Goal: Task Accomplishment & Management: Manage account settings

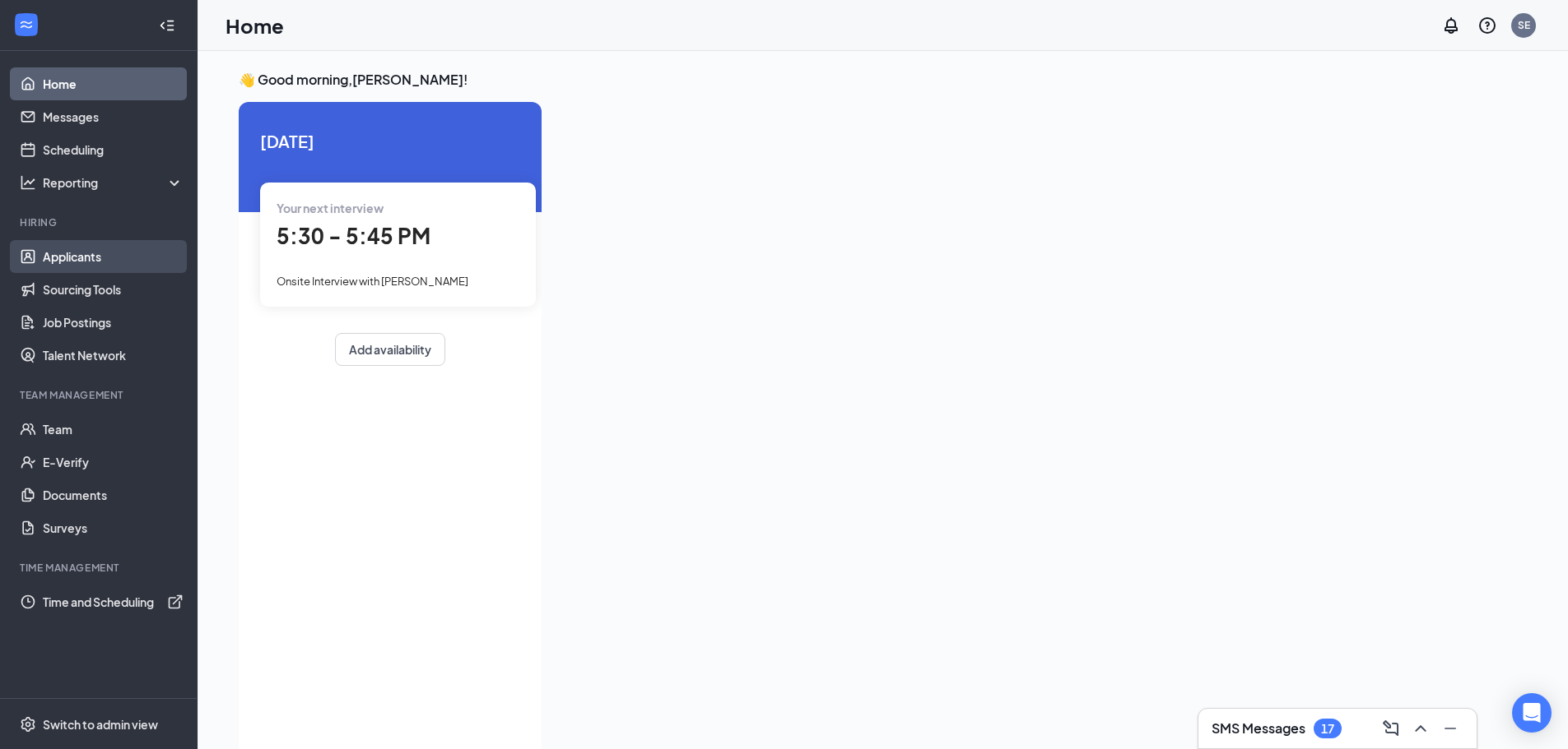
click at [69, 258] on link "Applicants" at bounding box center [113, 257] width 141 height 33
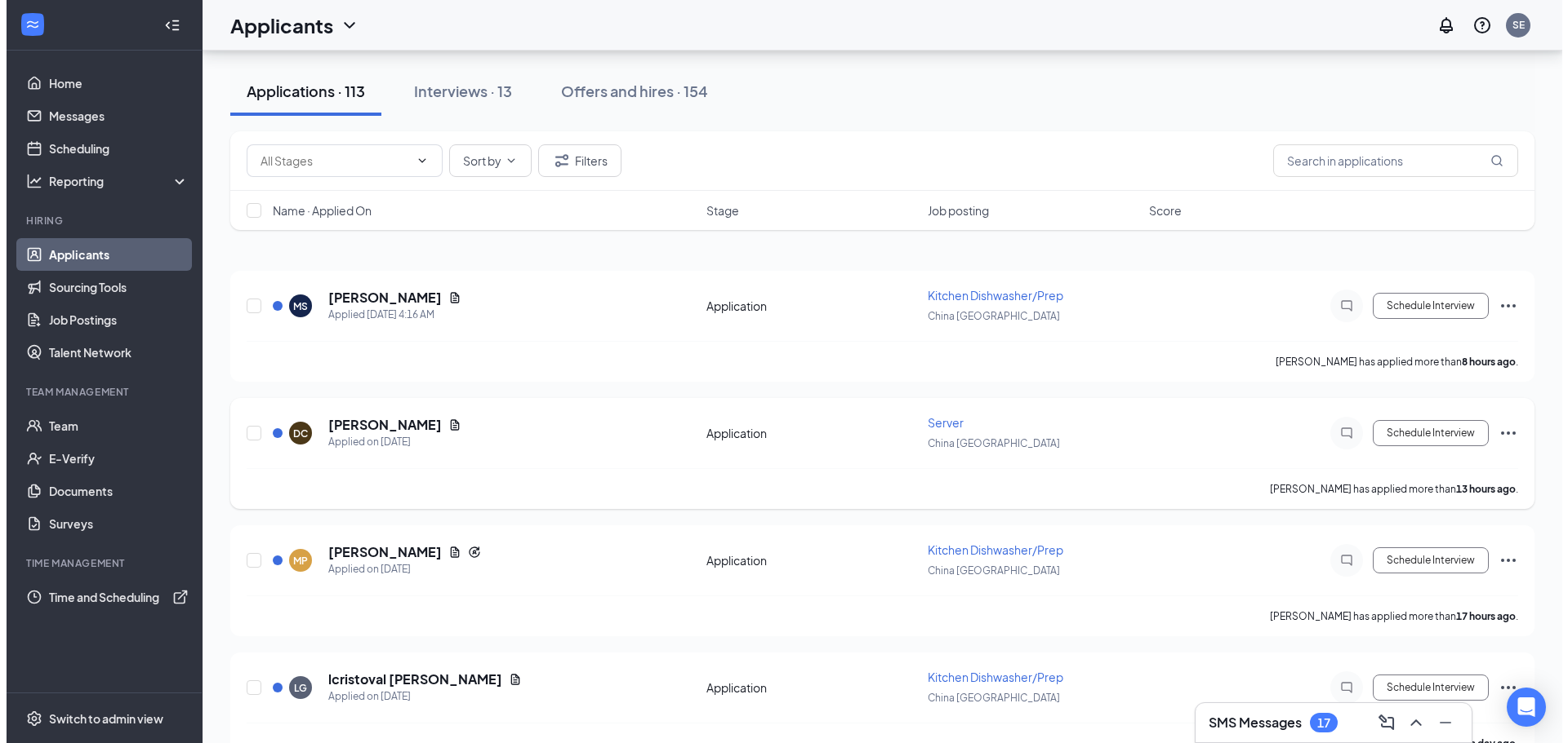
scroll to position [81, 0]
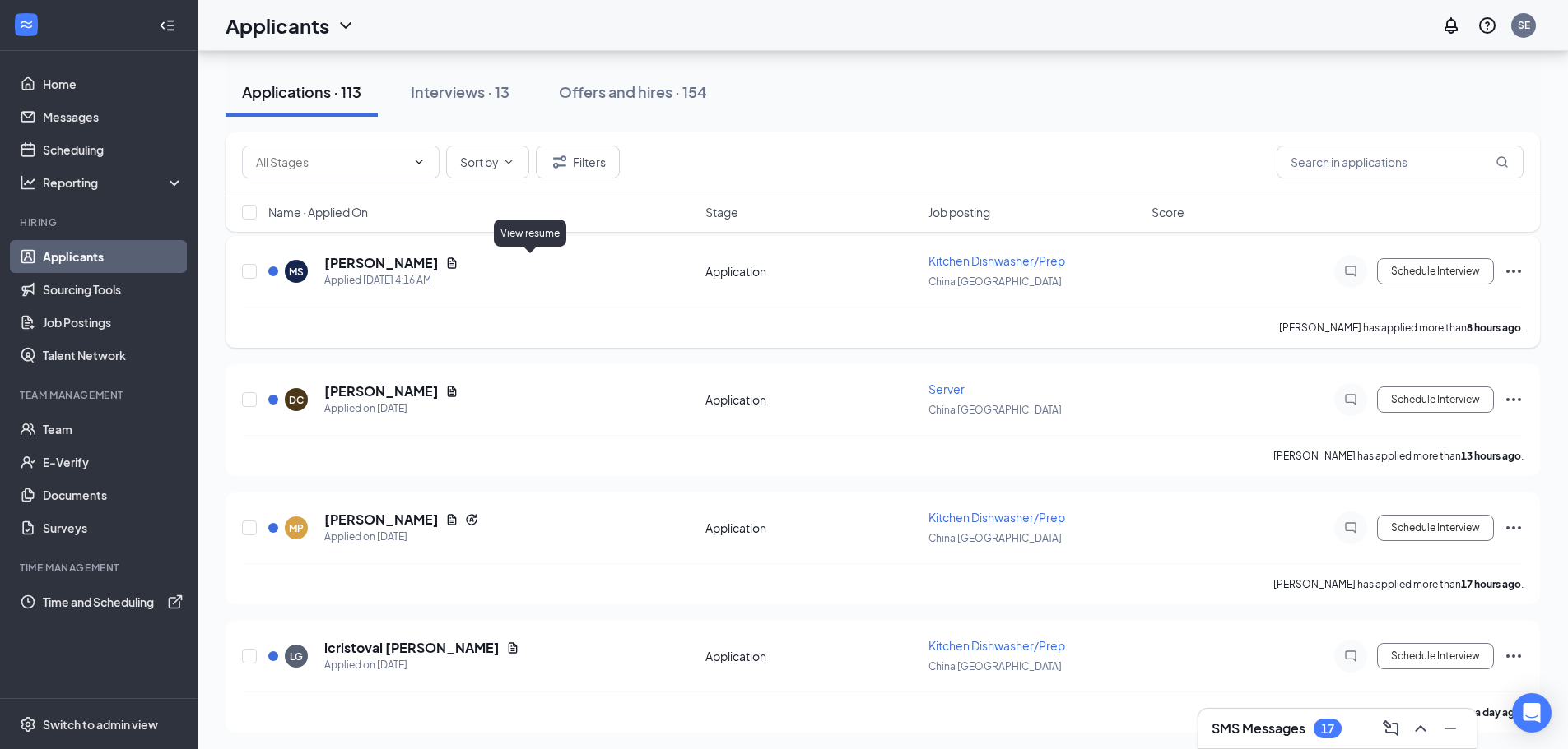
click at [458, 263] on icon "Document" at bounding box center [452, 264] width 13 height 13
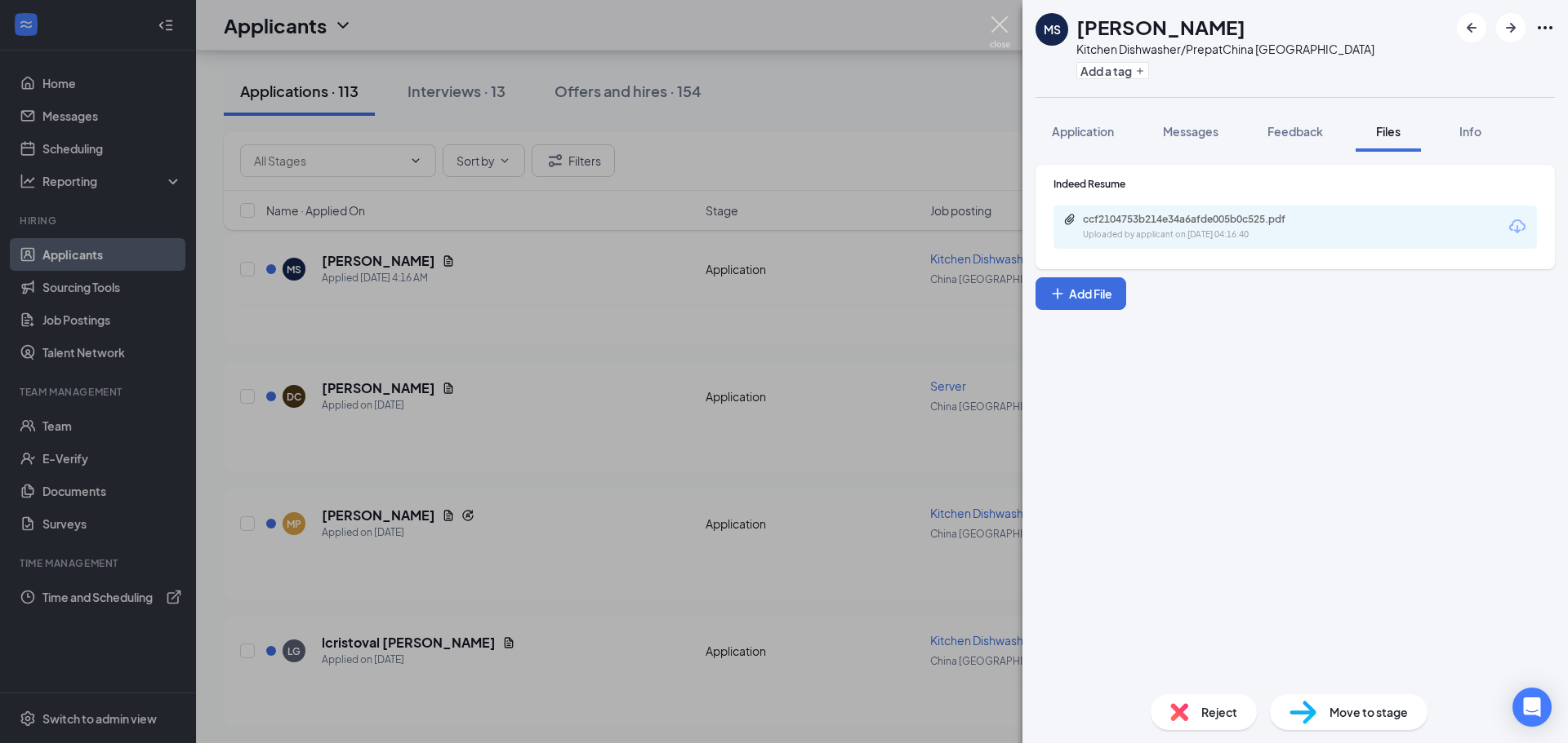
click at [997, 22] on img at bounding box center [999, 32] width 20 height 32
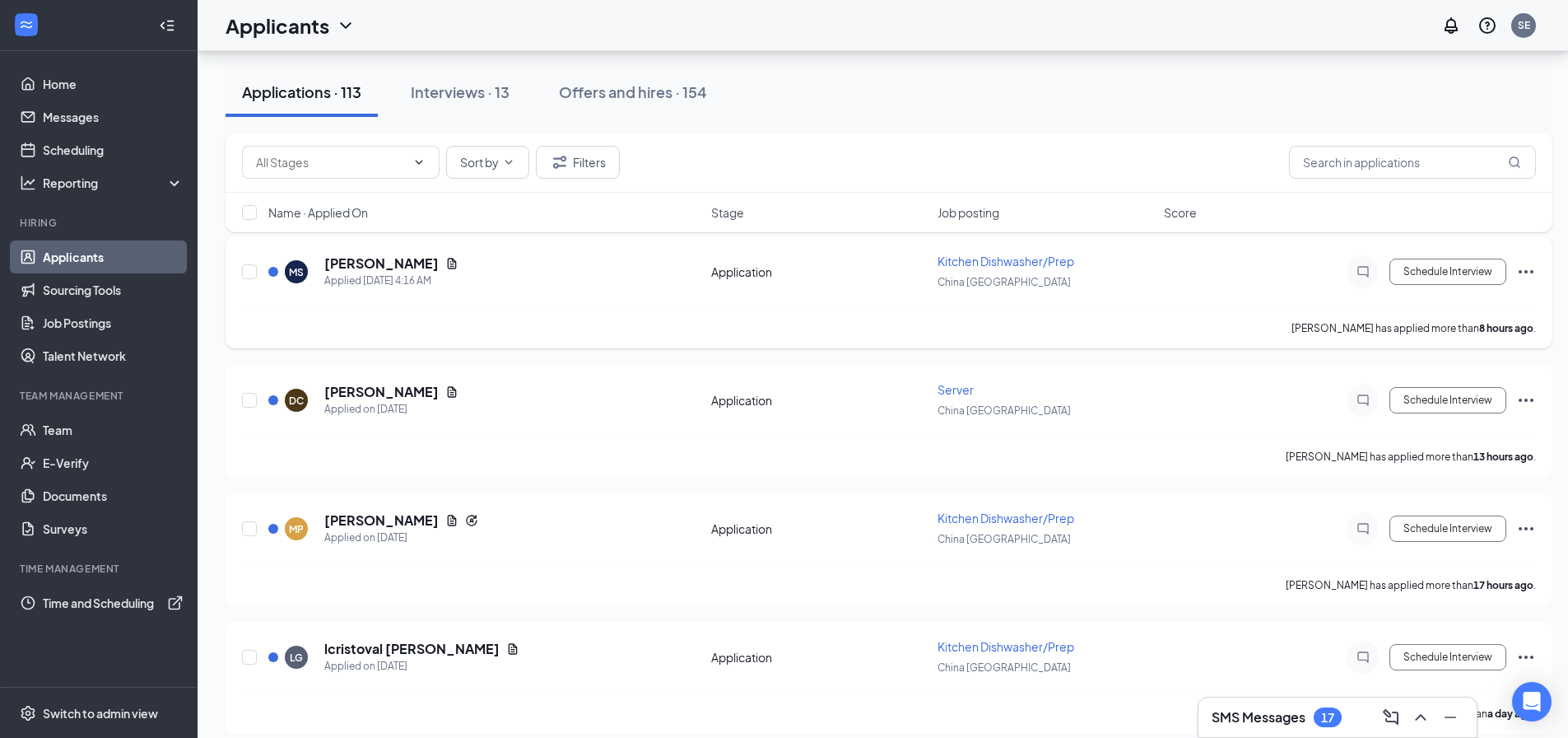
click at [1519, 275] on icon "Ellipses" at bounding box center [1526, 272] width 20 height 20
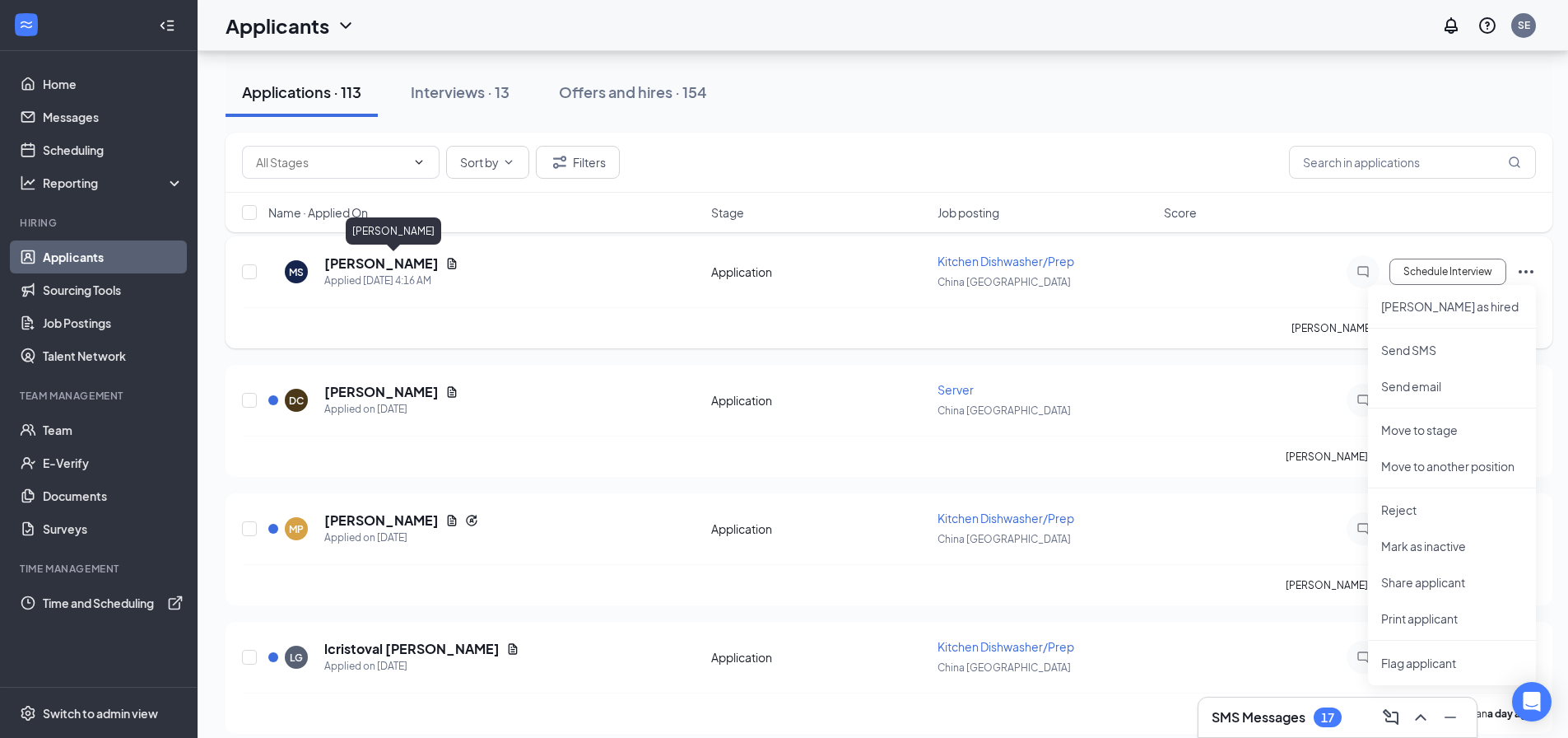
click at [376, 261] on h5 "[PERSON_NAME]" at bounding box center [381, 263] width 115 height 18
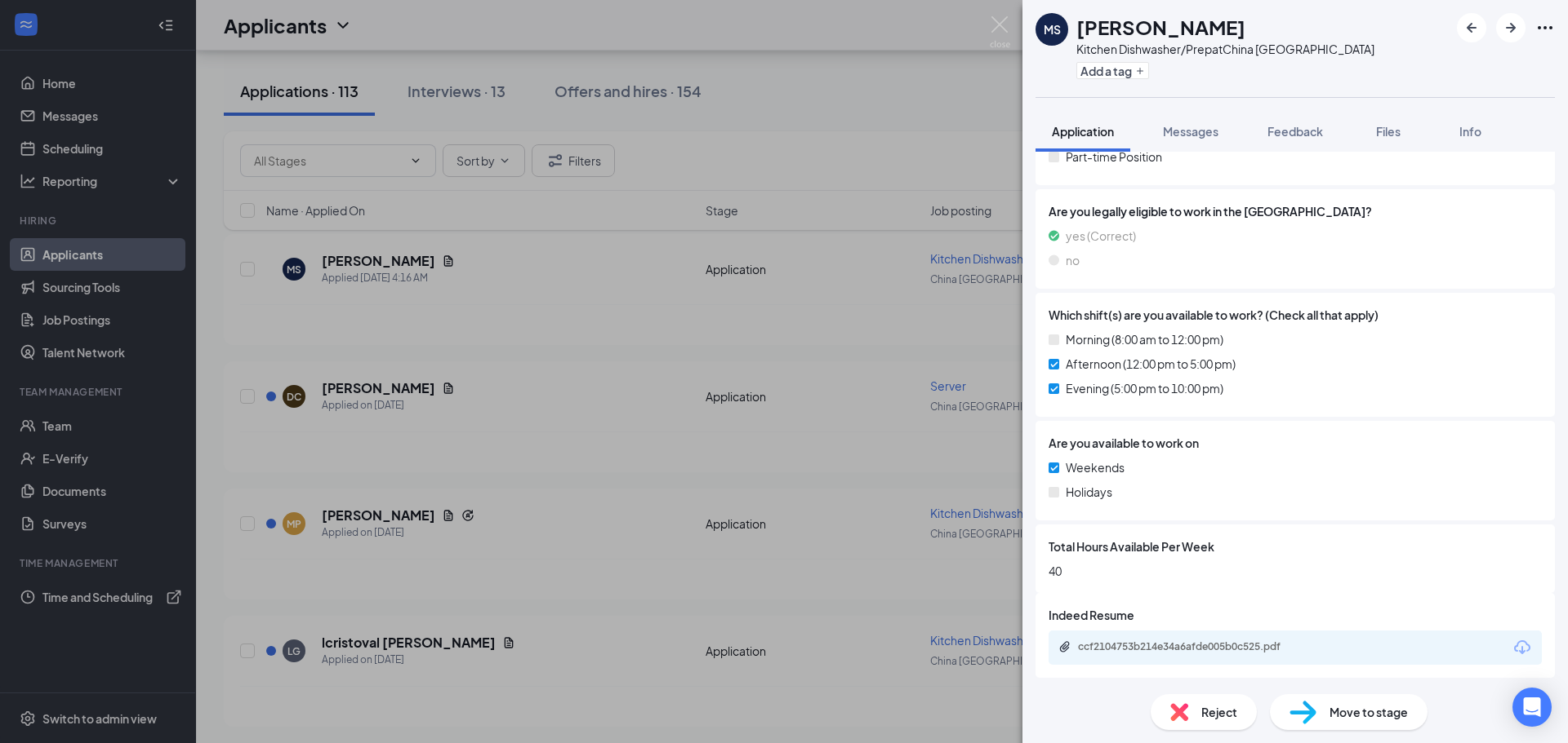
scroll to position [413, 0]
click at [1546, 28] on icon "Ellipses" at bounding box center [1544, 27] width 14 height 3
click at [1330, 715] on span "Move to stage" at bounding box center [1368, 712] width 78 height 18
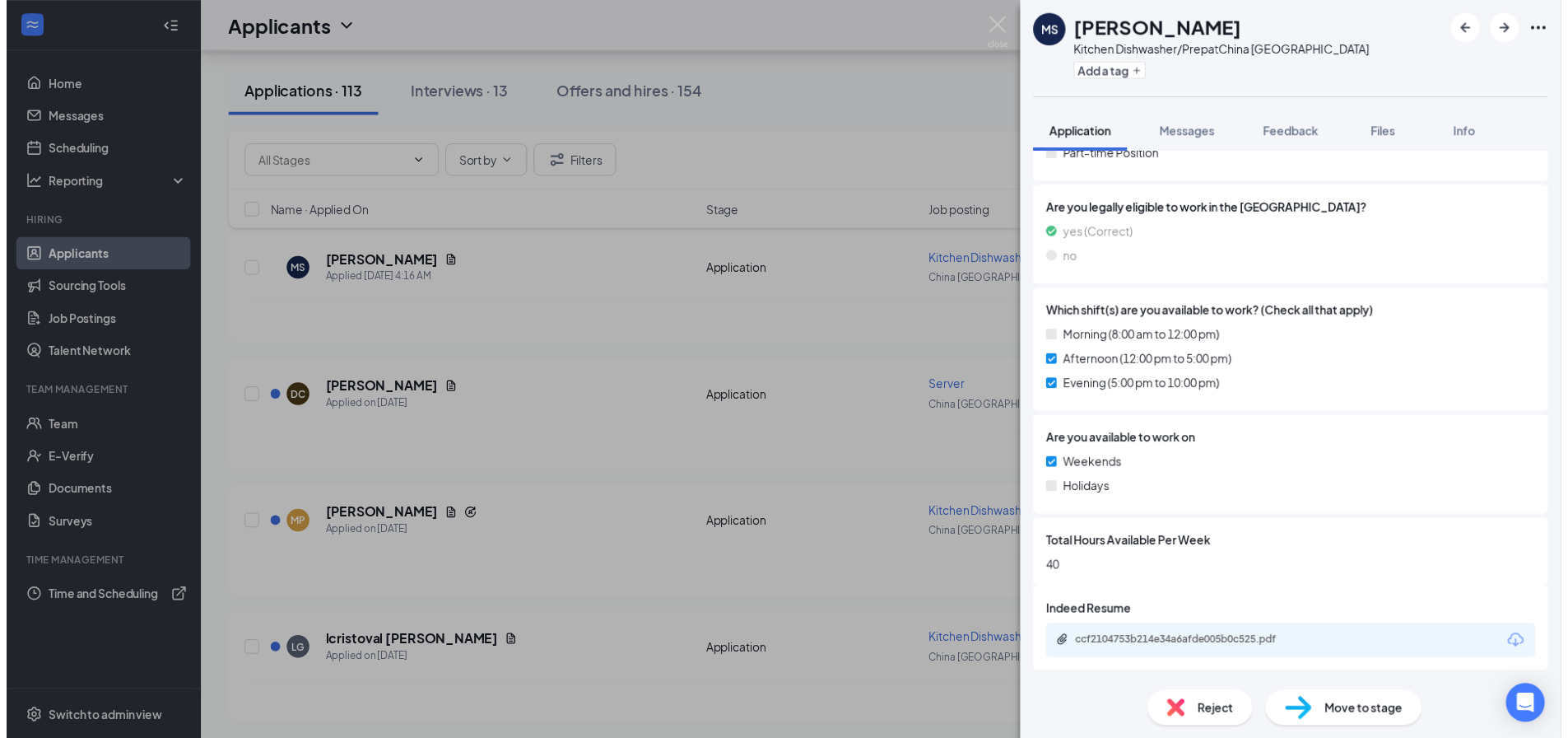
scroll to position [410, 0]
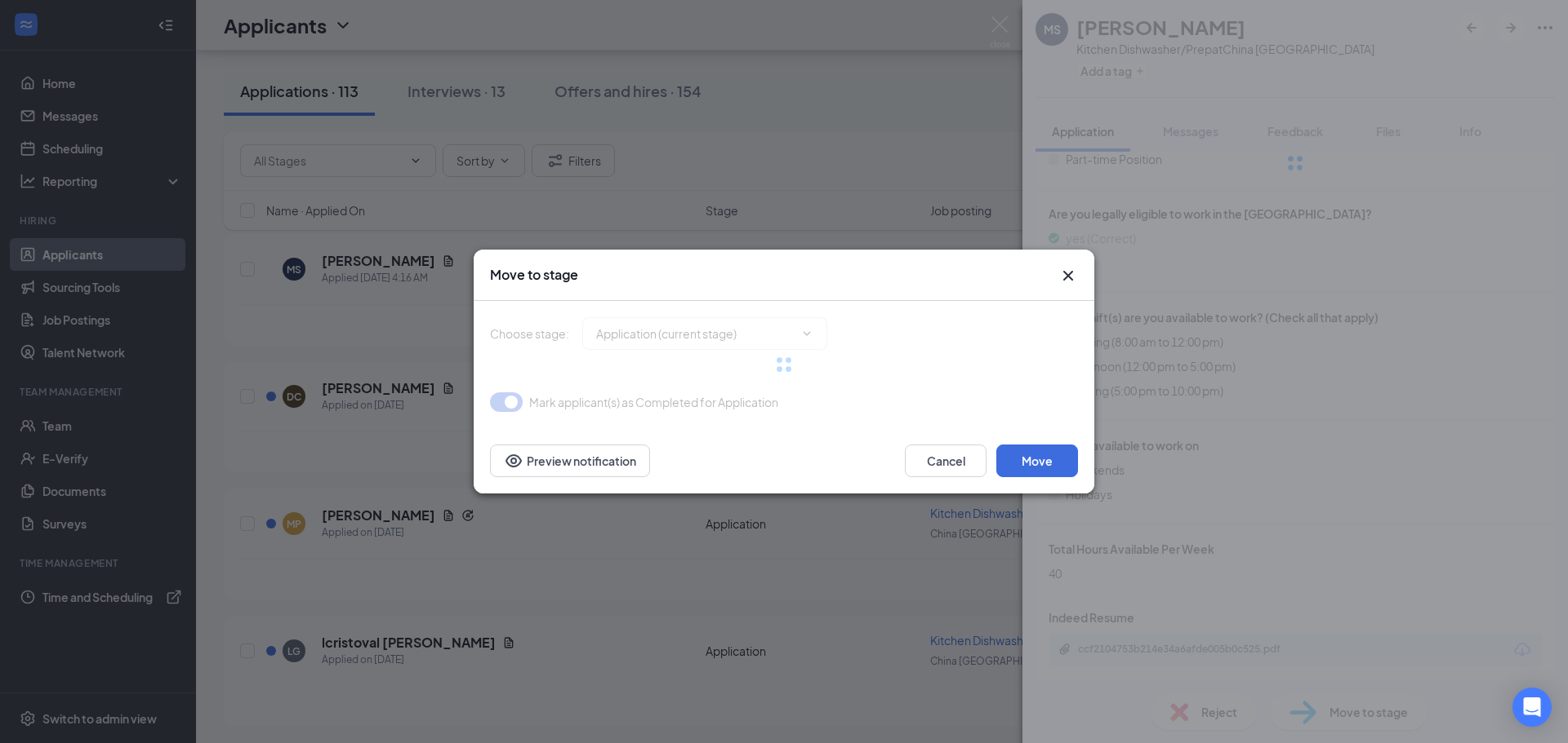
type input "Onsite Interview (next stage)"
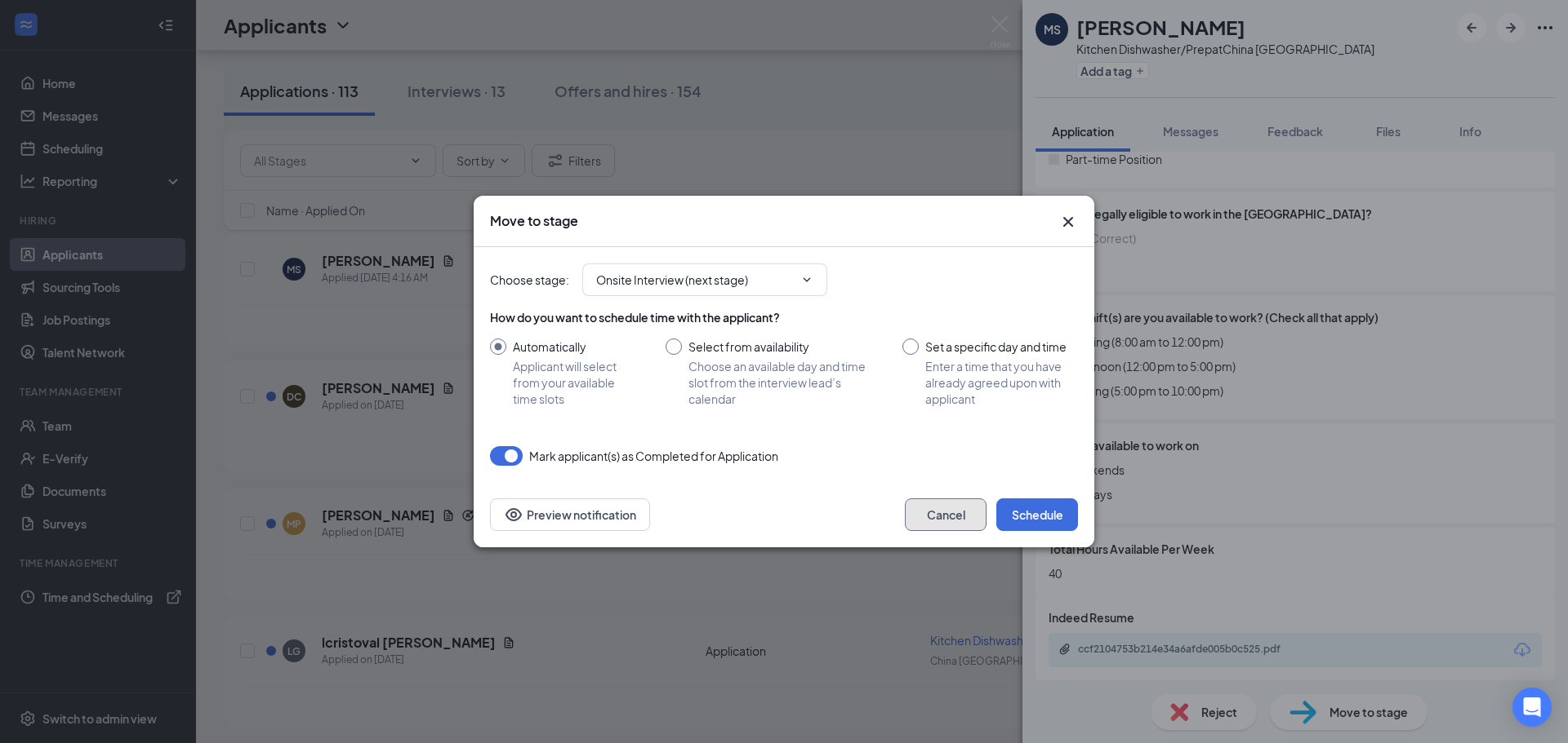
click at [953, 520] on button "Cancel" at bounding box center [945, 515] width 81 height 32
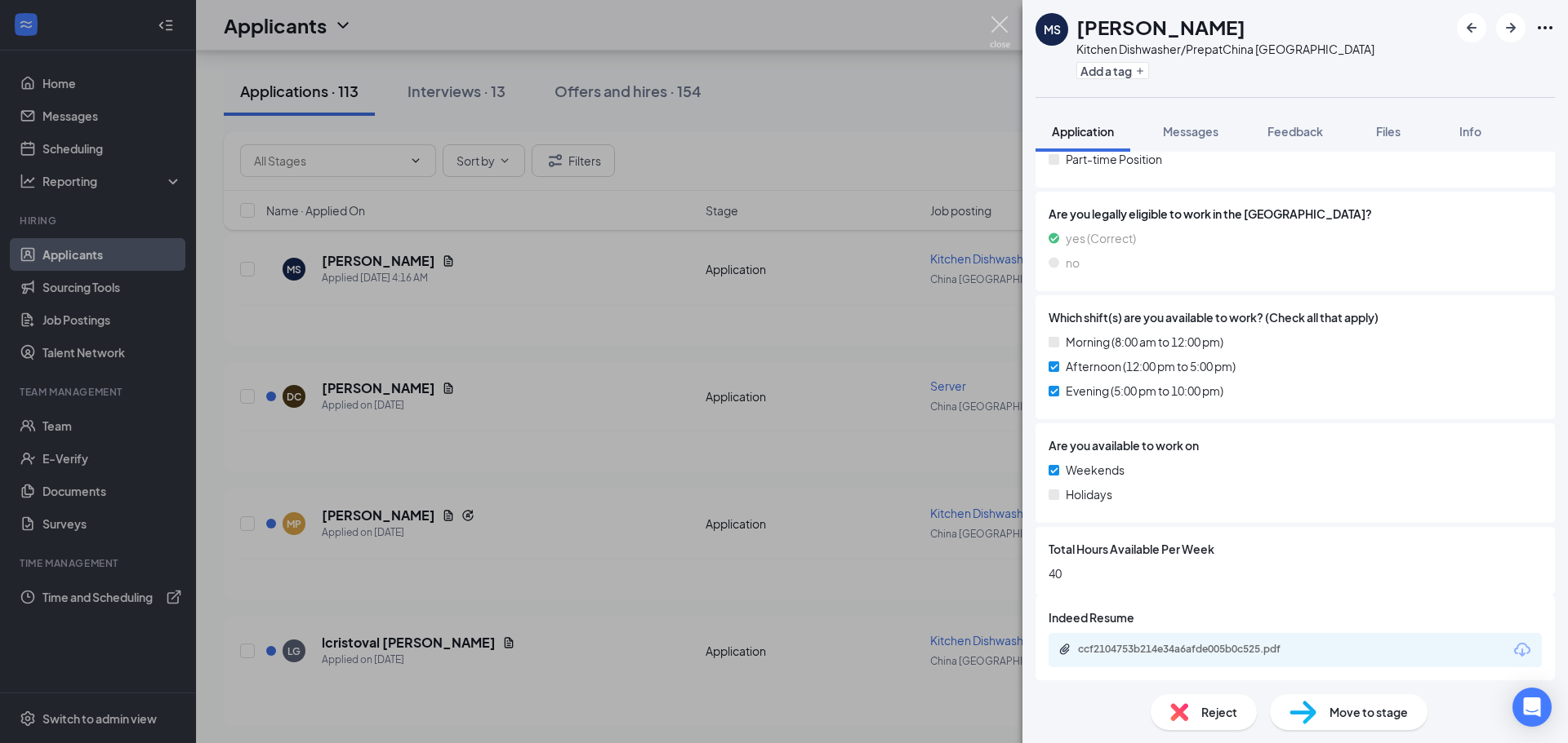
click at [996, 22] on img at bounding box center [999, 32] width 20 height 32
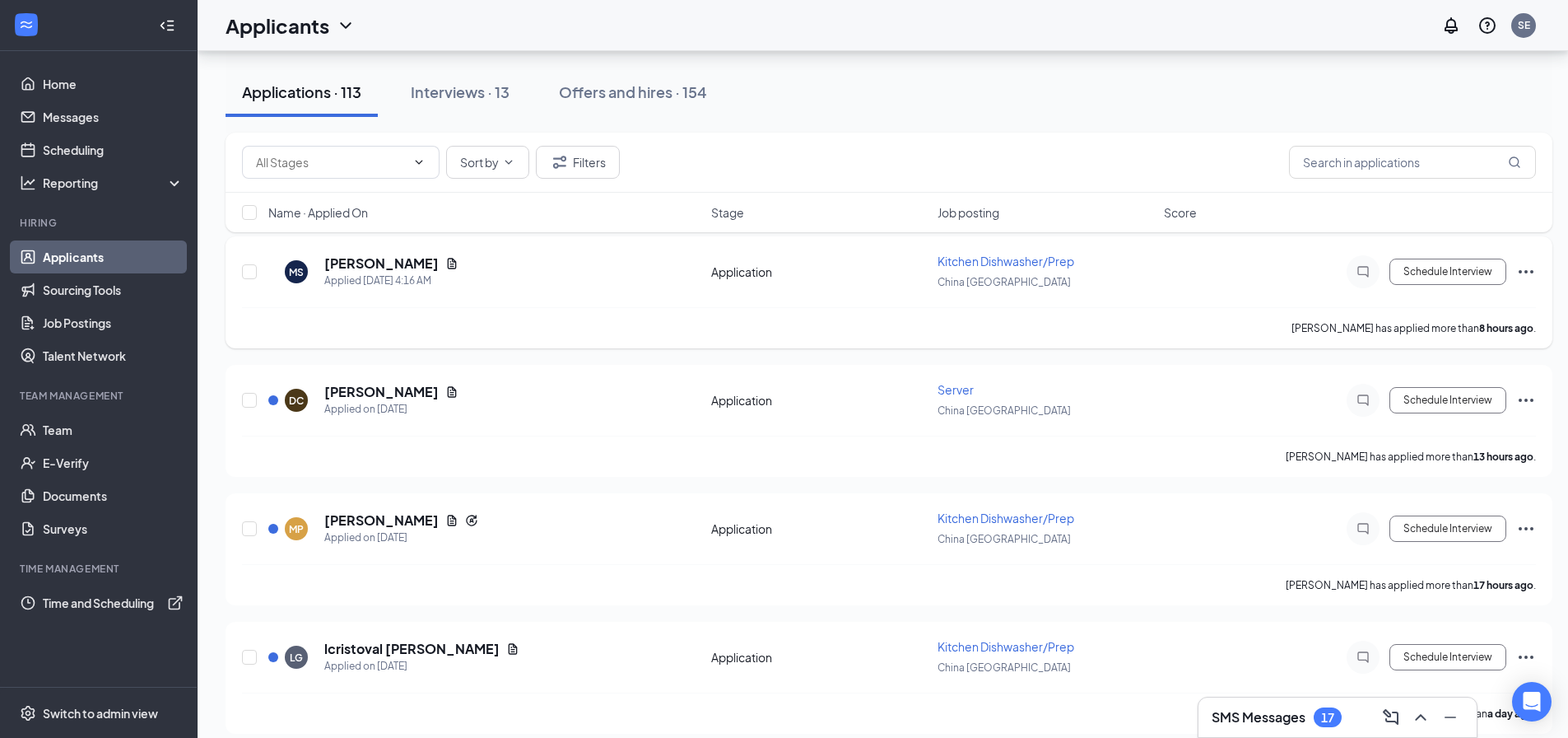
click at [1519, 271] on icon "Ellipses" at bounding box center [1526, 272] width 20 height 20
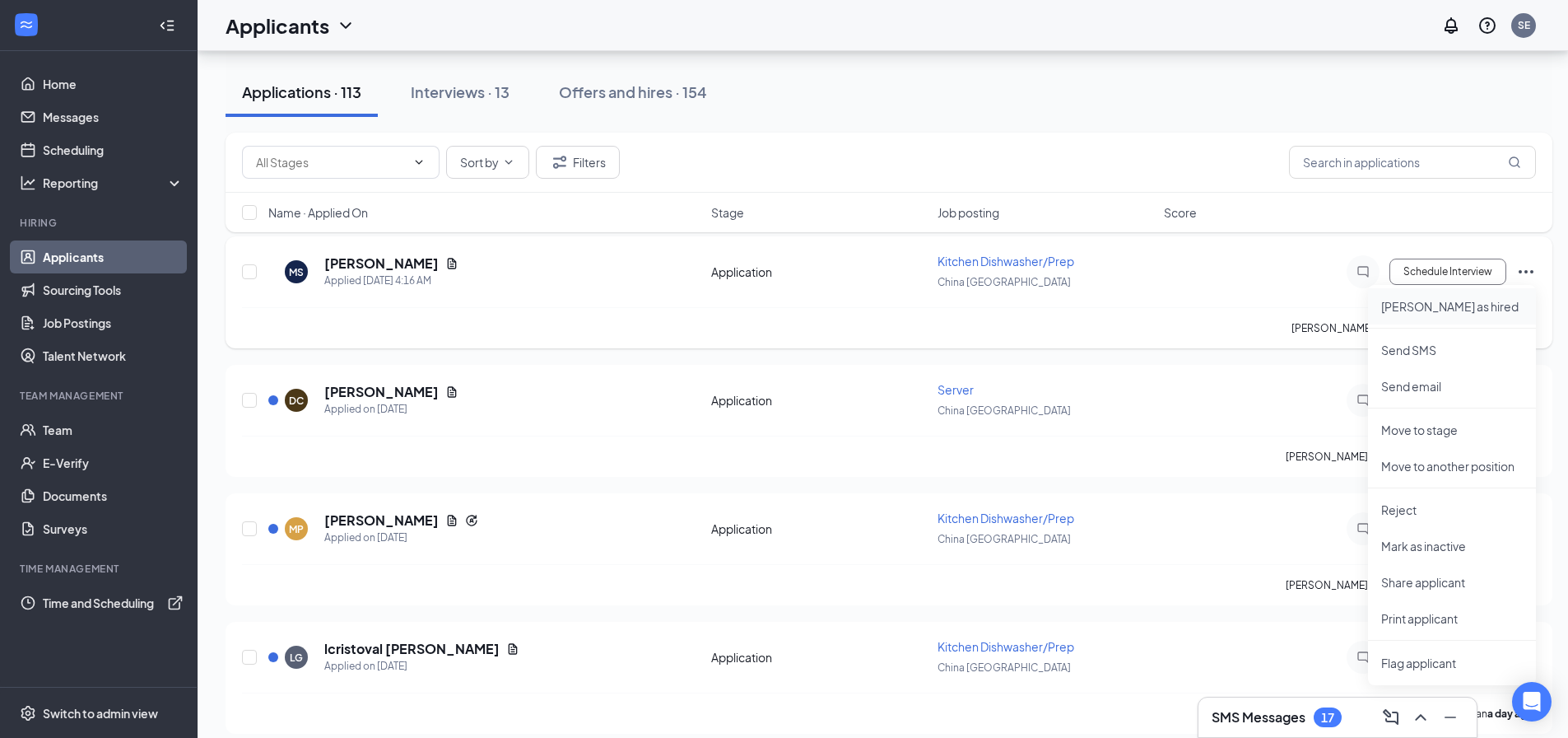
click at [1411, 307] on p "[PERSON_NAME] as hired" at bounding box center [1451, 305] width 142 height 16
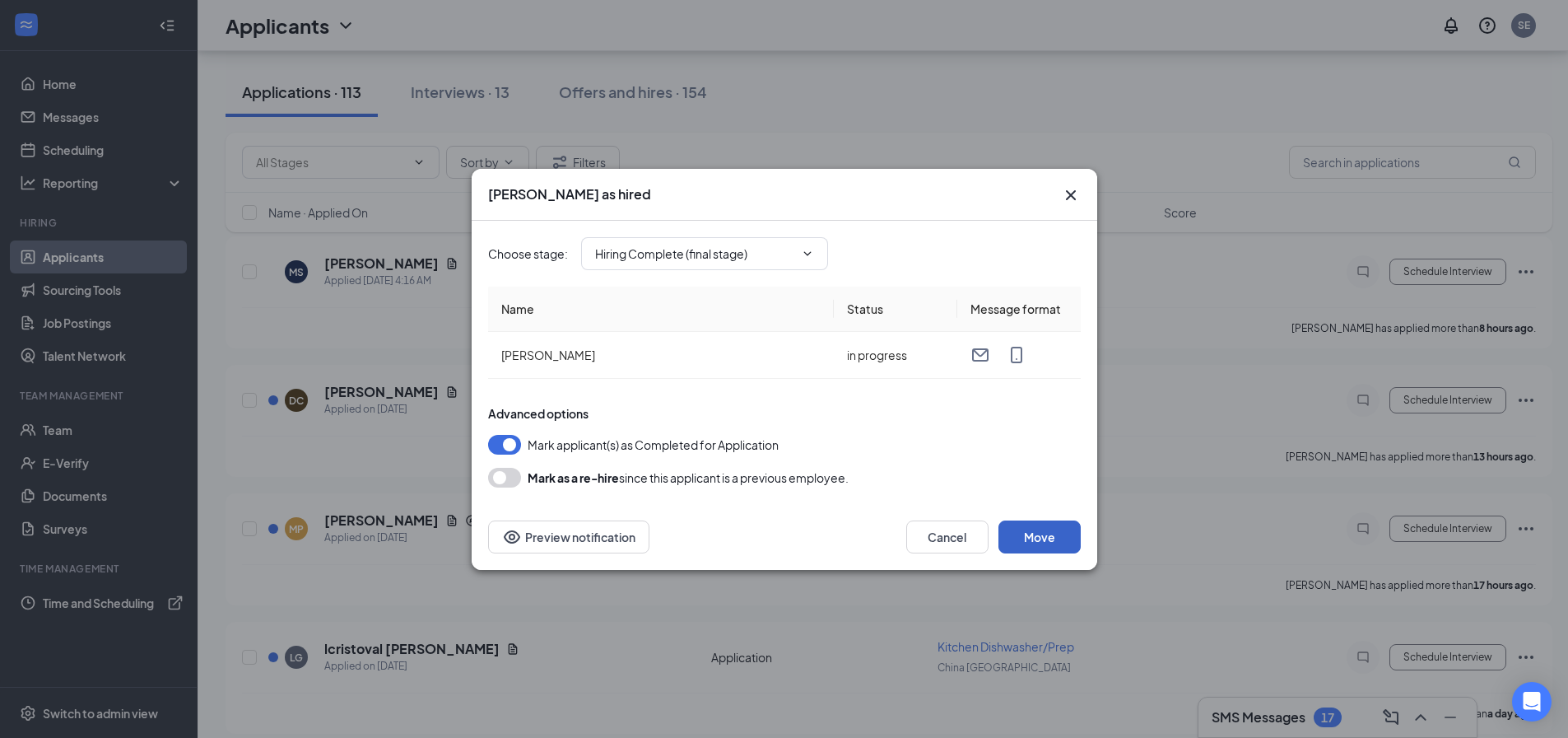
click at [1041, 533] on button "Move" at bounding box center [1038, 537] width 82 height 33
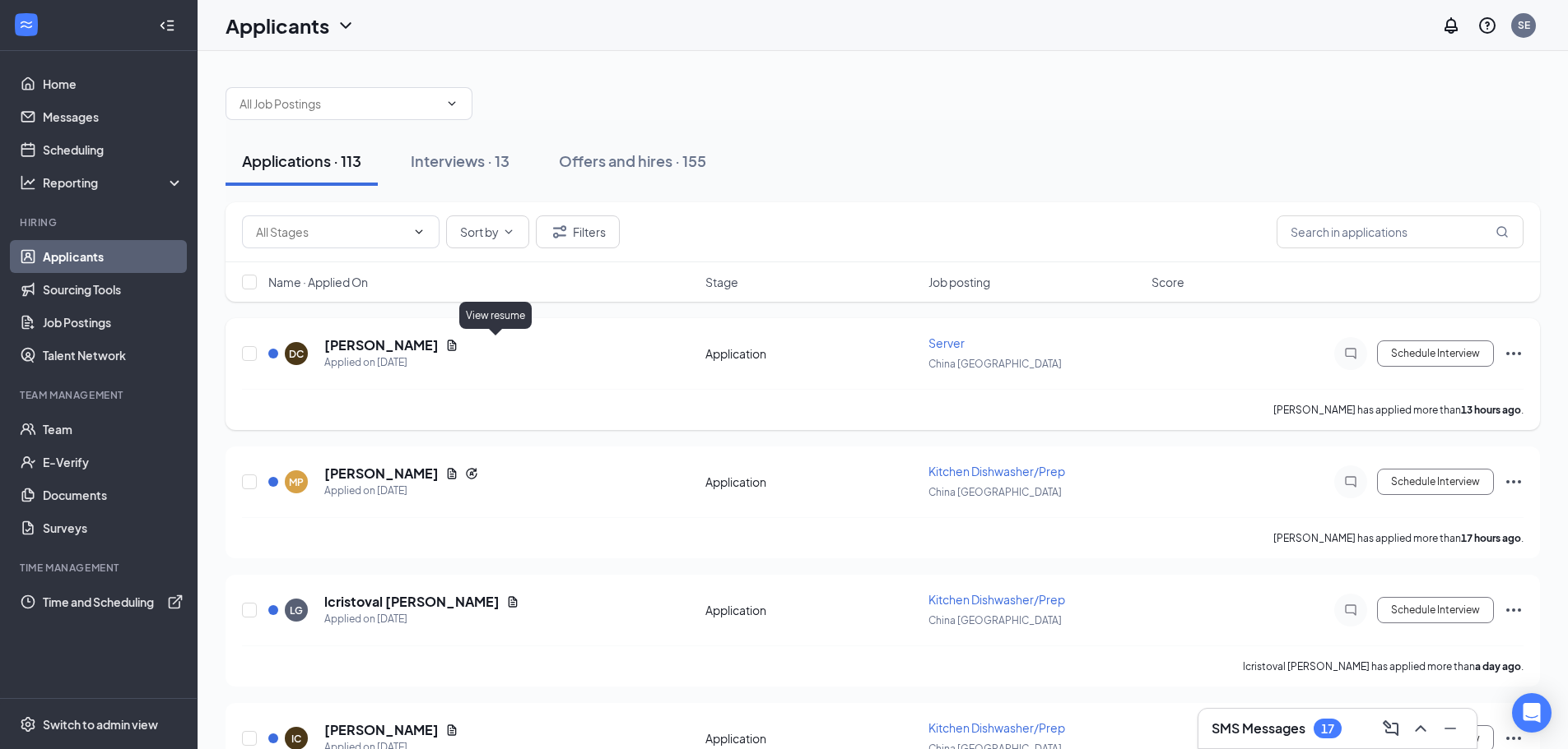
click at [457, 350] on icon "Document" at bounding box center [452, 345] width 9 height 11
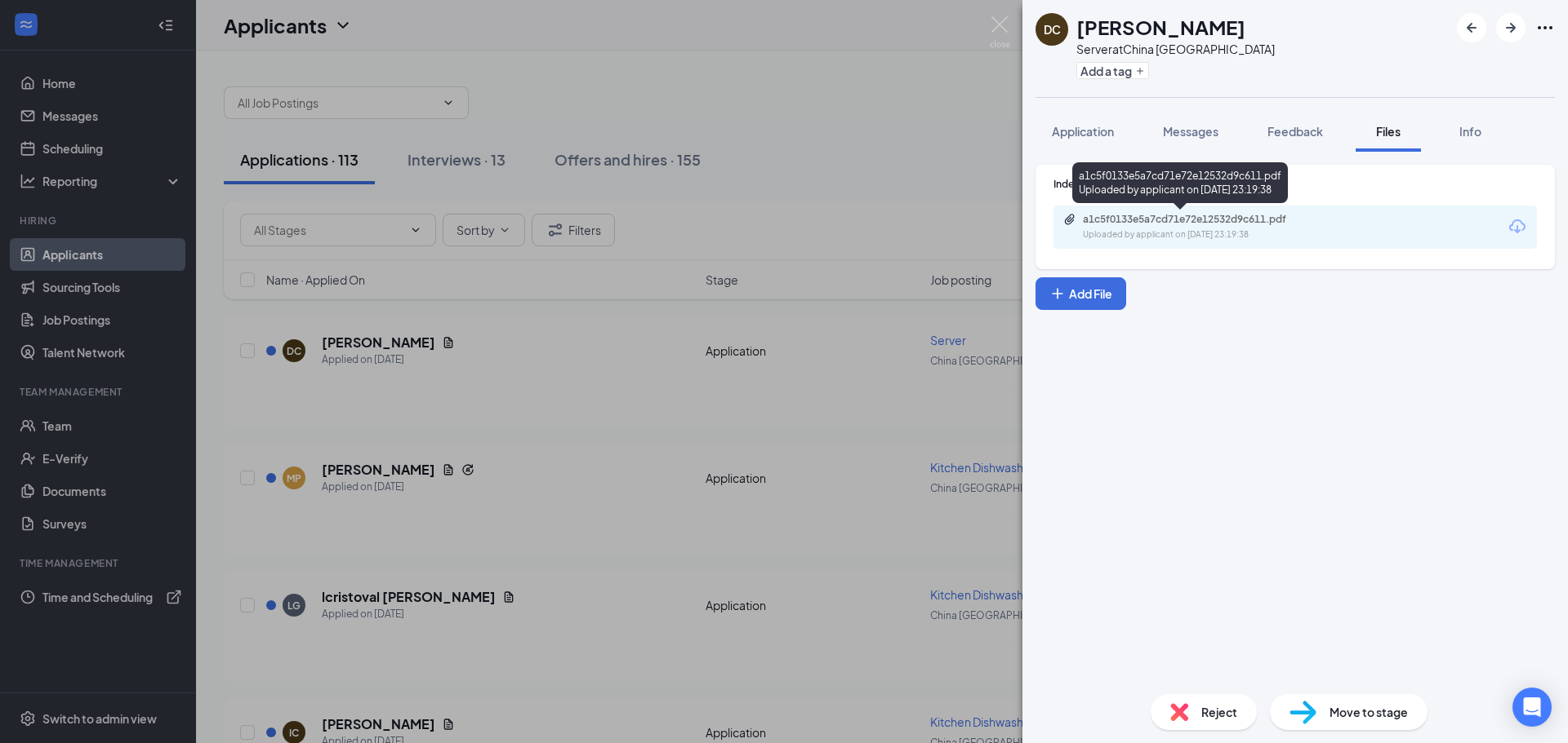
click at [1199, 224] on div "a1c5f0133e5a7cd71e72e12532d9c611.pdf" at bounding box center [1196, 220] width 228 height 13
click at [1005, 25] on img at bounding box center [999, 32] width 20 height 32
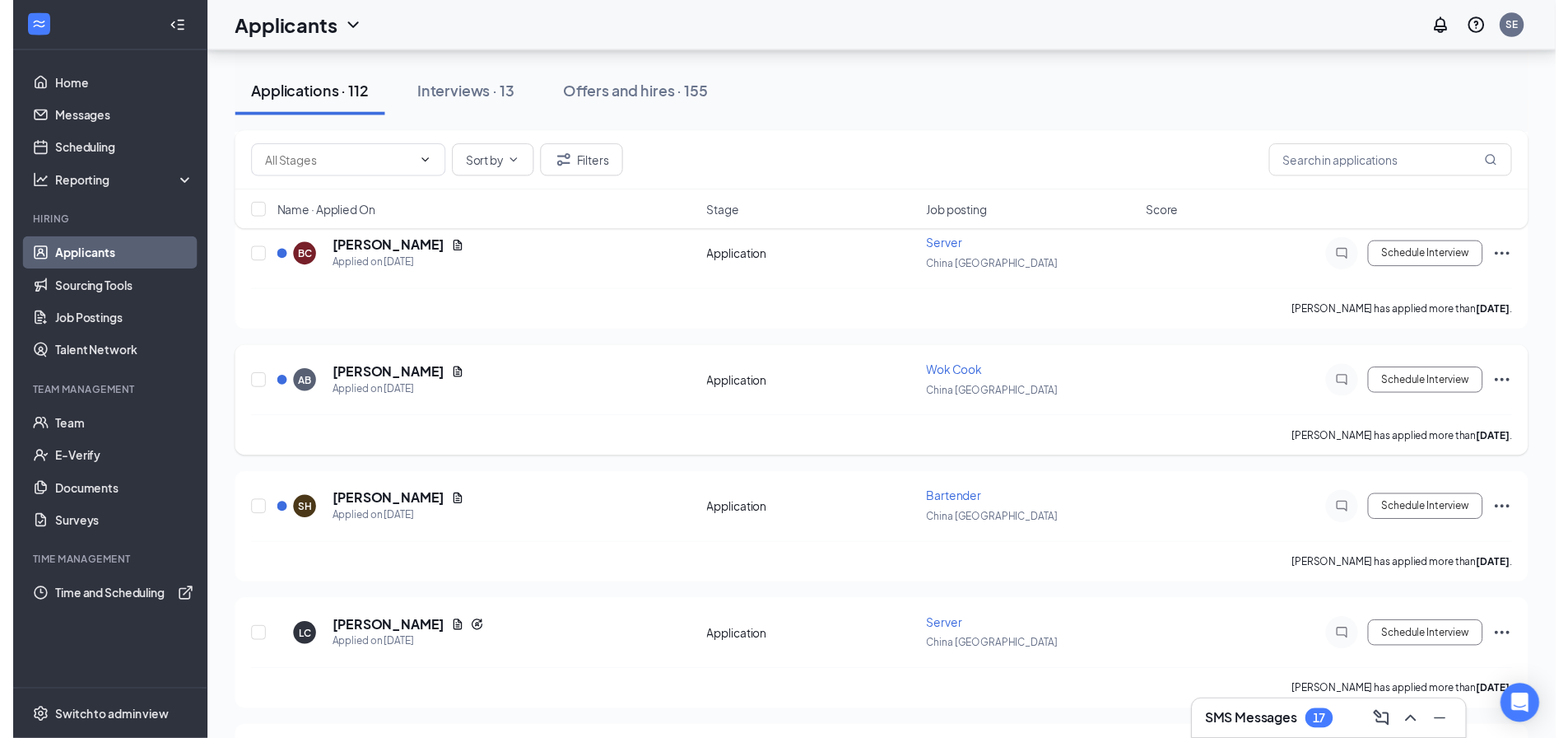
scroll to position [1152, 0]
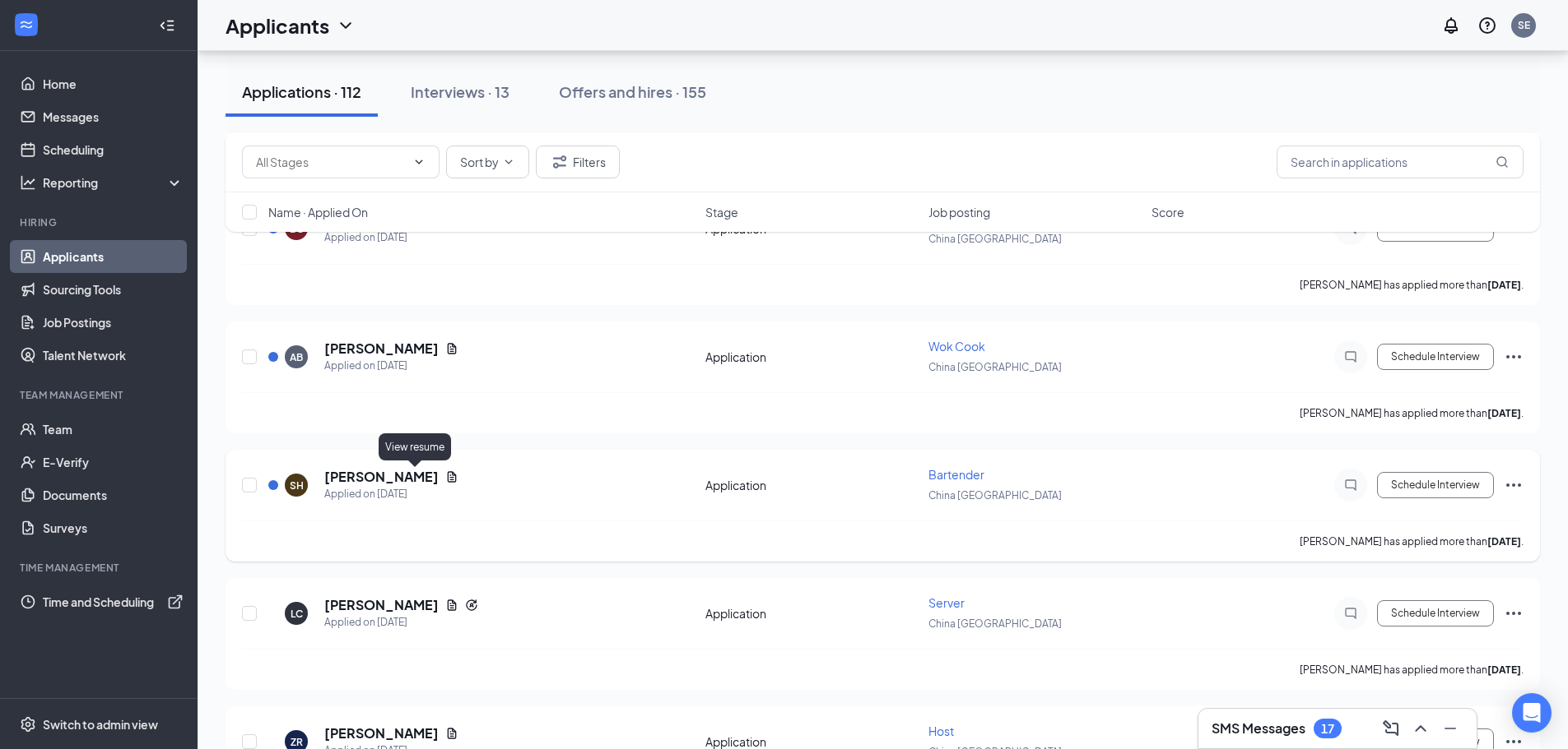
click at [445, 477] on icon "Document" at bounding box center [452, 478] width 13 height 13
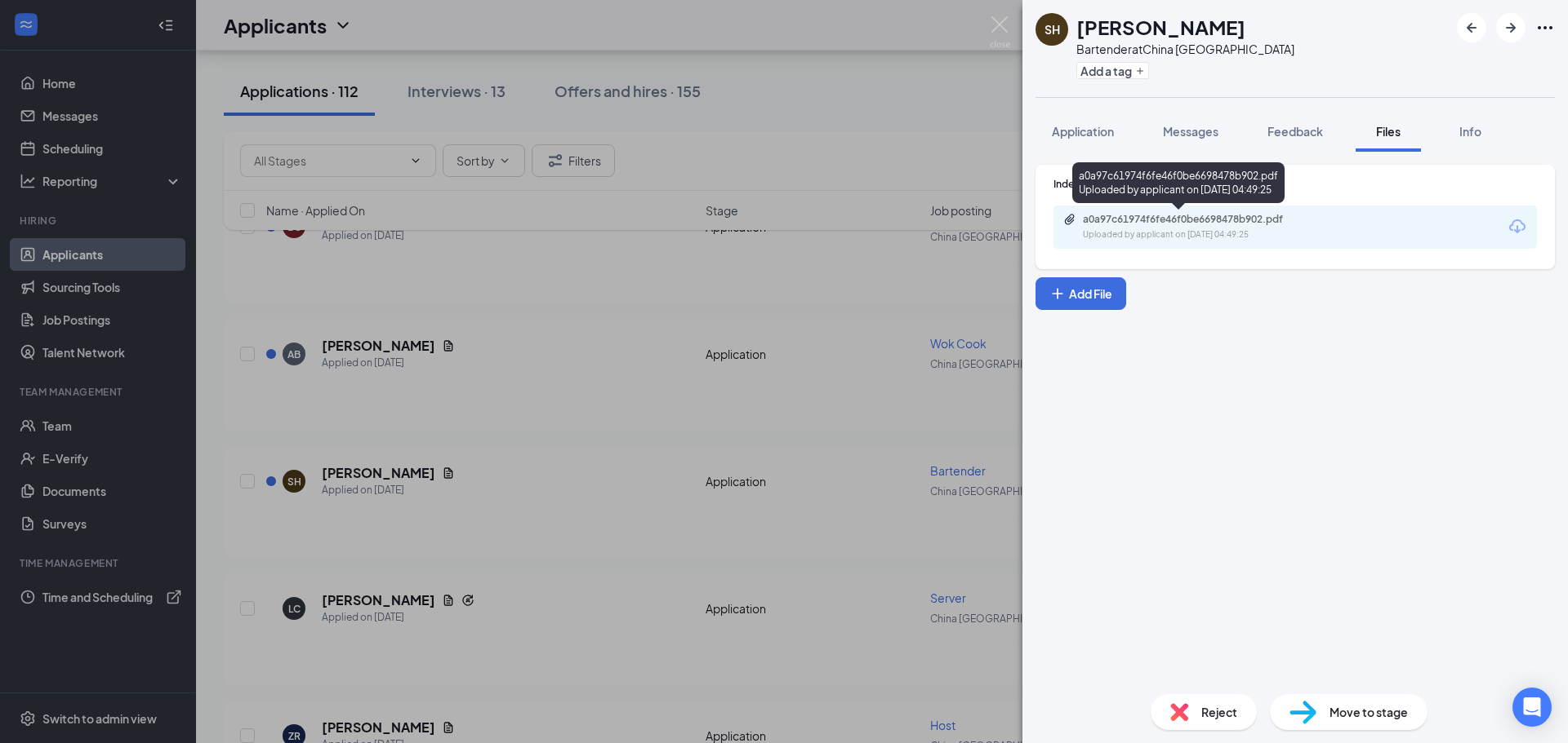
click at [1135, 228] on div "Uploaded by applicant on [DATE] 04:49:25" at bounding box center [1205, 235] width 245 height 13
click at [1000, 21] on img at bounding box center [999, 32] width 20 height 32
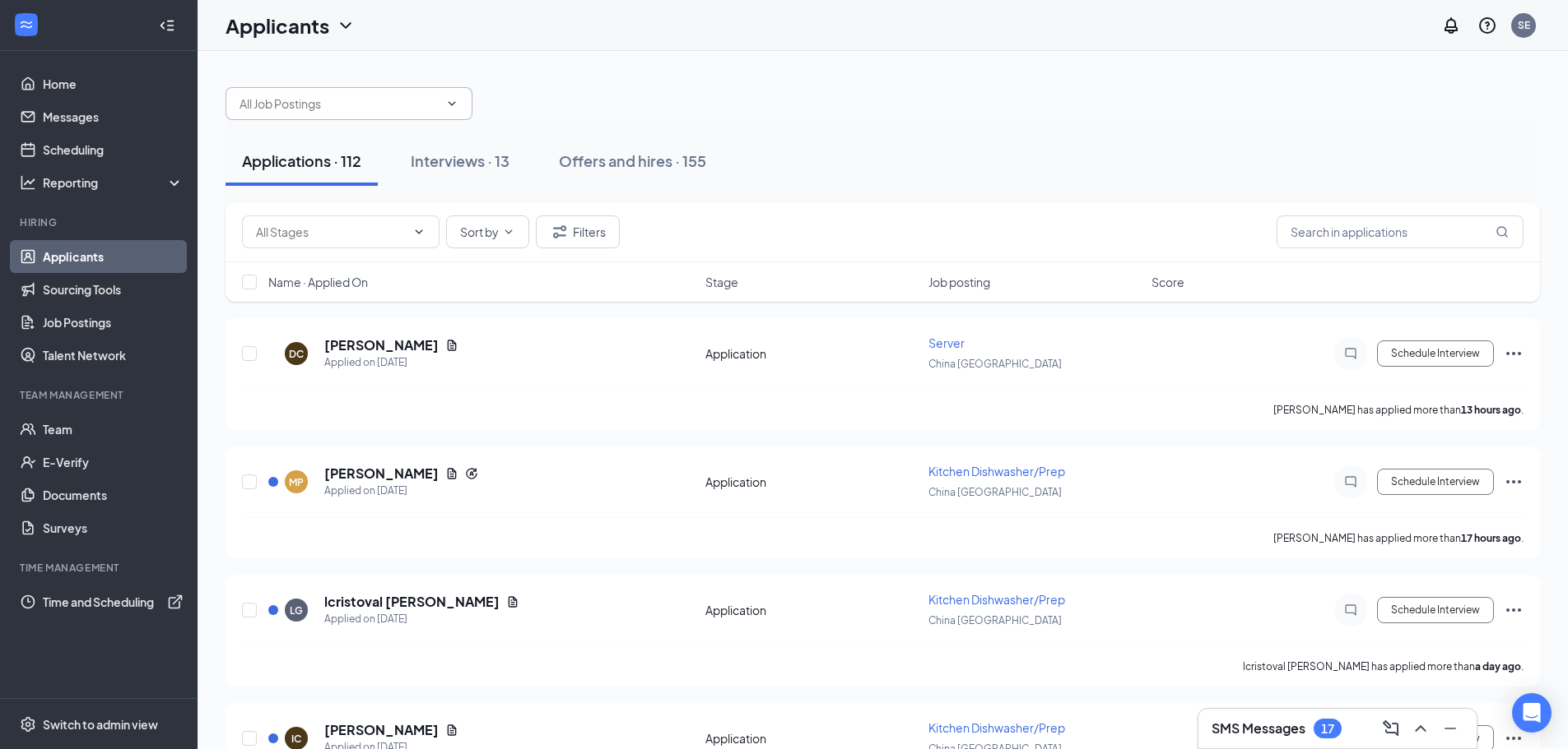
click at [388, 105] on input "text" at bounding box center [339, 103] width 199 height 18
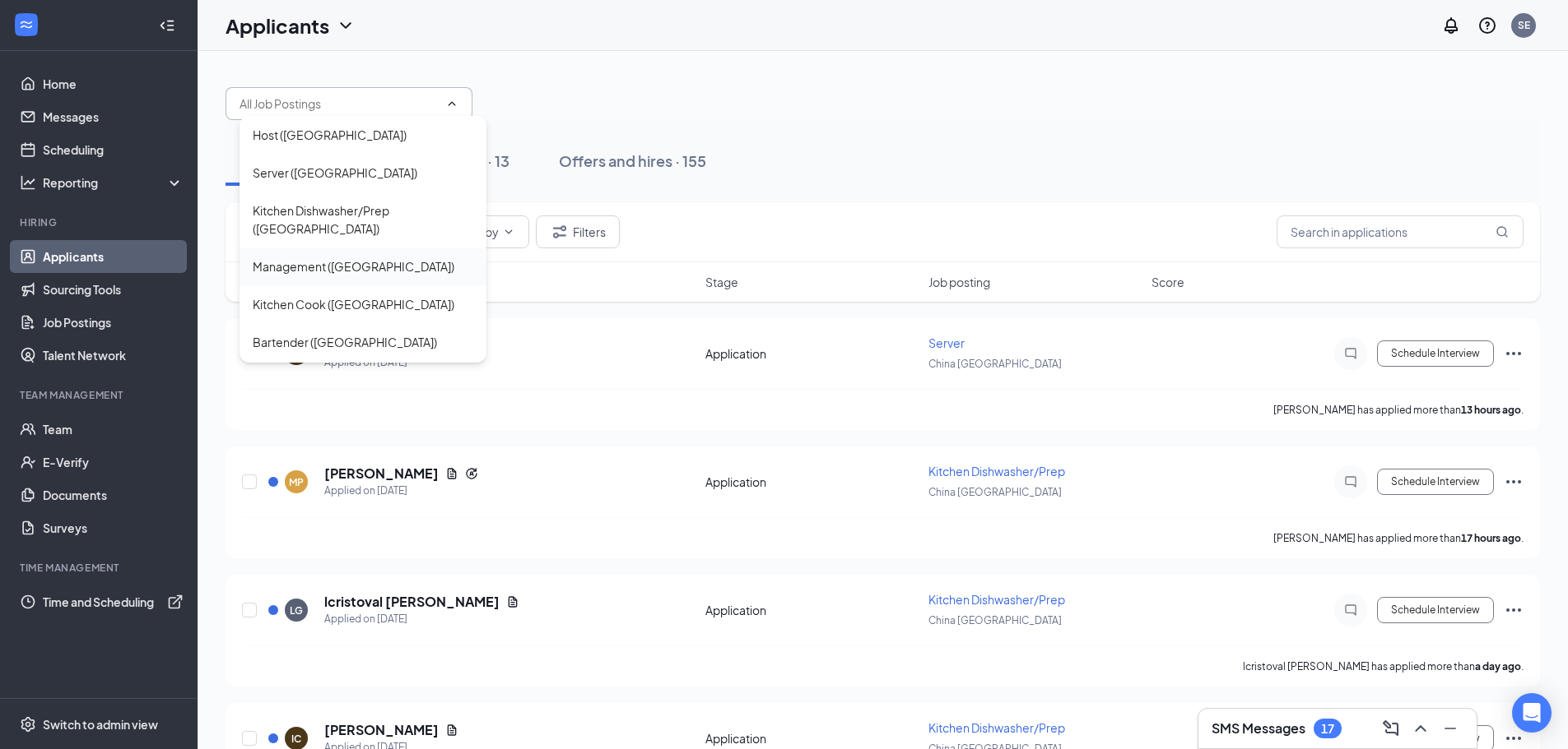
click at [315, 270] on div "Management ([GEOGRAPHIC_DATA])" at bounding box center [353, 266] width 201 height 18
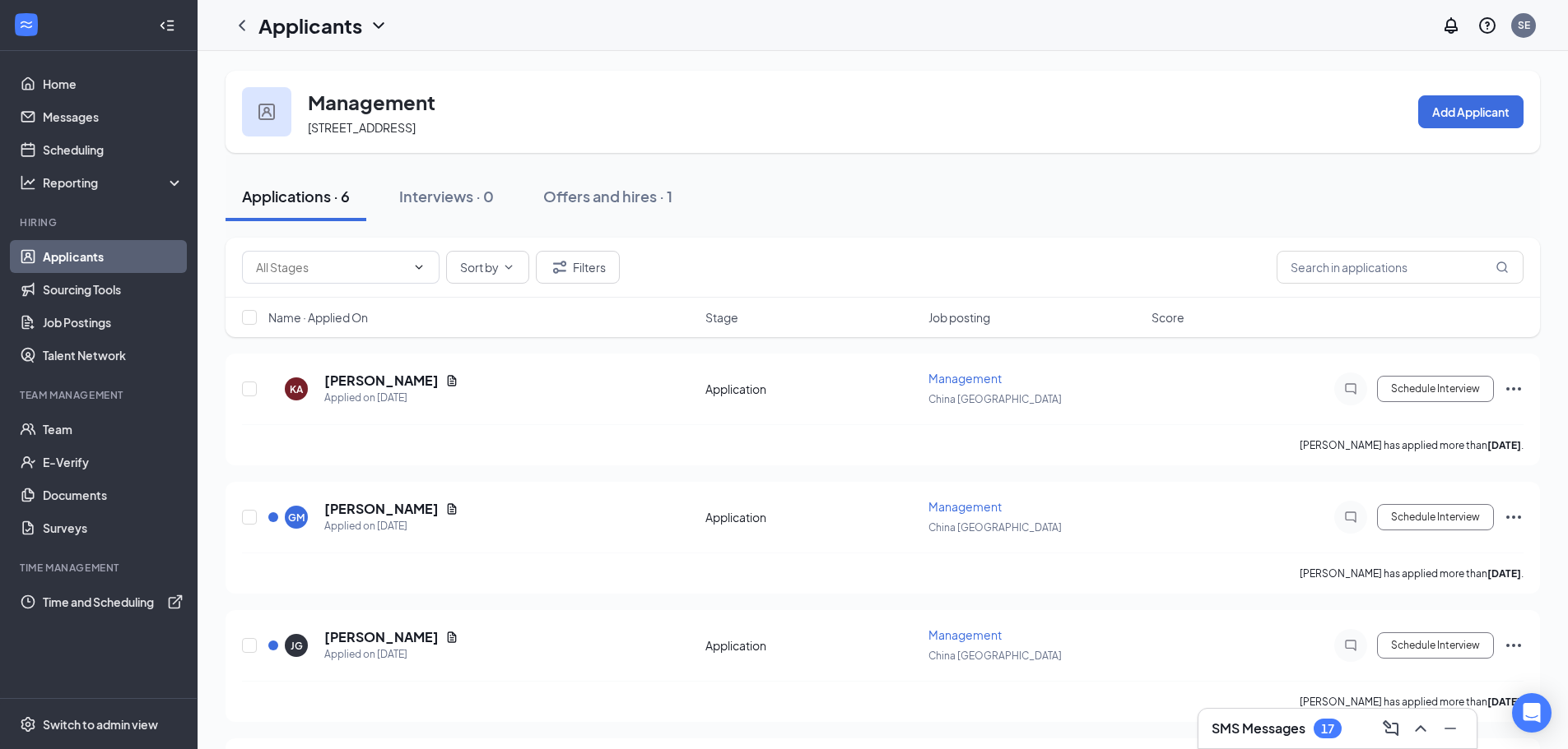
click at [376, 24] on icon "ChevronDown" at bounding box center [378, 25] width 11 height 7
click at [241, 30] on icon "ChevronLeft" at bounding box center [242, 25] width 20 height 20
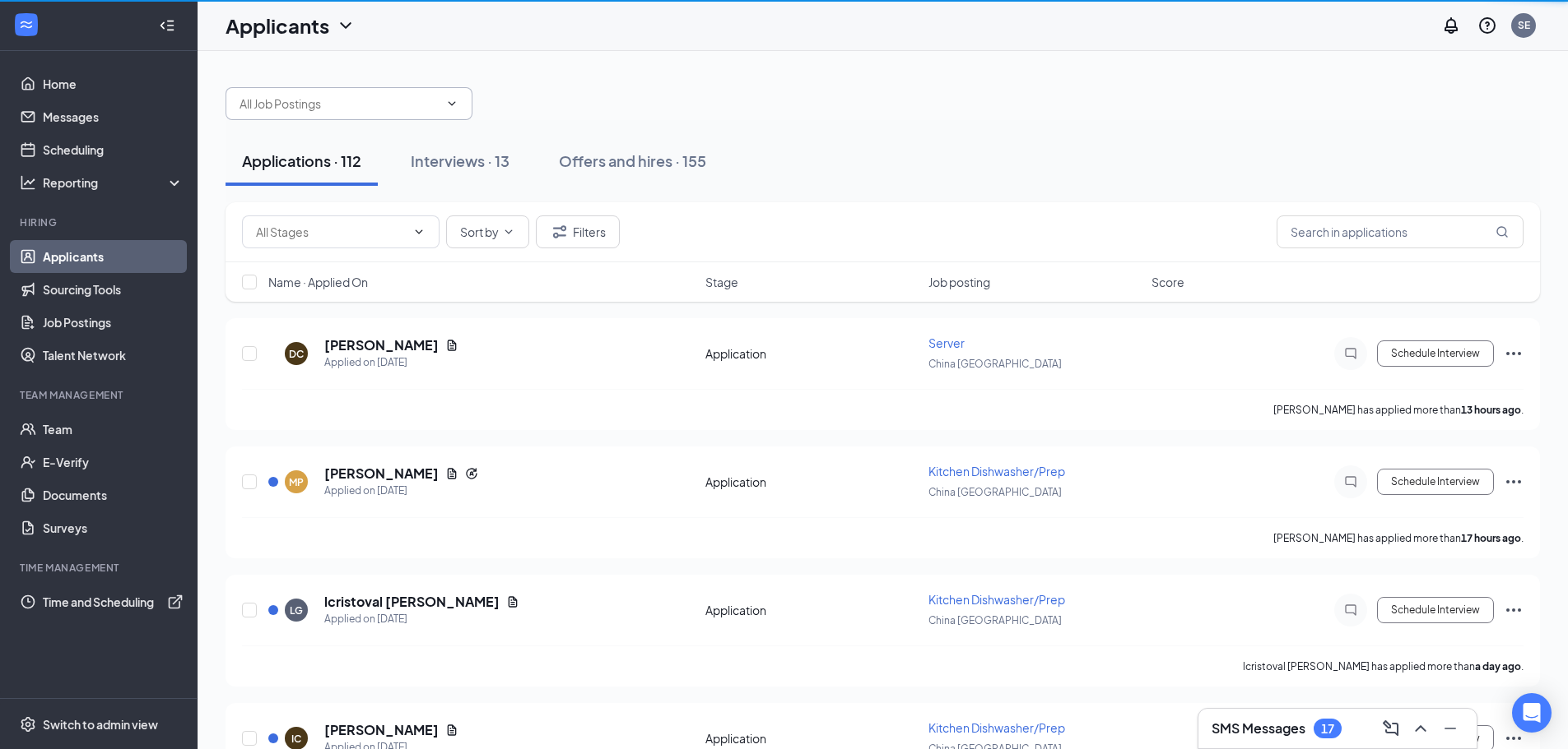
click at [446, 113] on span at bounding box center [349, 104] width 247 height 33
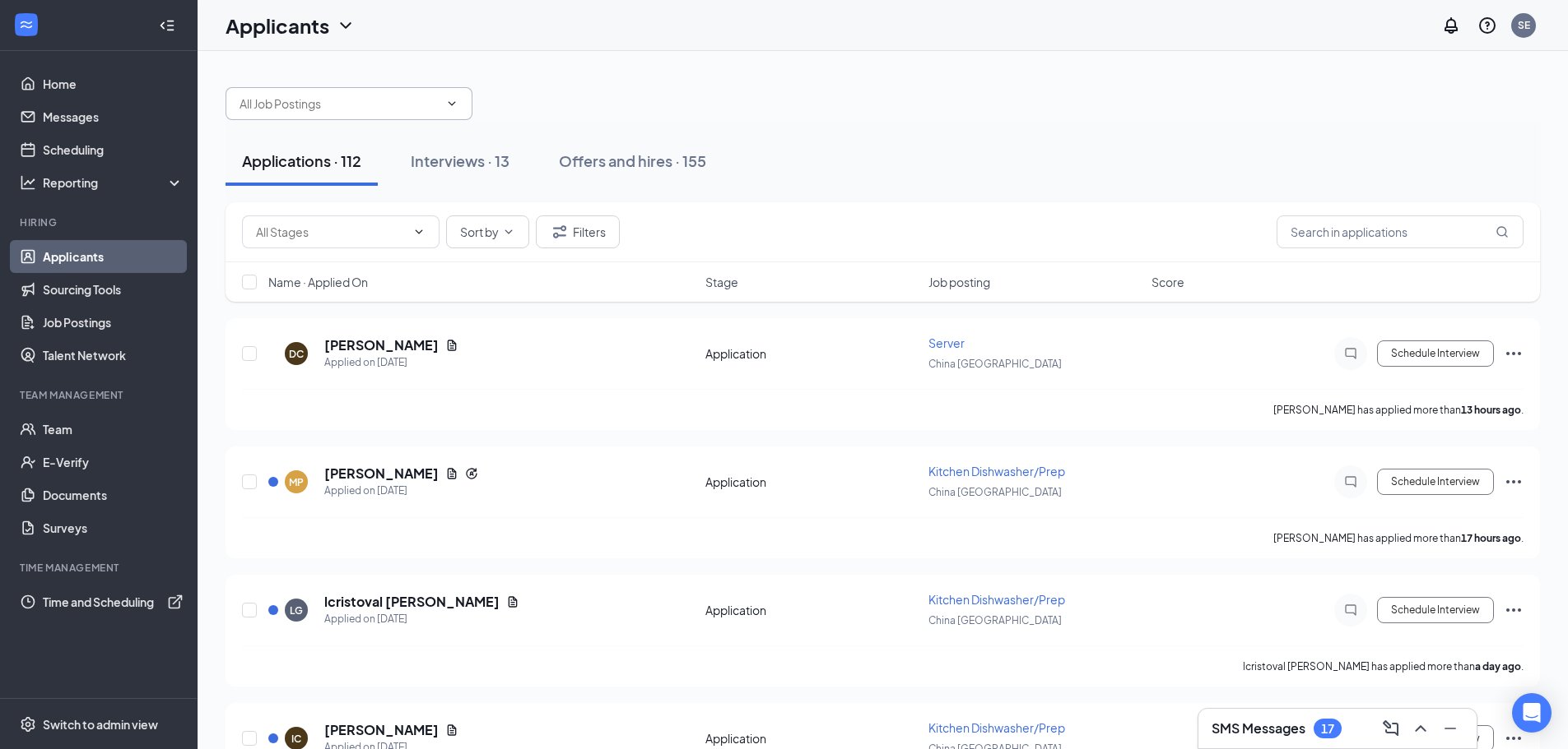
click at [417, 102] on input "text" at bounding box center [339, 103] width 199 height 18
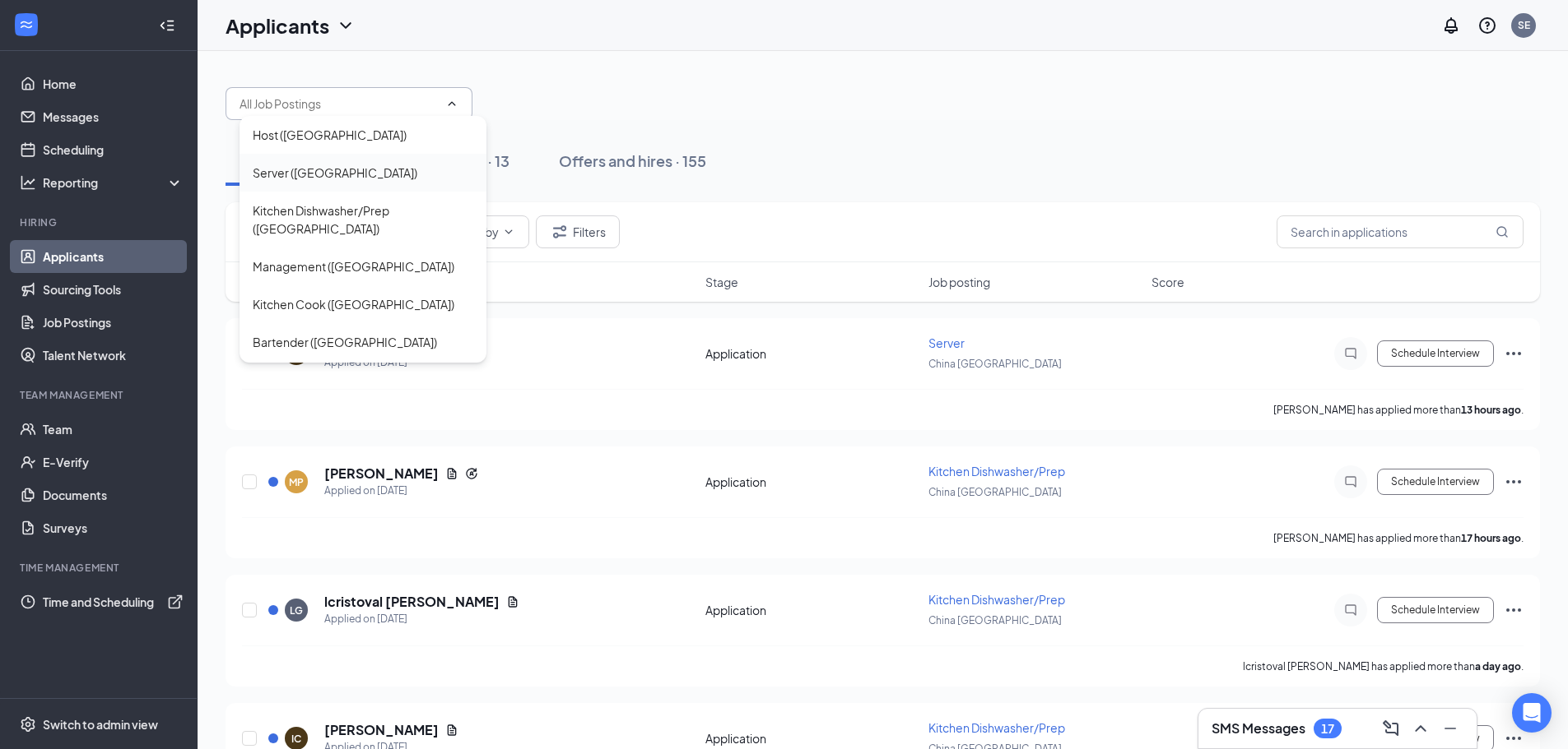
click at [344, 176] on div "Server ([GEOGRAPHIC_DATA])" at bounding box center [334, 172] width 165 height 18
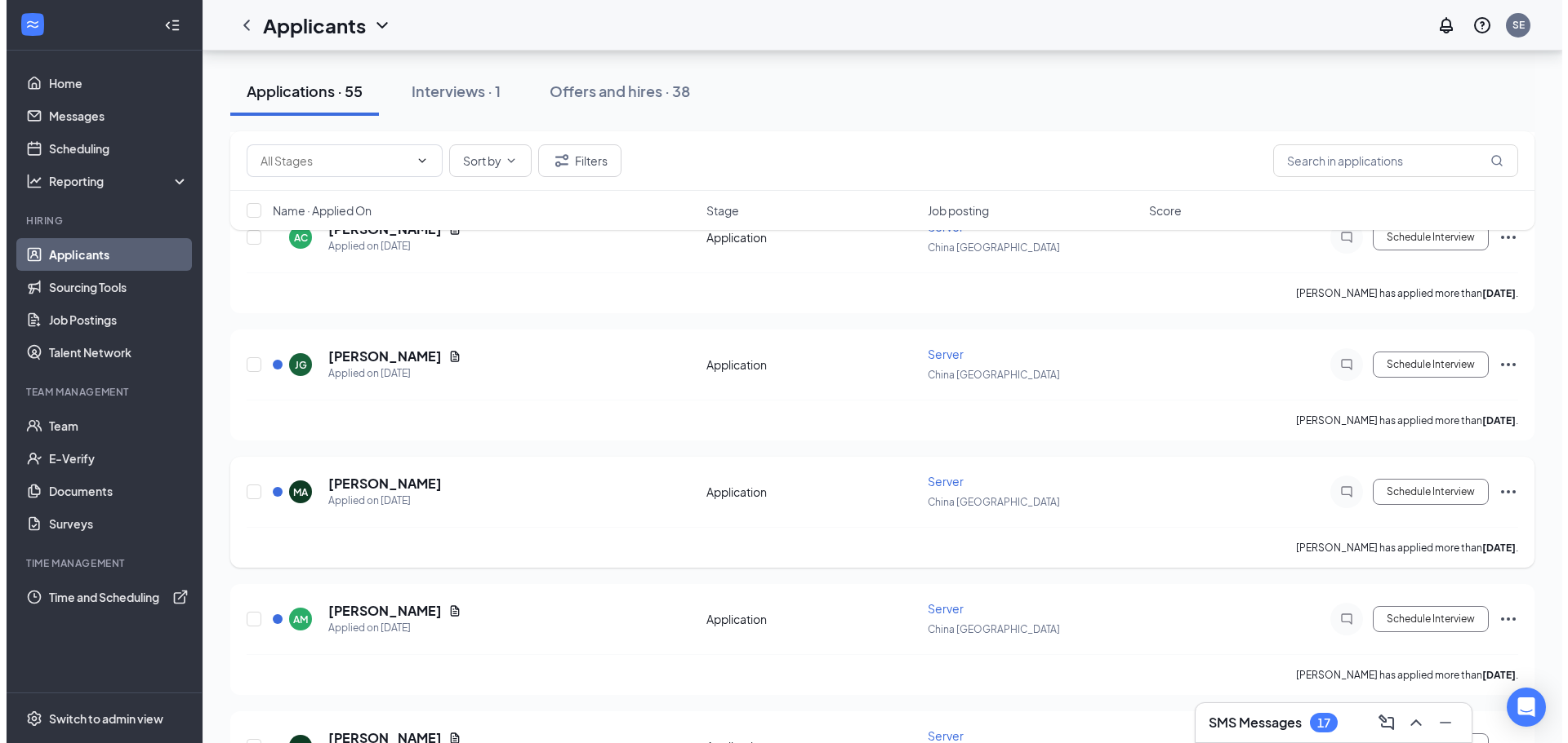
scroll to position [571, 0]
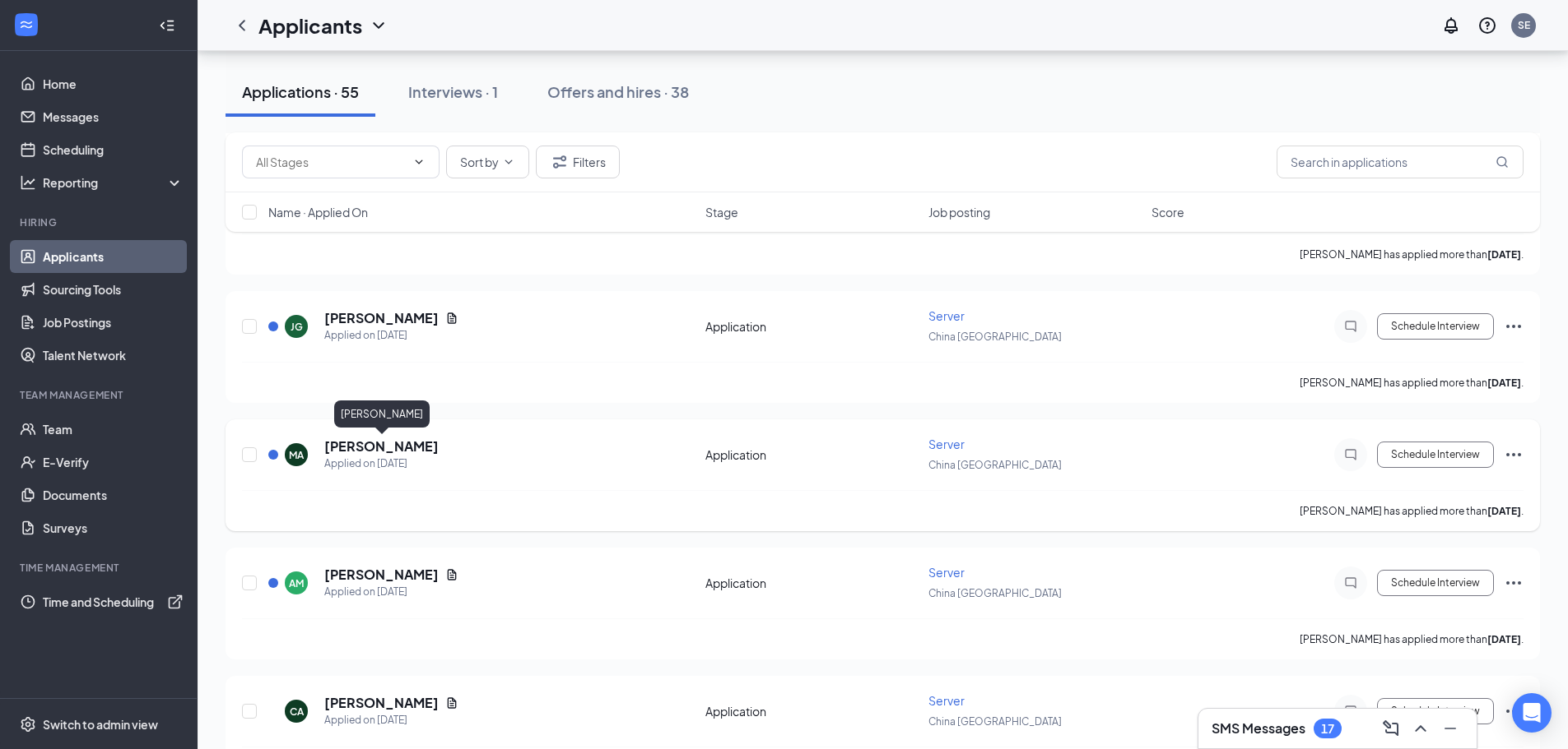
click at [429, 450] on h5 "[PERSON_NAME]" at bounding box center [381, 447] width 115 height 18
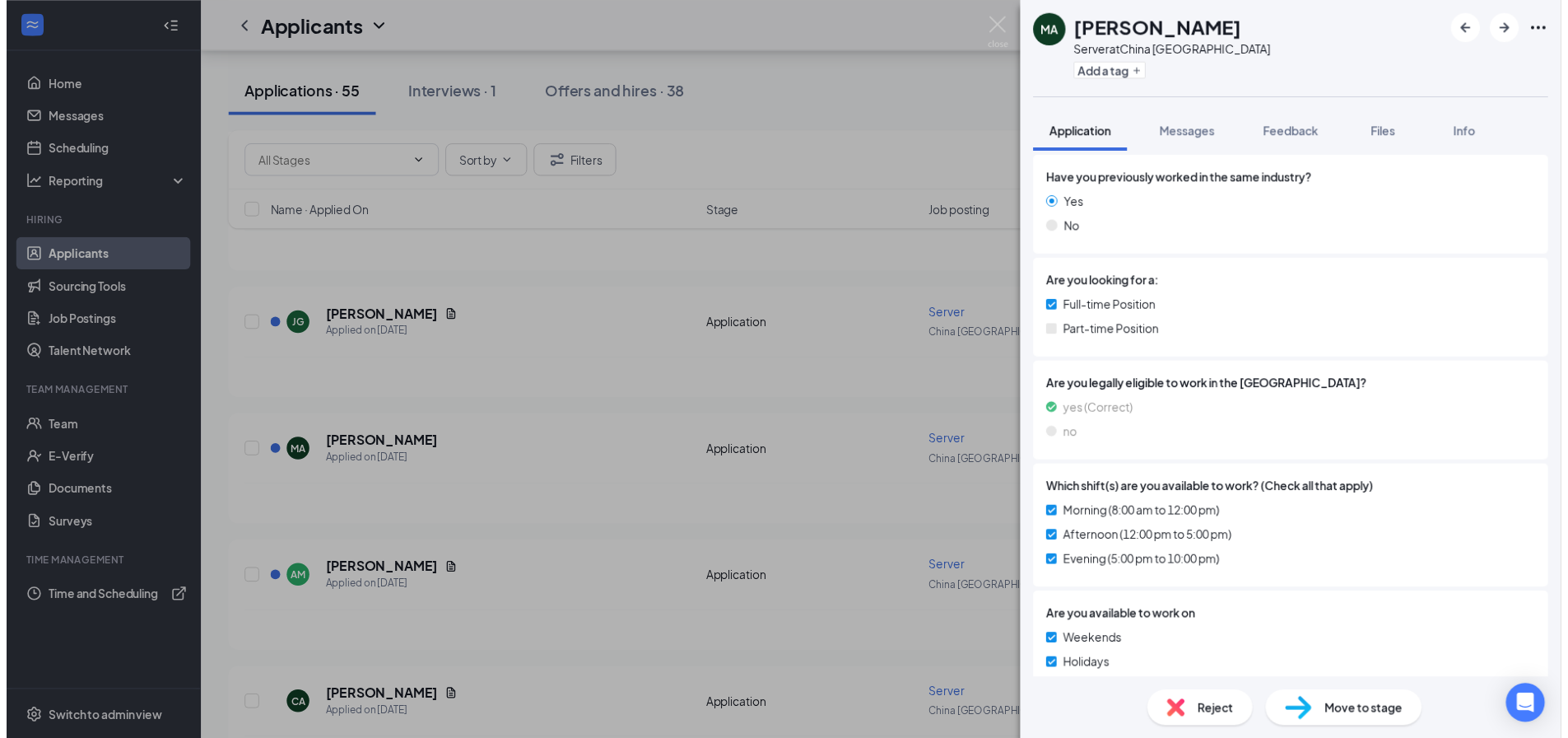
scroll to position [325, 0]
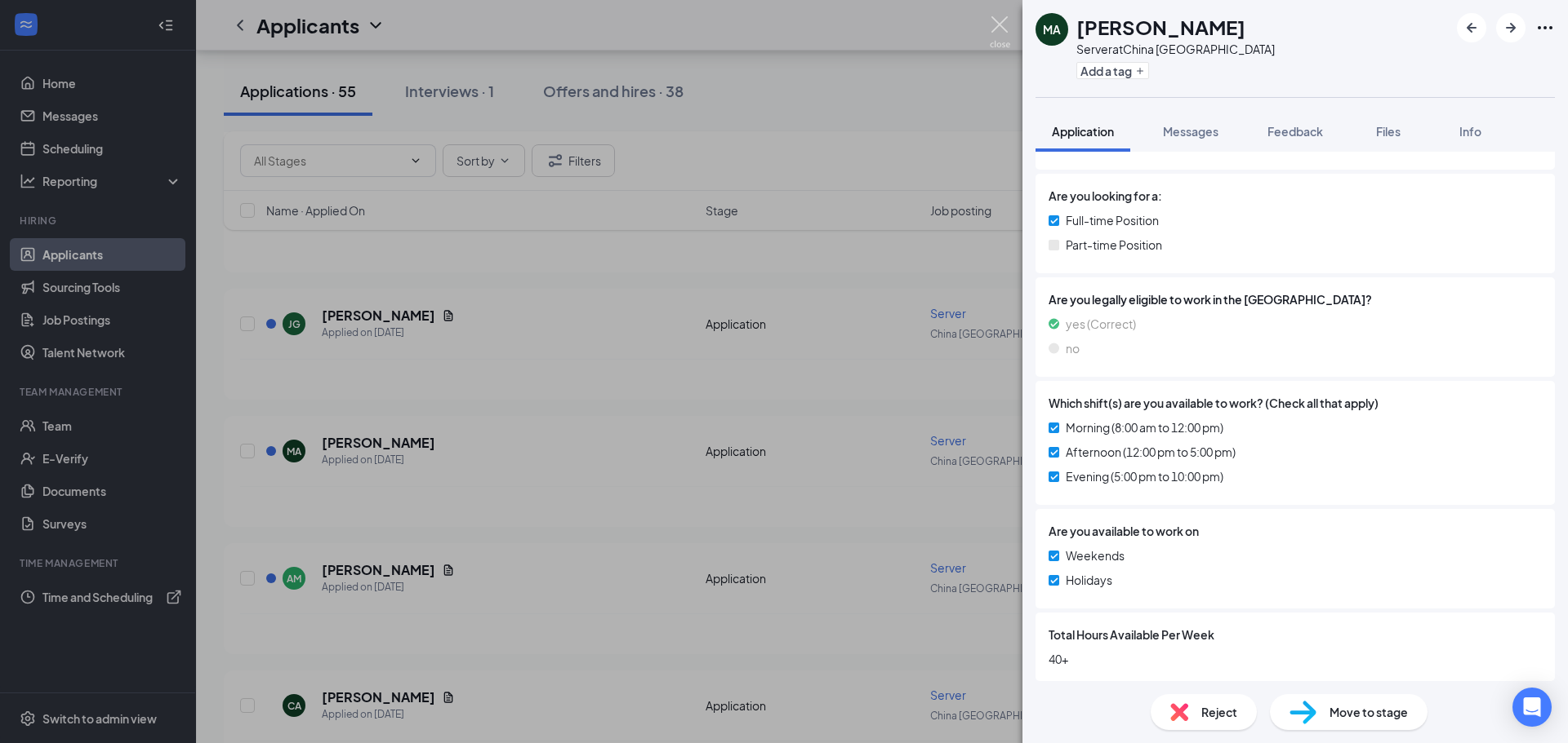
click at [999, 24] on img at bounding box center [999, 32] width 20 height 32
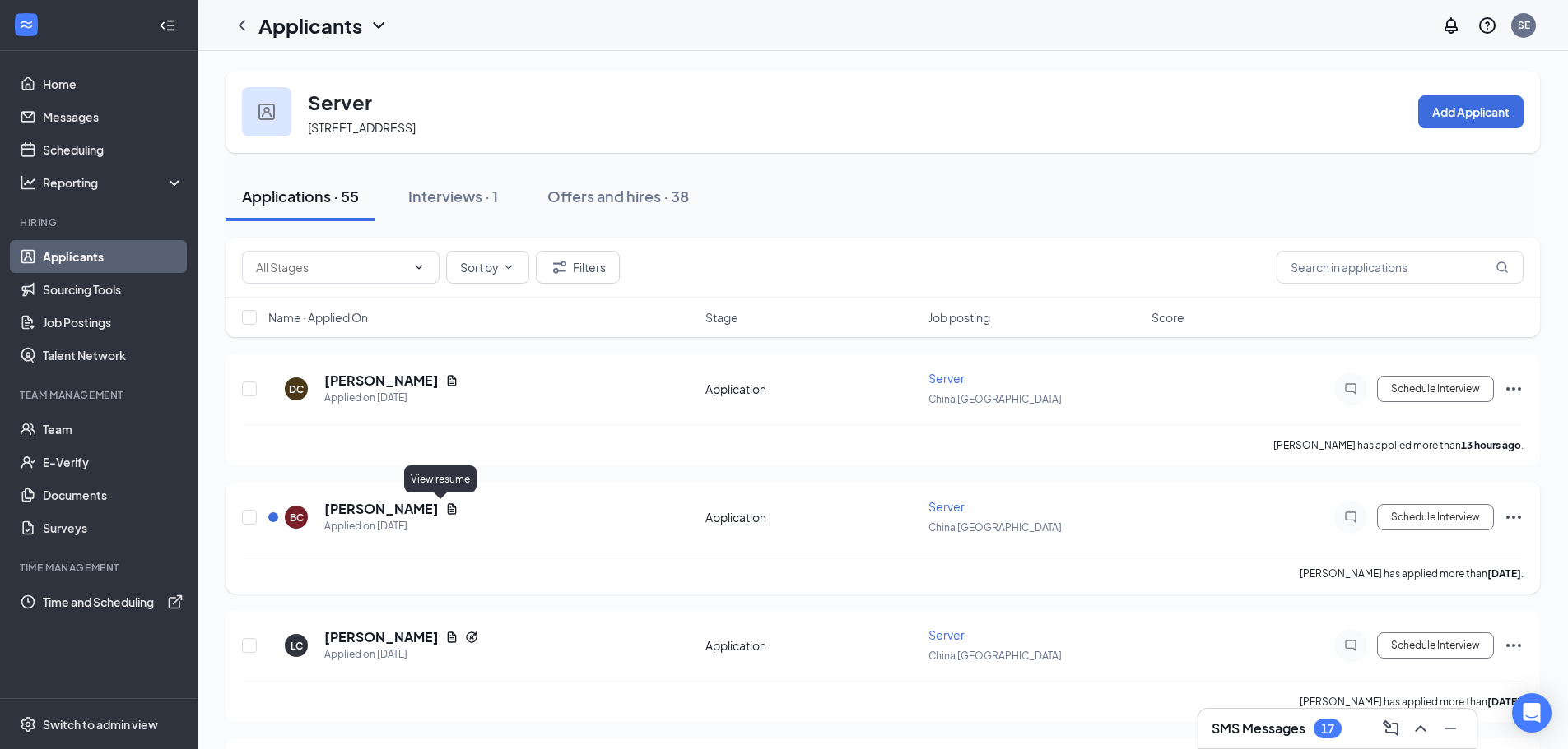
click at [446, 511] on icon "Document" at bounding box center [452, 509] width 13 height 13
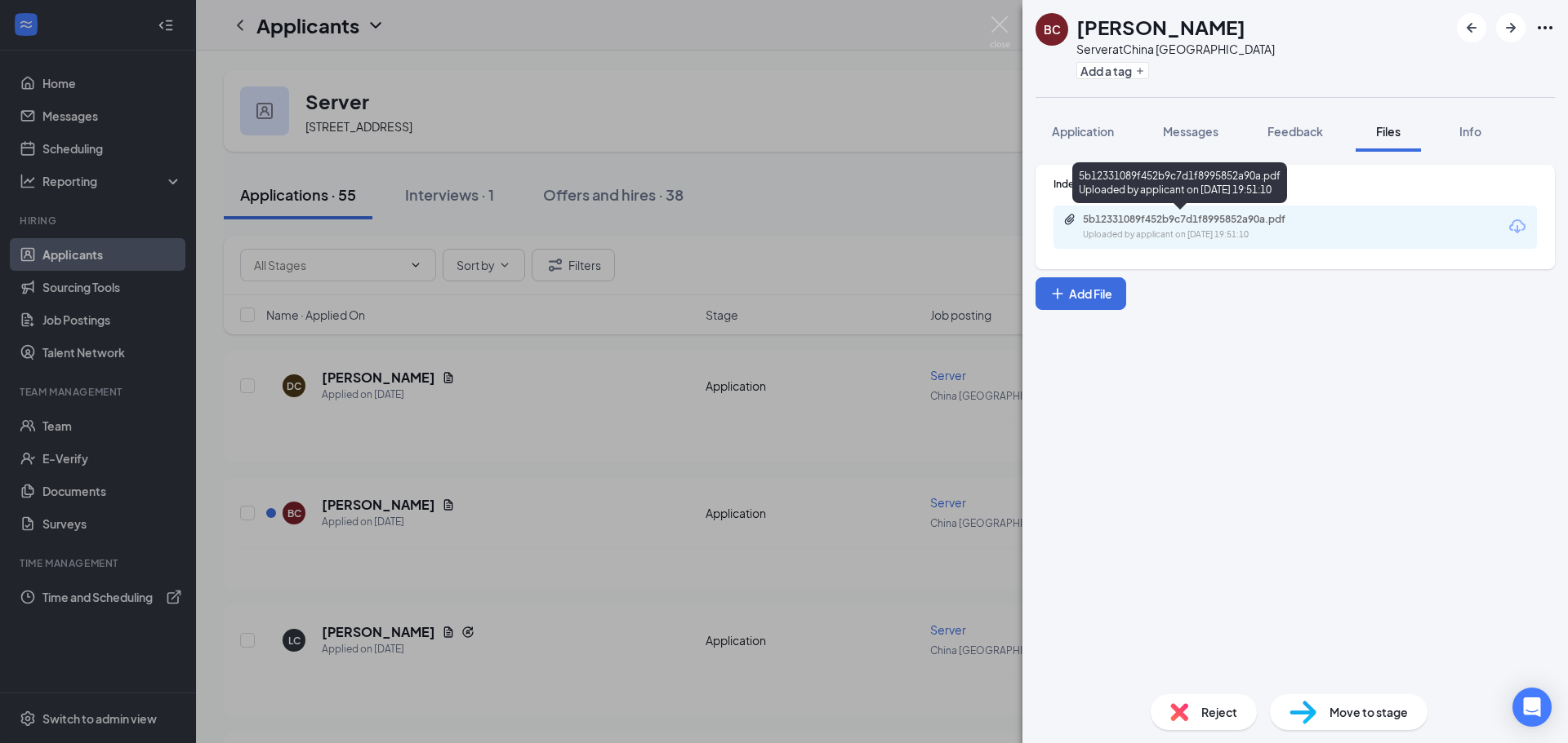
click at [1149, 234] on div "Uploaded by applicant on [DATE] 19:51:10" at bounding box center [1205, 235] width 245 height 13
click at [1000, 23] on img at bounding box center [999, 32] width 20 height 32
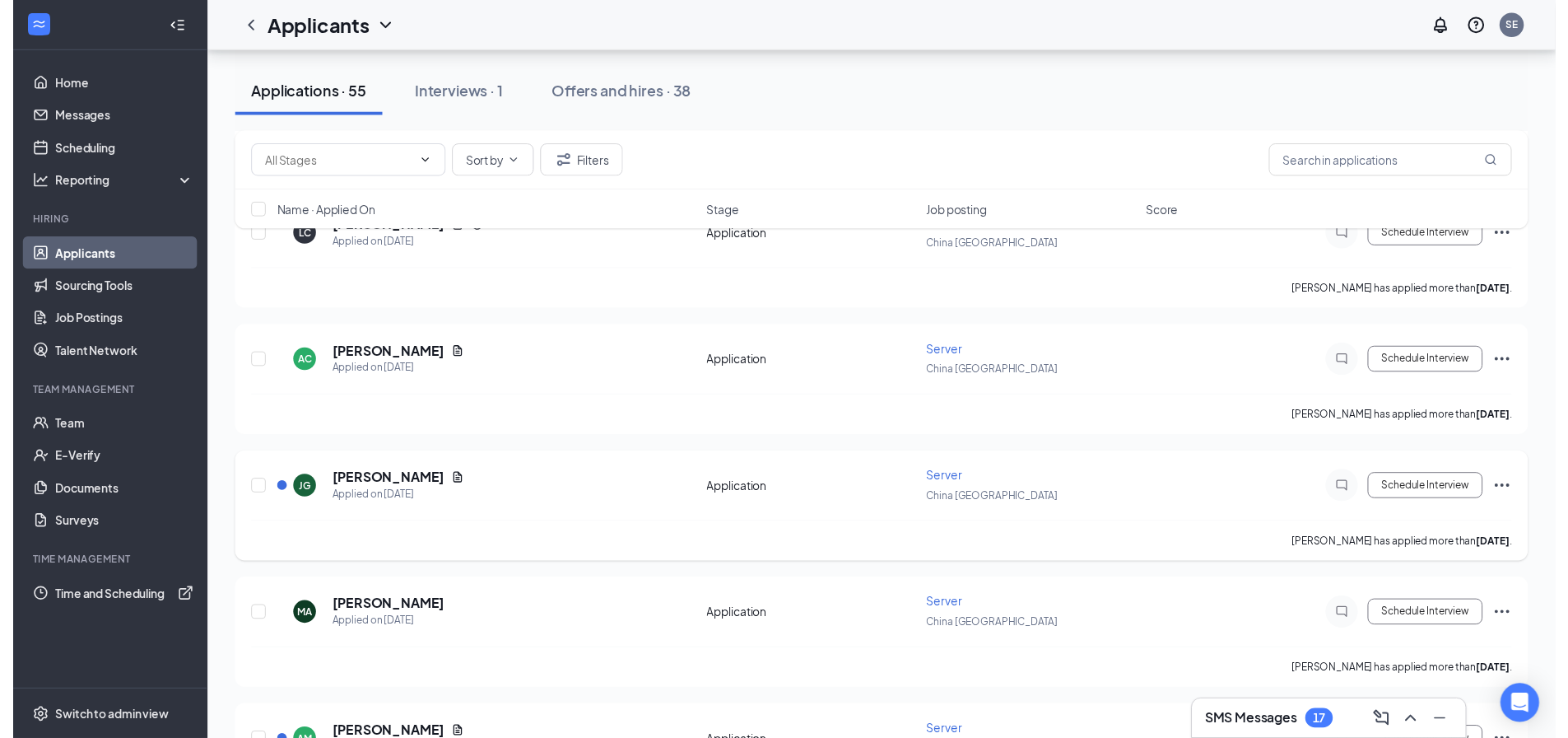
scroll to position [411, 0]
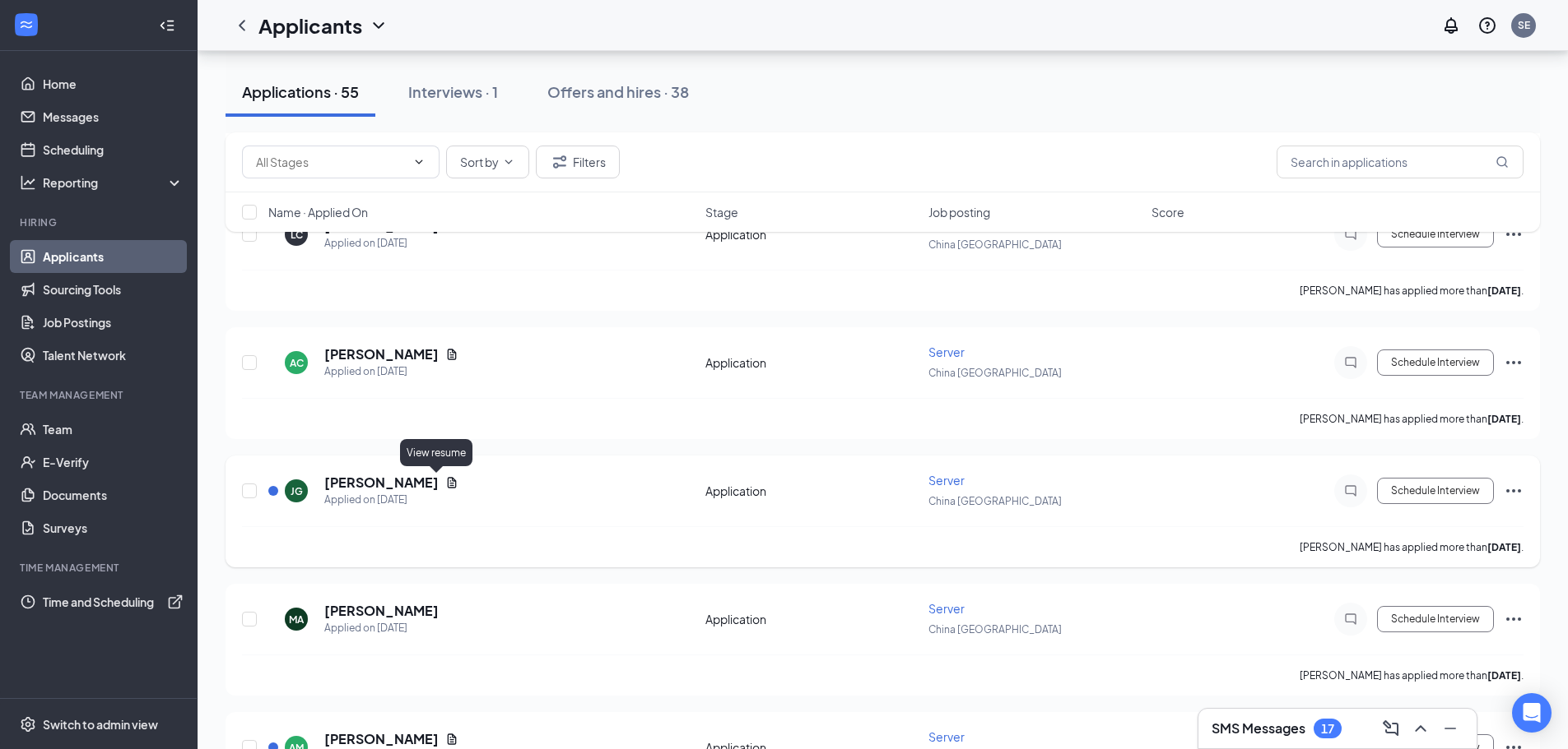
click at [448, 483] on icon "Document" at bounding box center [452, 482] width 9 height 11
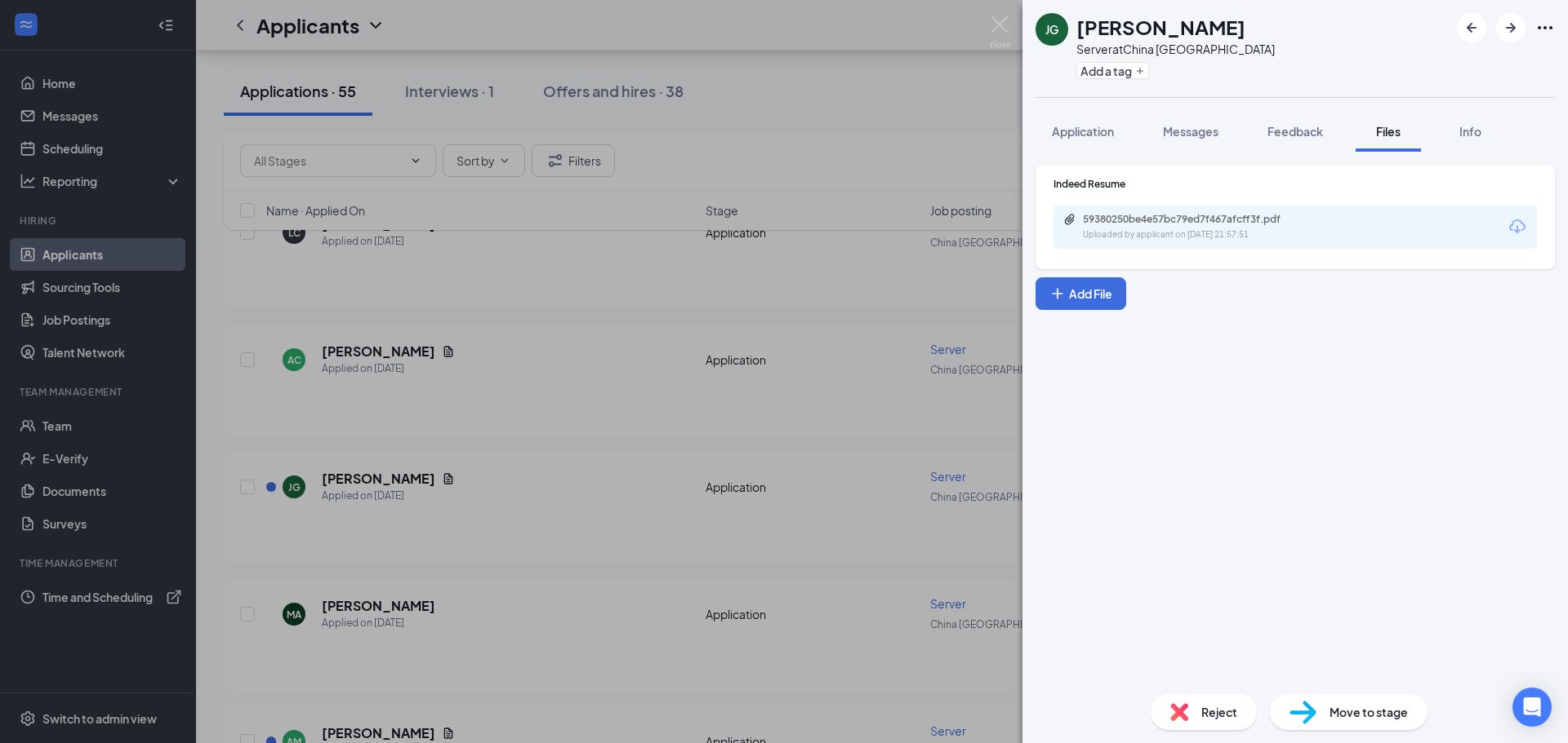
click at [1096, 242] on div "59380250be4e57bc79ed7f467afcff3f.pdf Uploaded by applicant on [DATE] 21:57:51" at bounding box center [1295, 226] width 483 height 43
click at [1103, 224] on div "59380250be4e57bc79ed7f467afcff3f.pdf" at bounding box center [1196, 220] width 228 height 13
click at [1002, 23] on img at bounding box center [999, 32] width 20 height 32
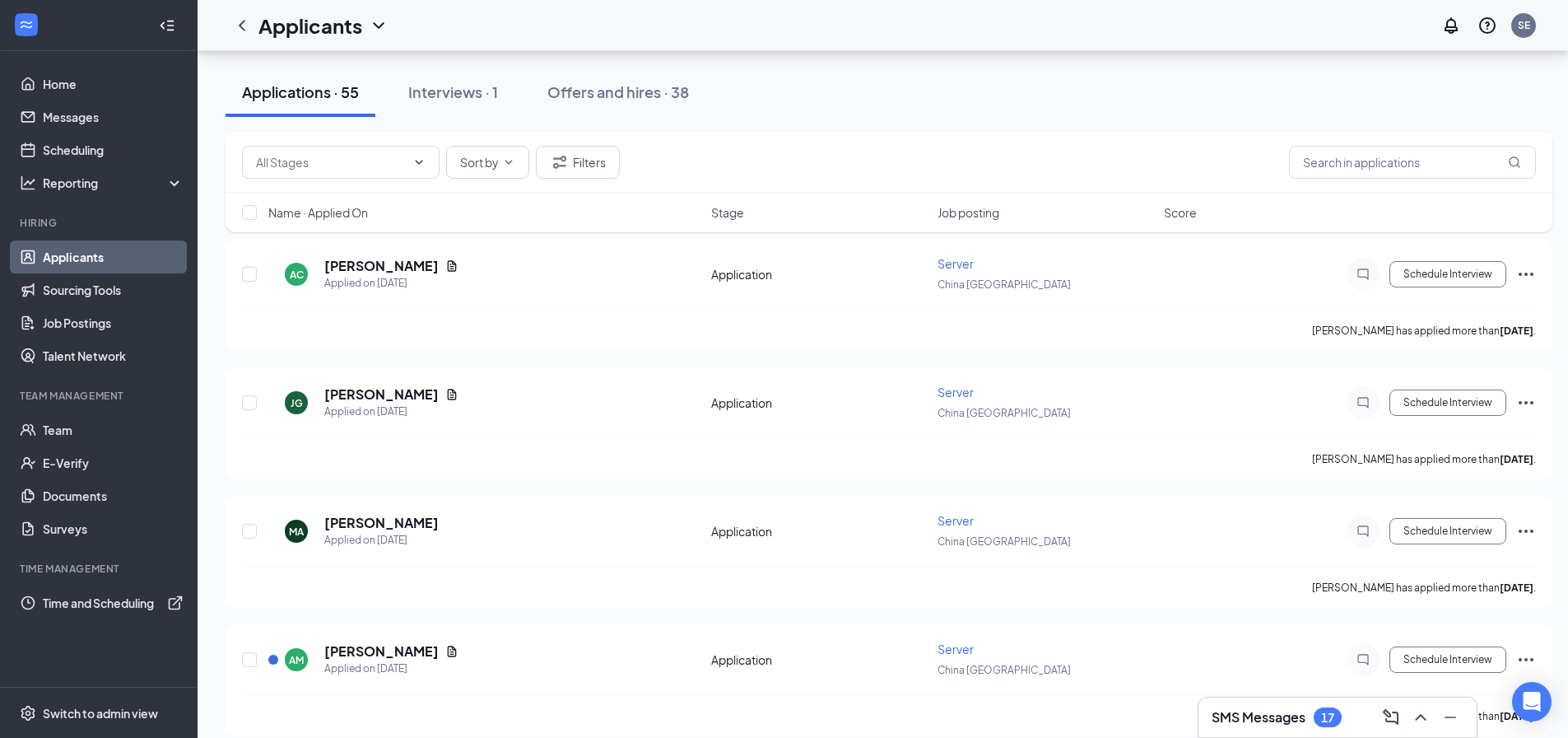
scroll to position [741, 0]
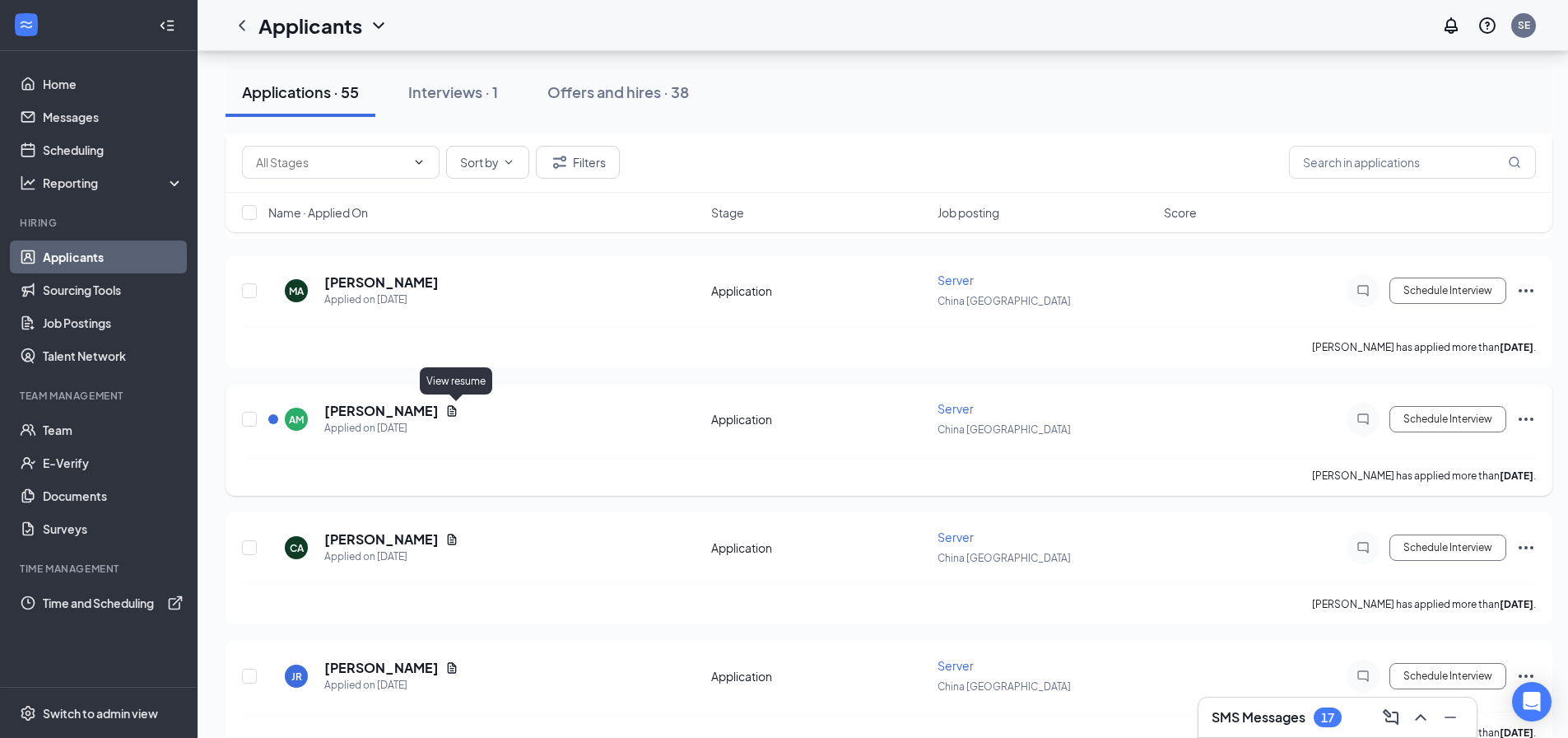
click at [457, 412] on icon "Document" at bounding box center [452, 411] width 13 height 13
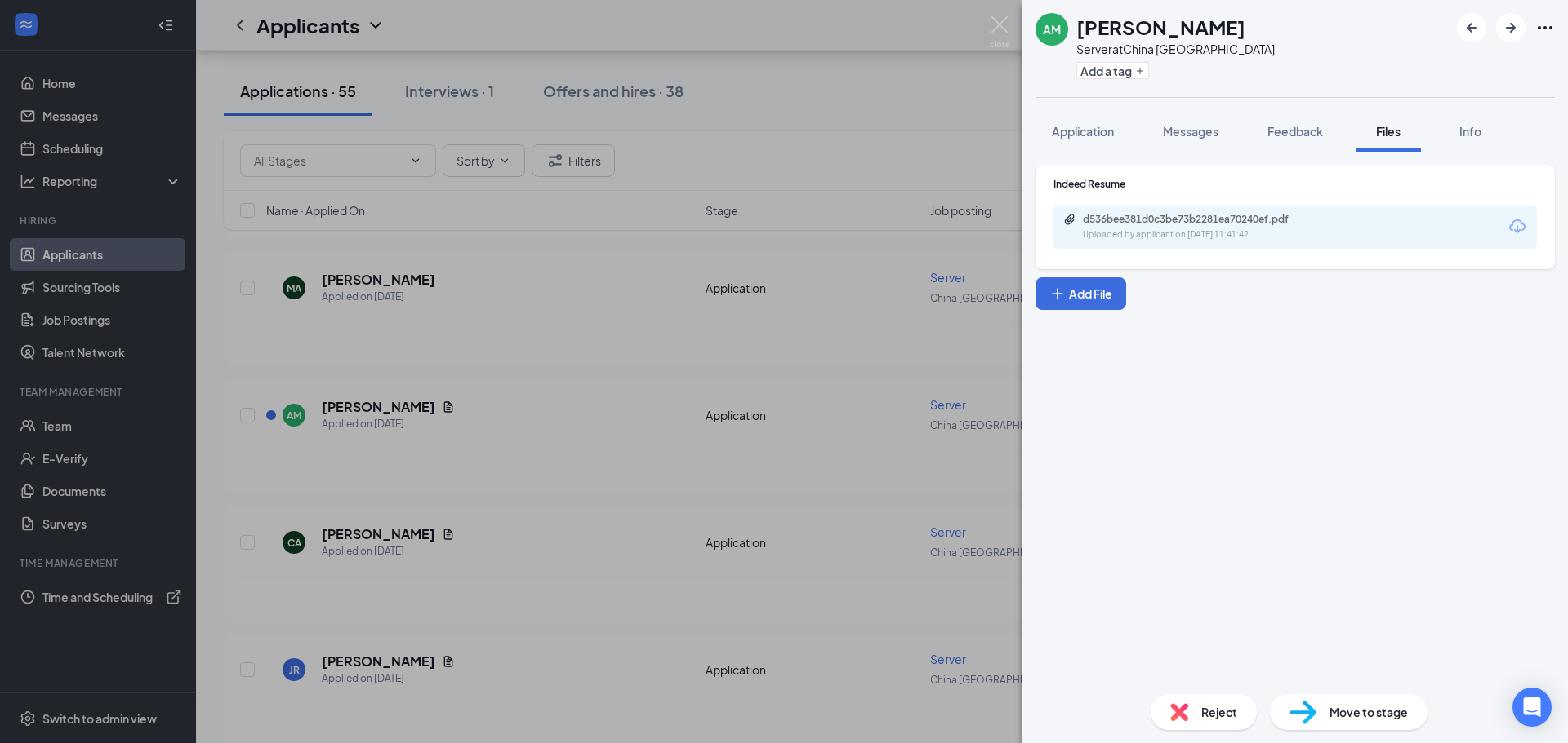
click at [1142, 244] on div "d536bee381d0c3be73b2281ea70240ef.pdf Uploaded by applicant on [DATE] 11:41:42" at bounding box center [1295, 226] width 483 height 43
click at [1139, 233] on div "Uploaded by applicant on [DATE] 11:41:42" at bounding box center [1205, 235] width 245 height 13
click at [992, 31] on img at bounding box center [999, 32] width 20 height 32
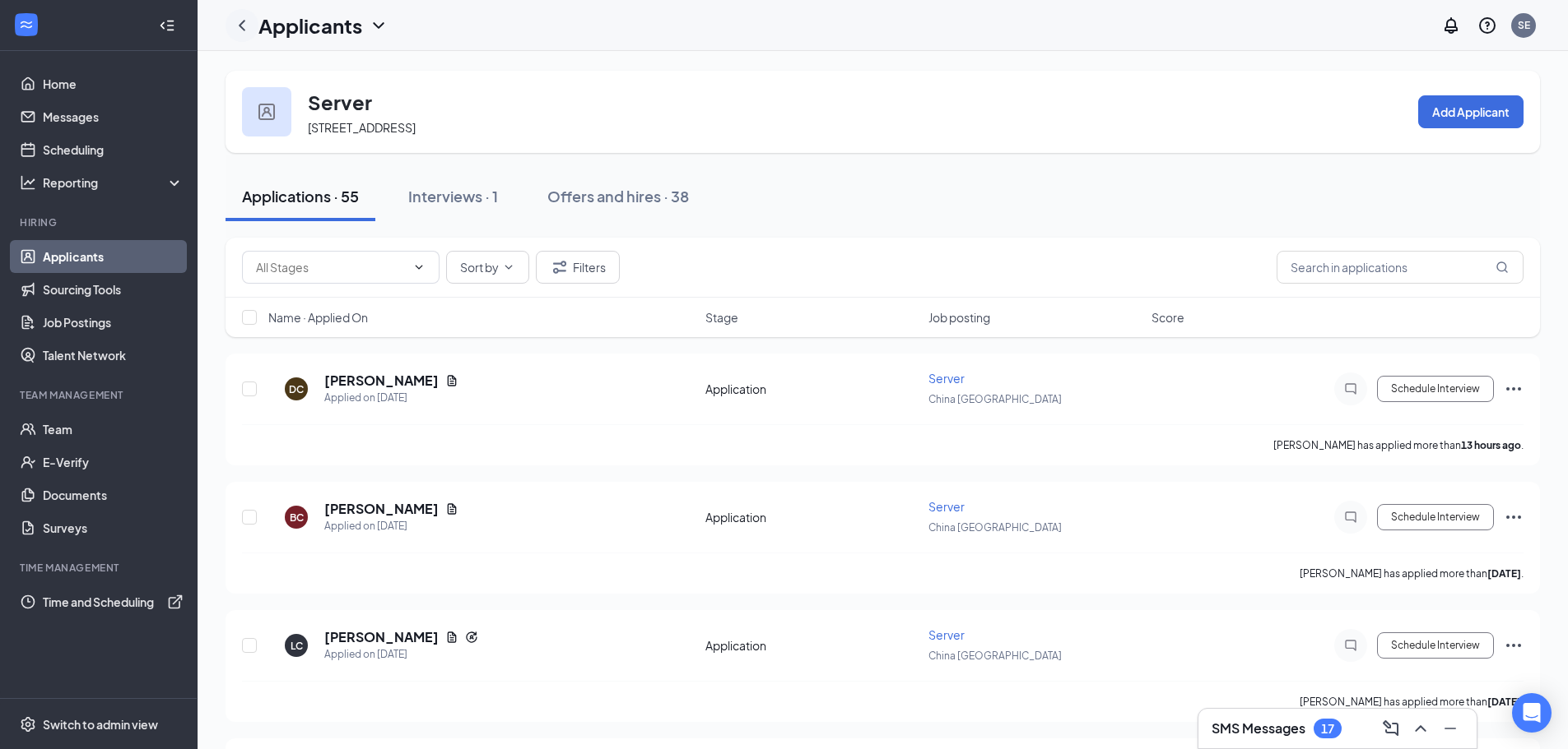
click at [245, 27] on icon "ChevronLeft" at bounding box center [242, 25] width 20 height 20
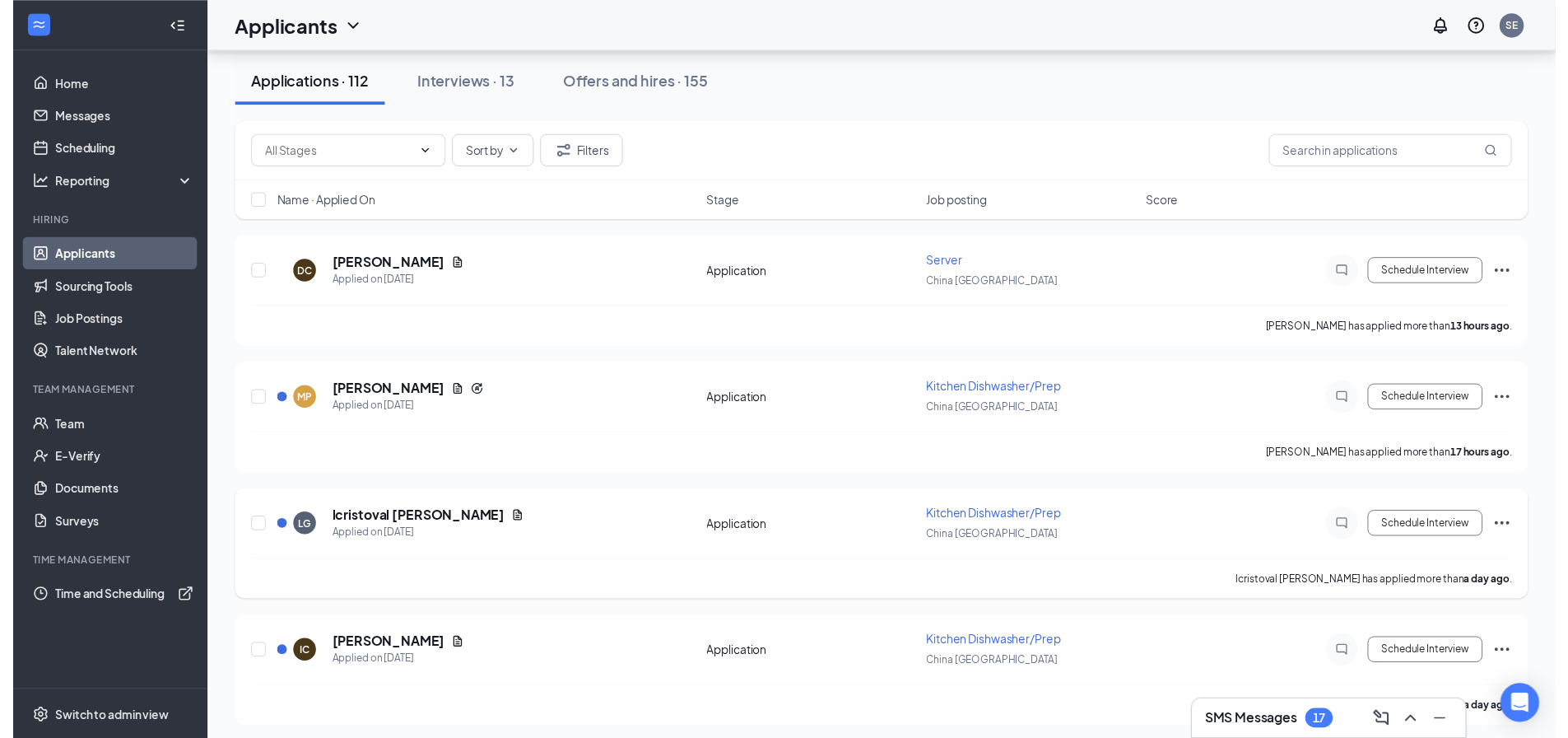
scroll to position [82, 0]
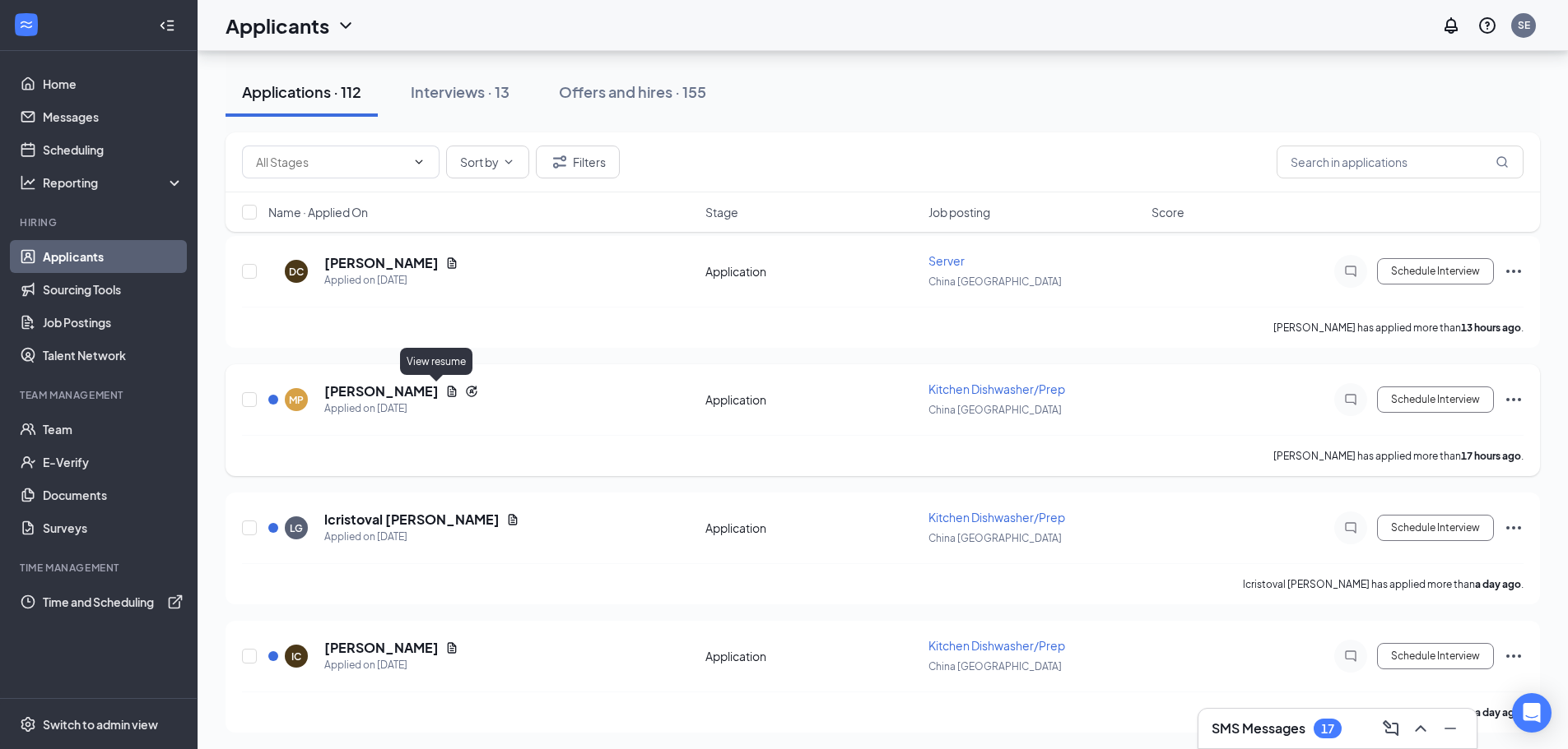
click at [448, 393] on icon "Document" at bounding box center [452, 391] width 9 height 11
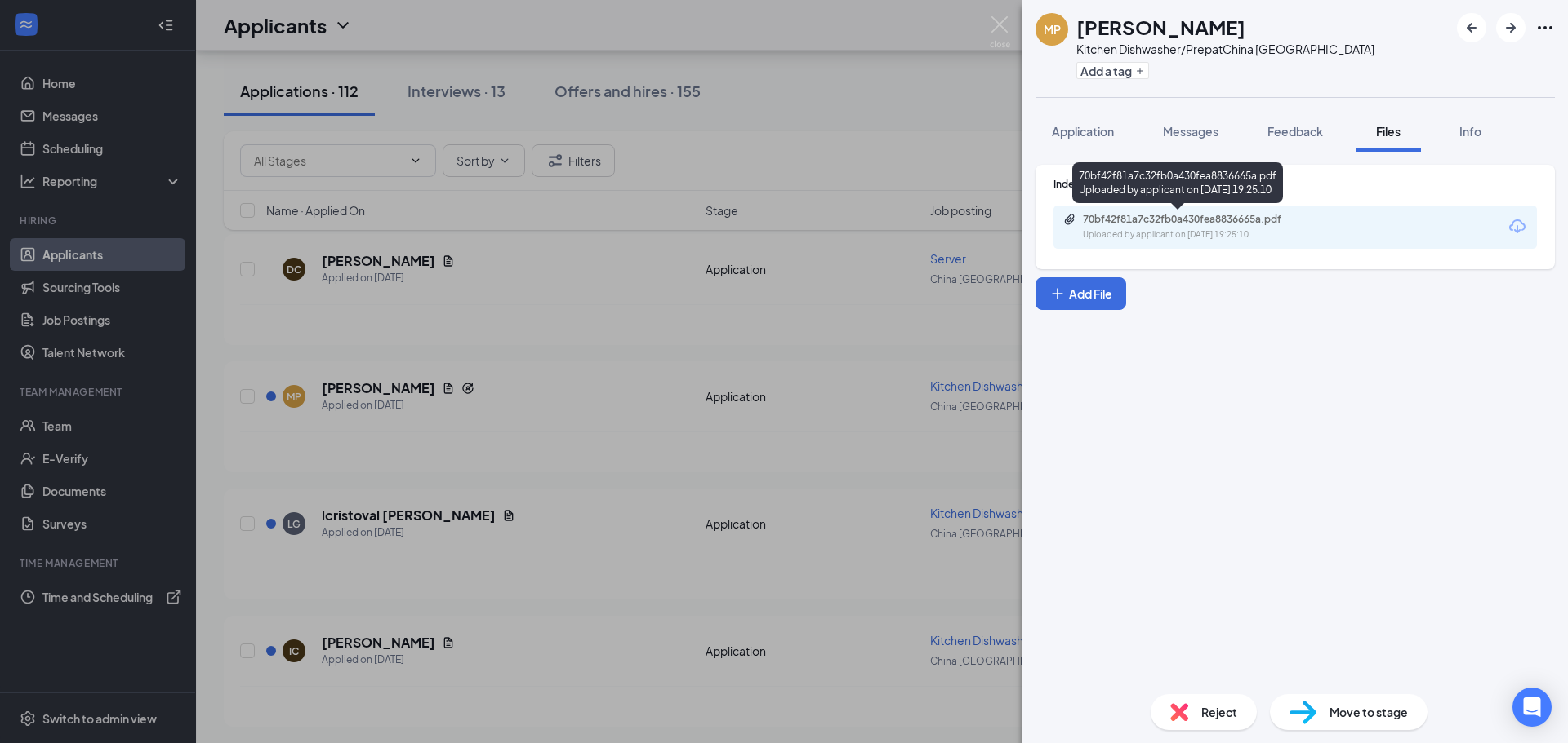
click at [1187, 225] on div "70bf42f81a7c32fb0a430fea8836665a.pdf" at bounding box center [1196, 220] width 228 height 13
click at [999, 25] on img at bounding box center [999, 32] width 20 height 32
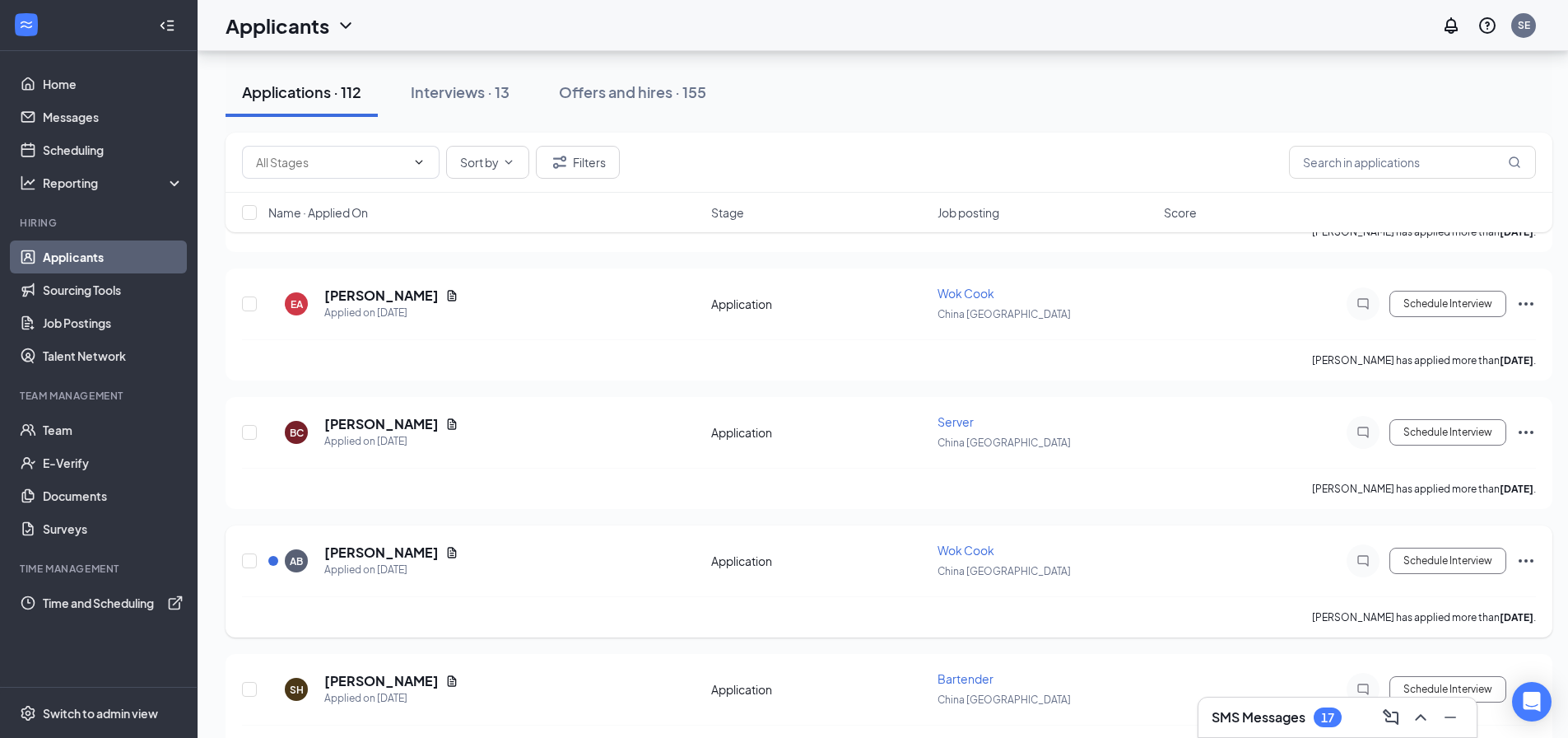
scroll to position [988, 0]
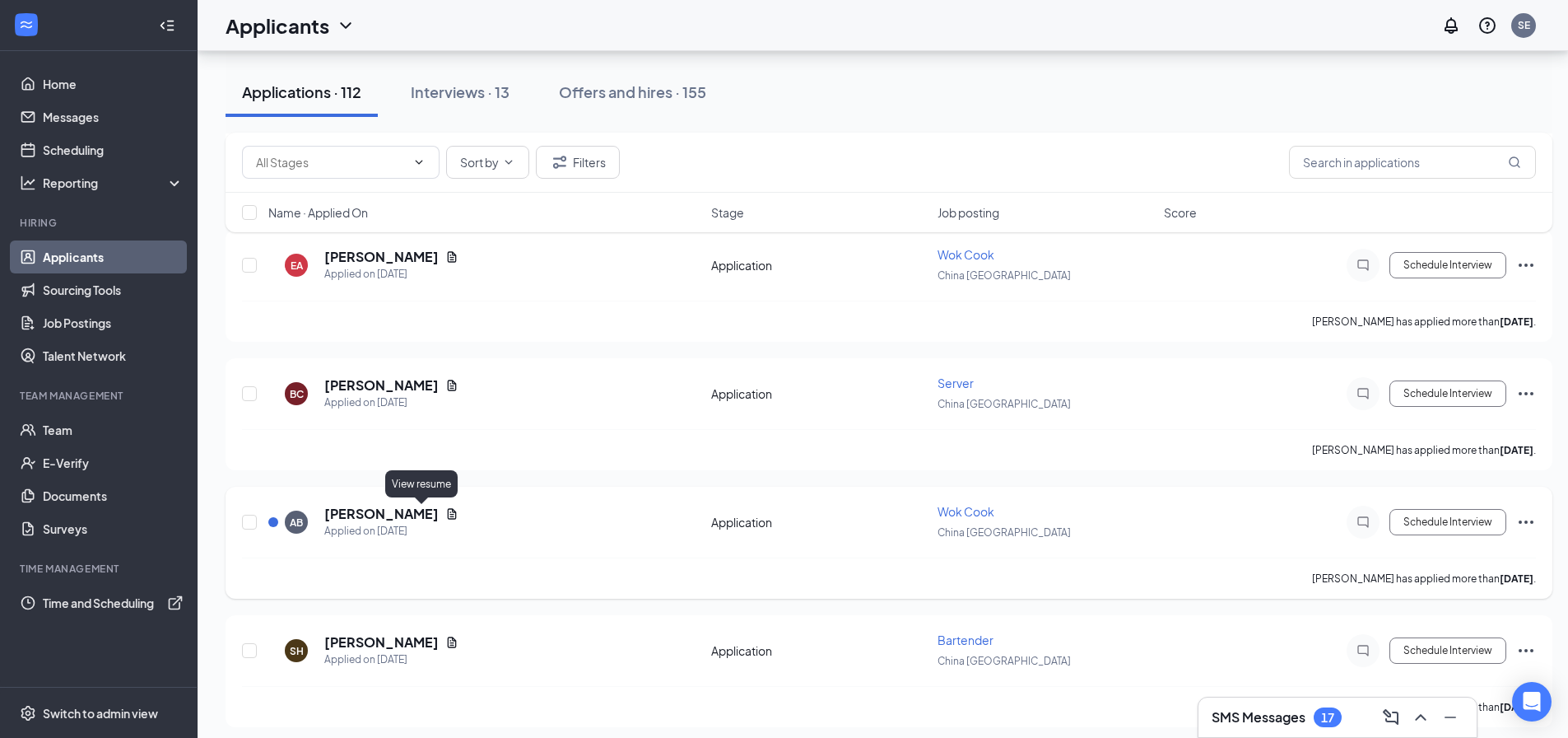
click at [445, 517] on icon "Document" at bounding box center [452, 514] width 13 height 13
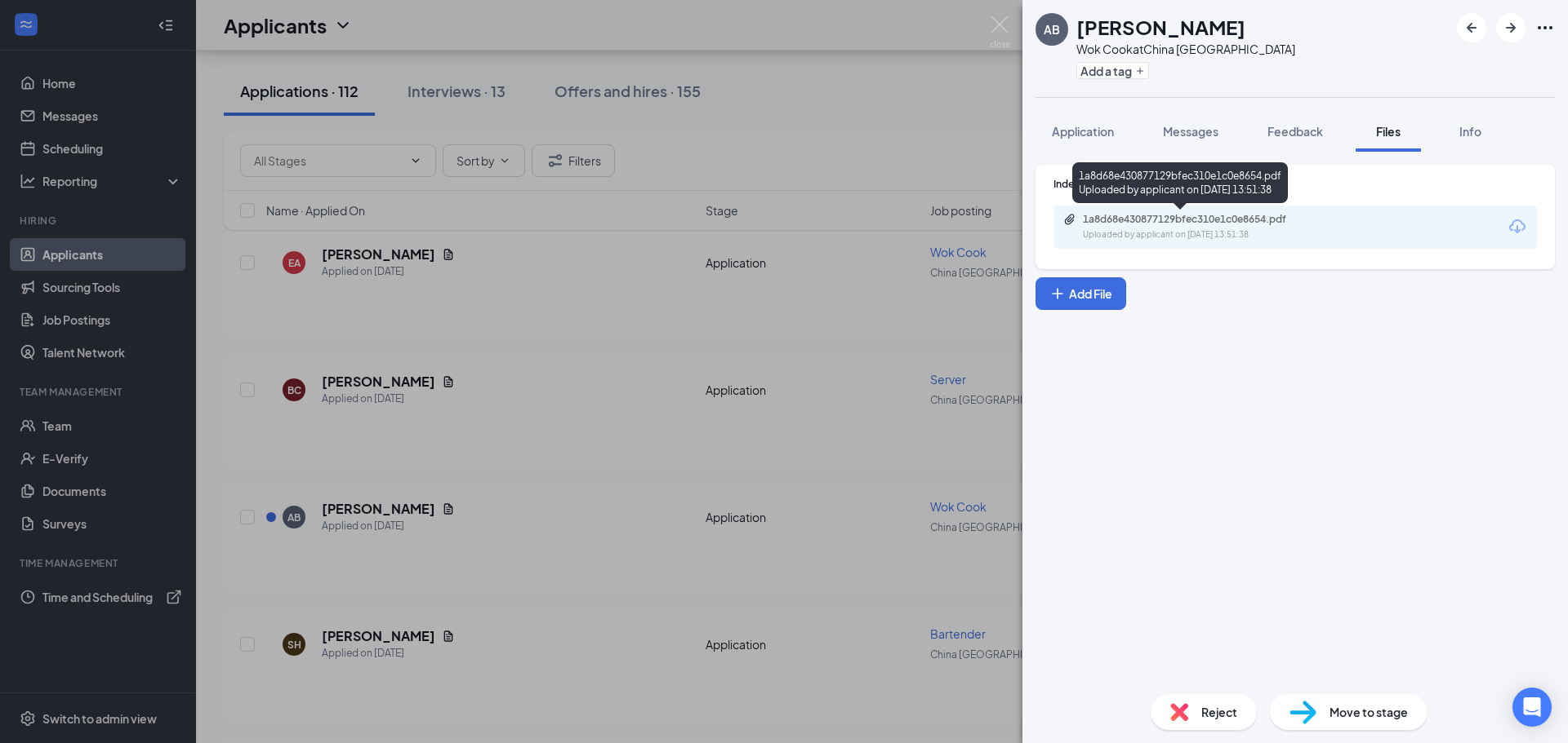
click at [1168, 224] on div "1a8d68e430877129bfec310e1c0e8654.pdf" at bounding box center [1196, 220] width 228 height 13
drag, startPoint x: 995, startPoint y: 20, endPoint x: 837, endPoint y: 331, distance: 348.8
click at [996, 20] on img at bounding box center [999, 32] width 20 height 32
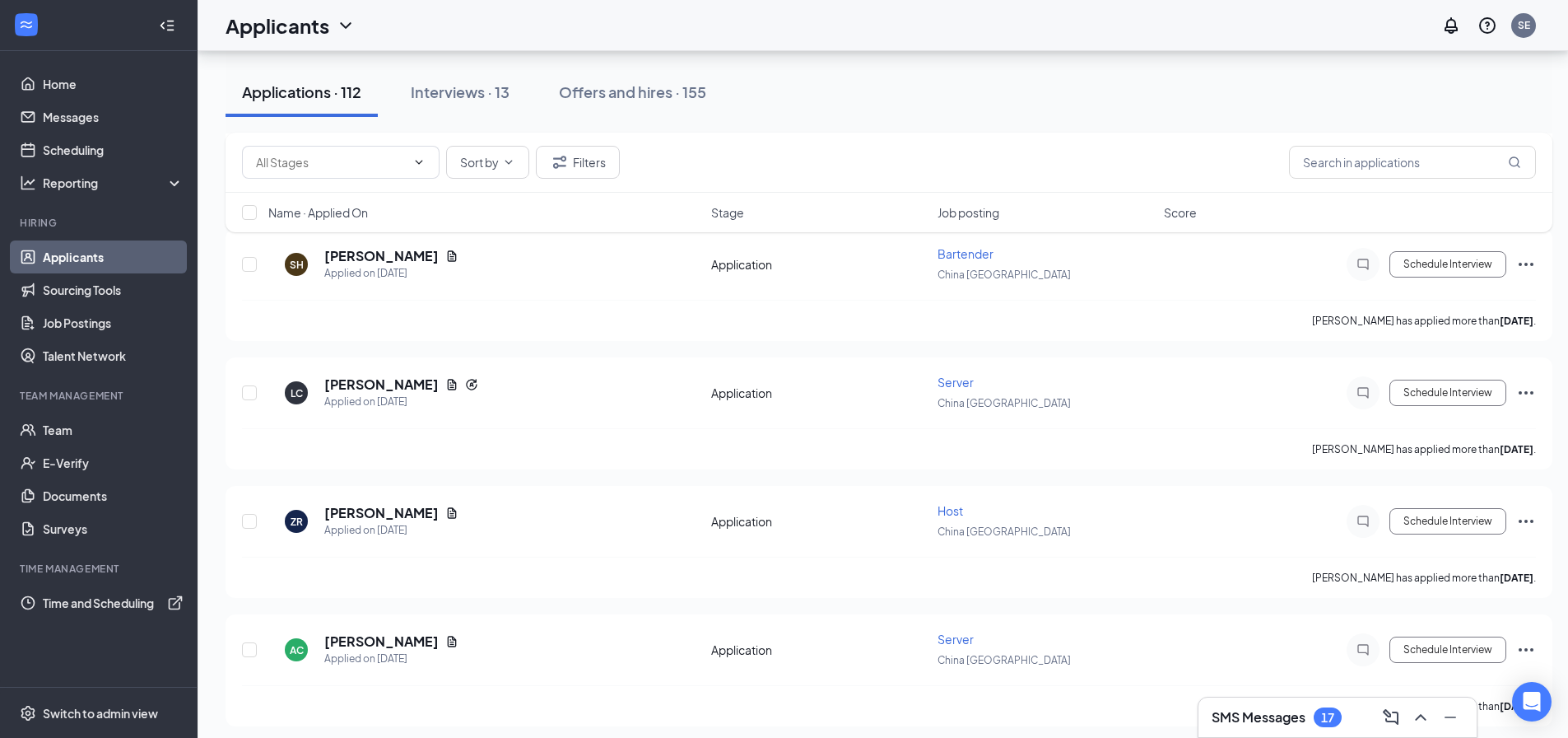
scroll to position [1482, 0]
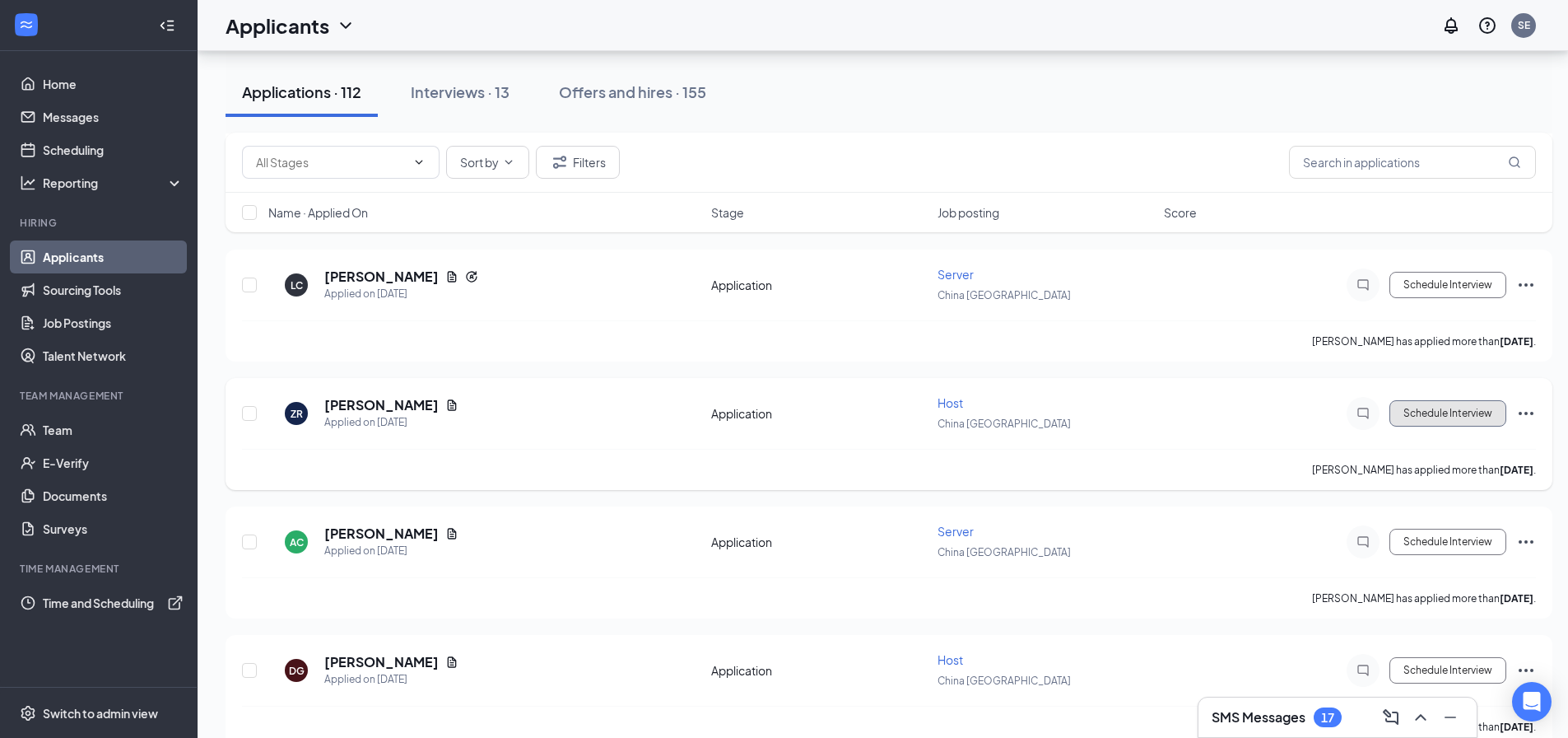
click at [1471, 410] on button "Schedule Interview" at bounding box center [1447, 412] width 117 height 26
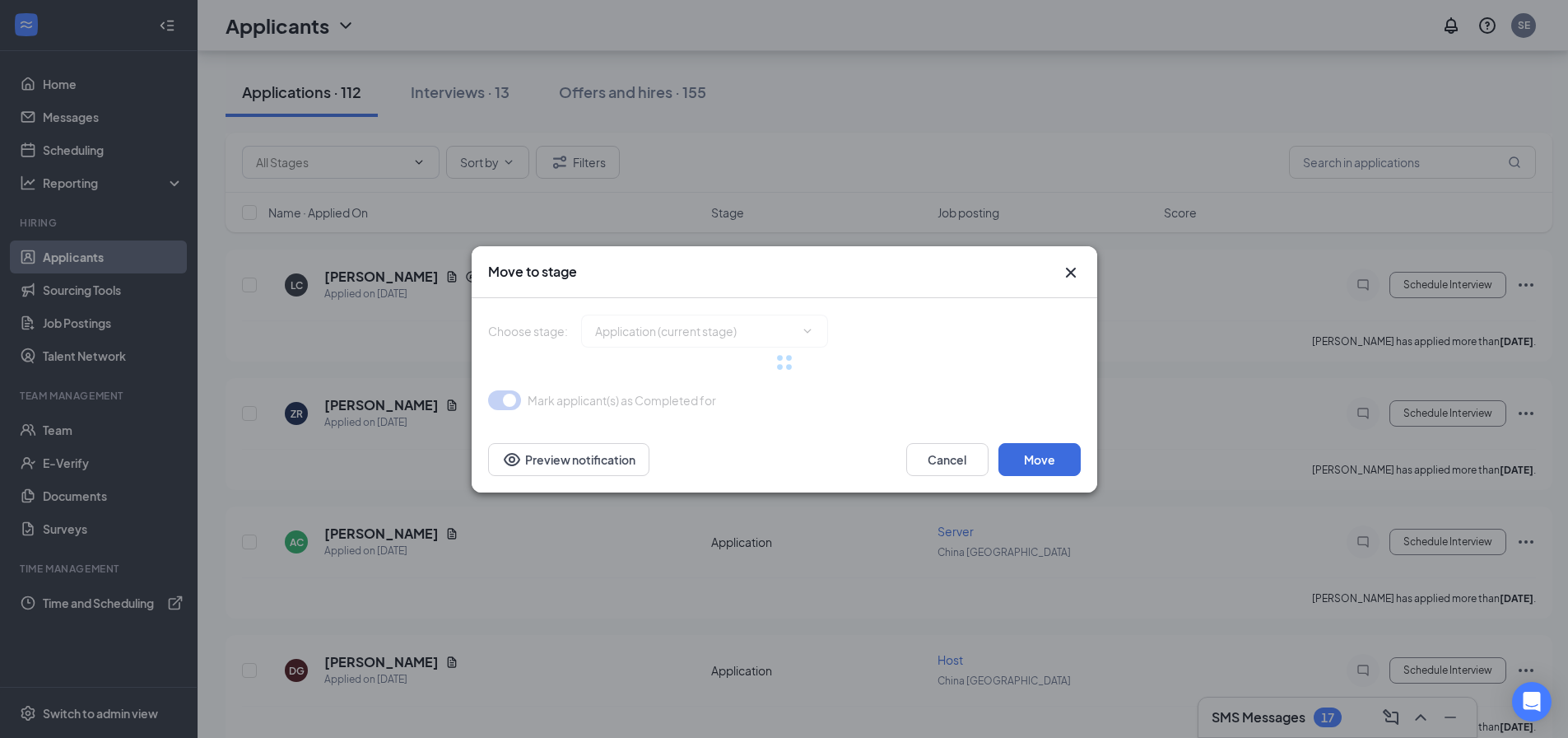
type input "Onsite Interview (next stage)"
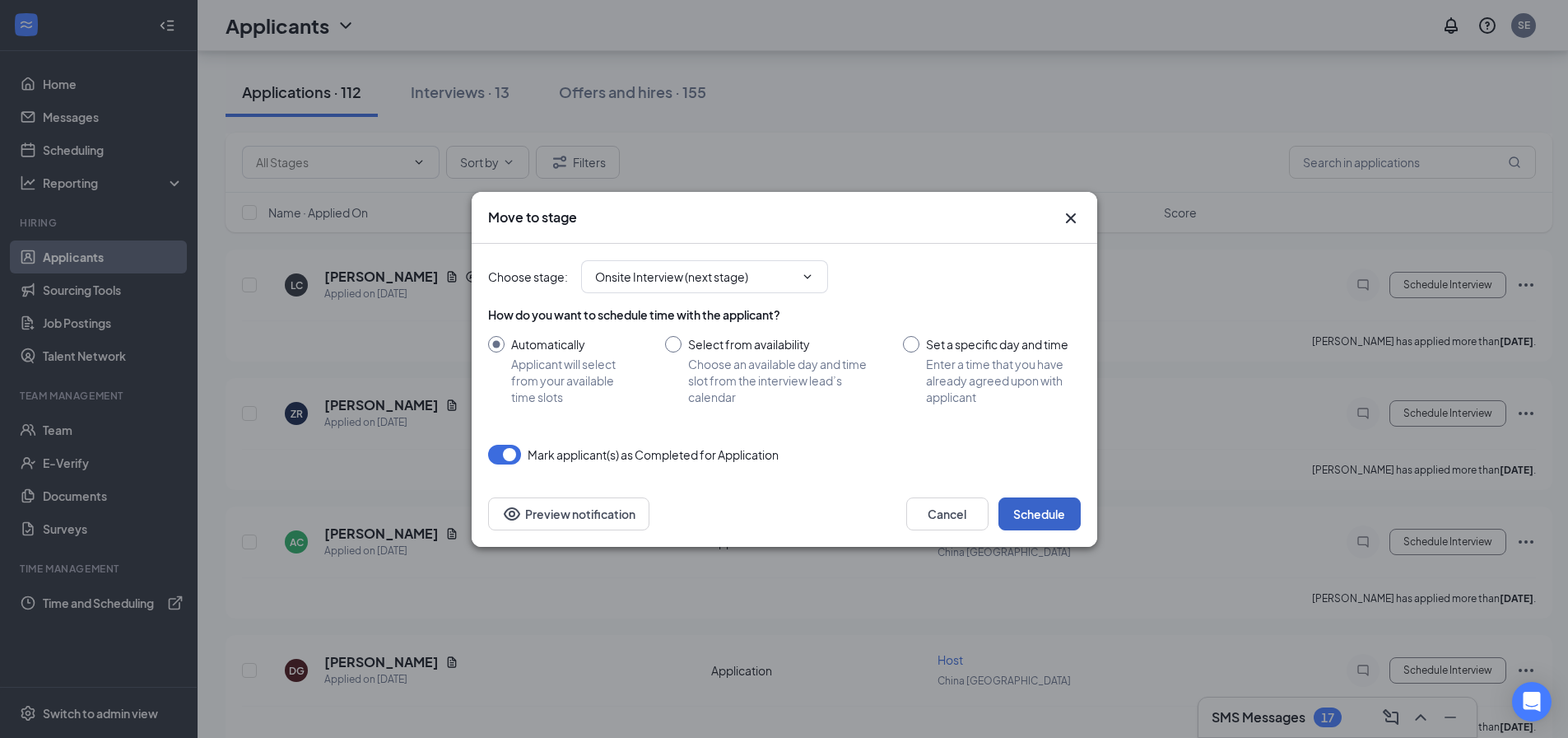
click at [1050, 507] on button "Schedule" at bounding box center [1038, 514] width 82 height 33
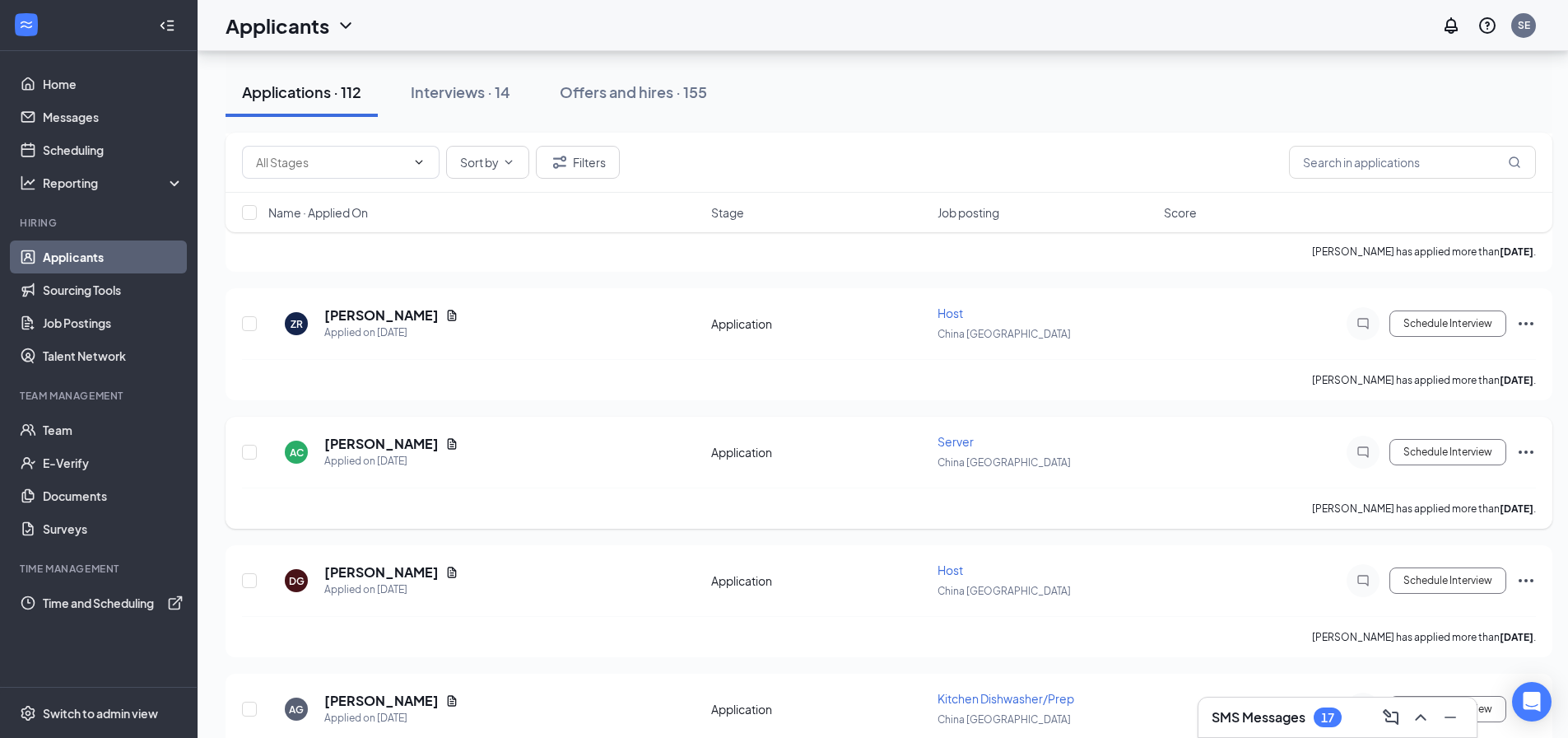
scroll to position [1647, 0]
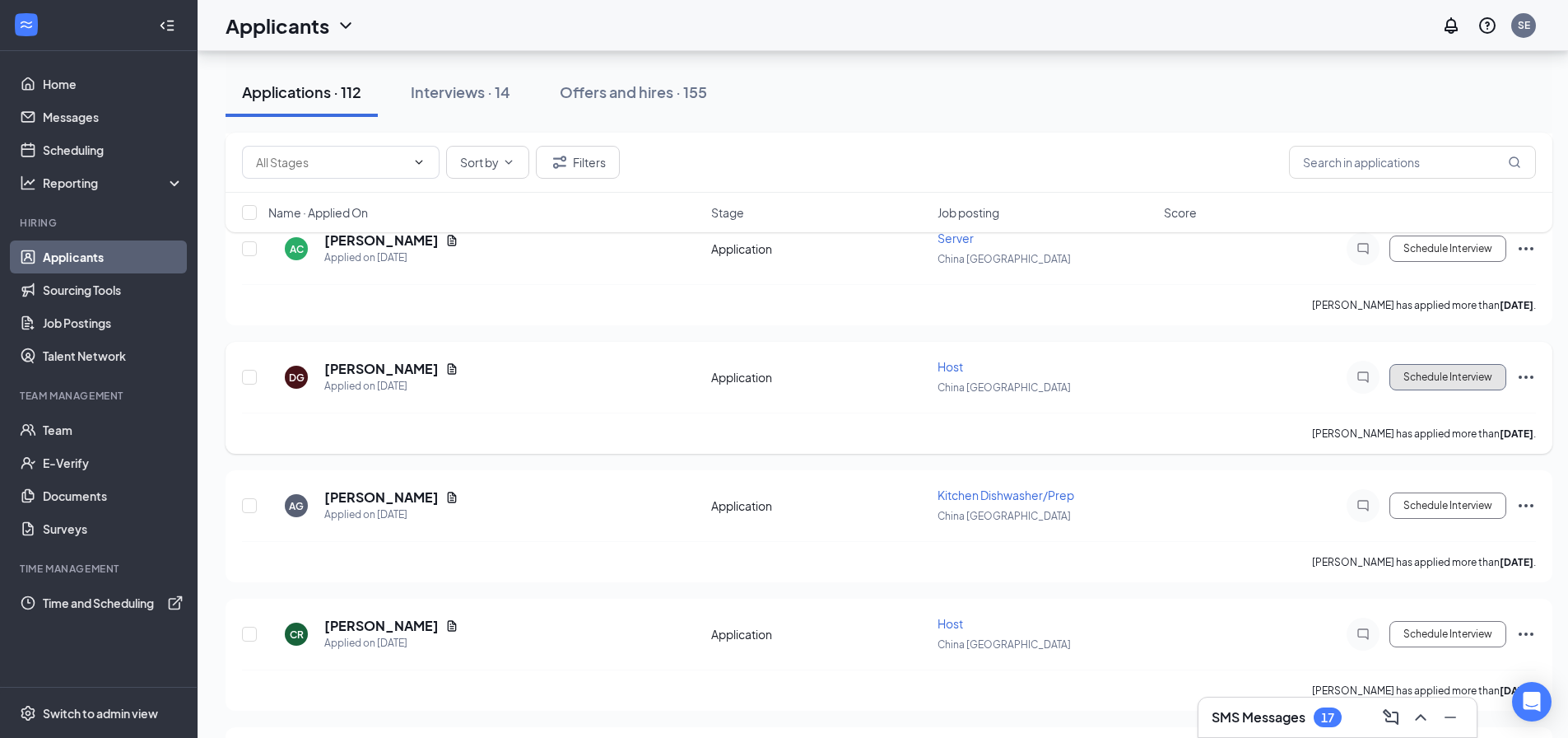
click at [1443, 382] on button "Schedule Interview" at bounding box center [1447, 377] width 117 height 26
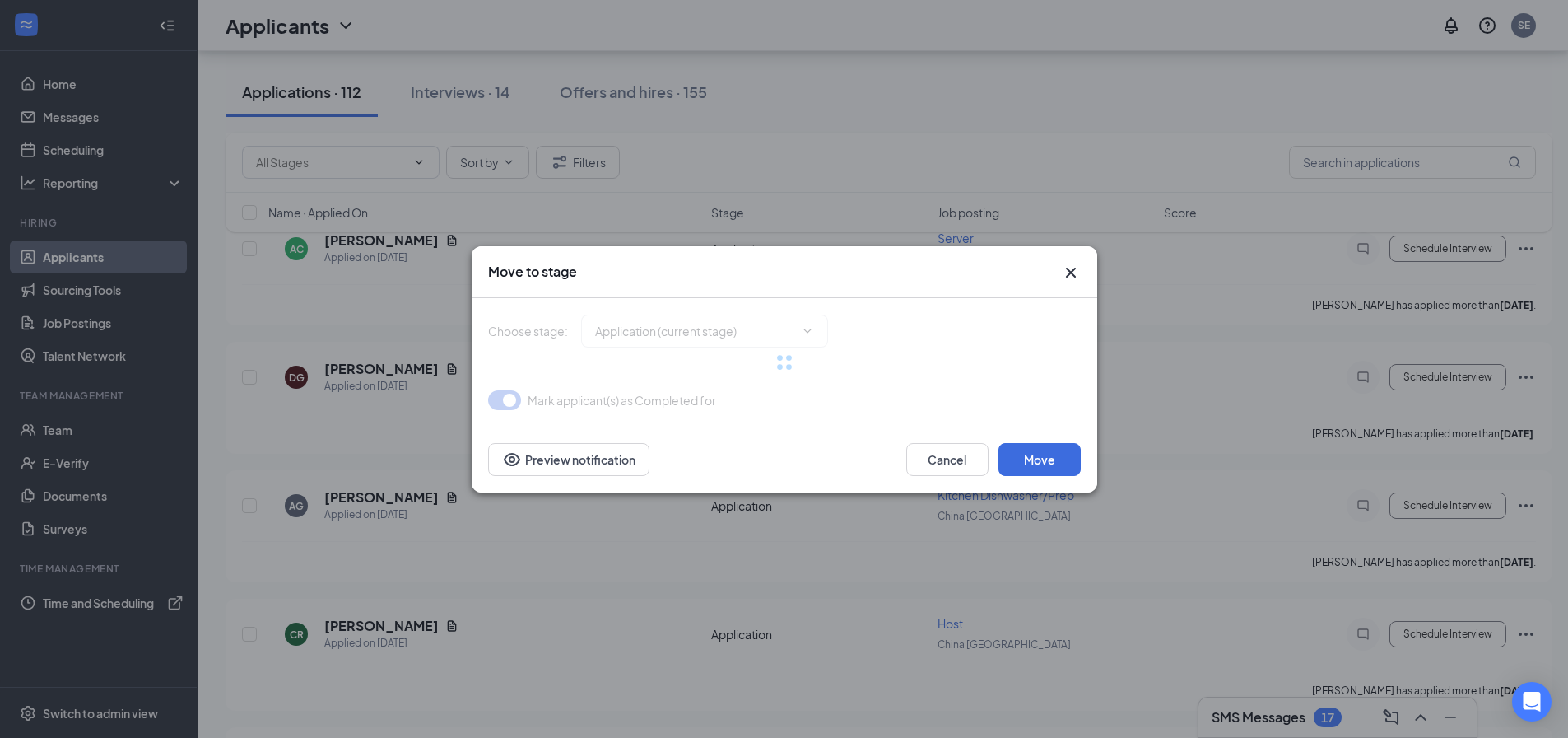
type input "Onsite Interview (next stage)"
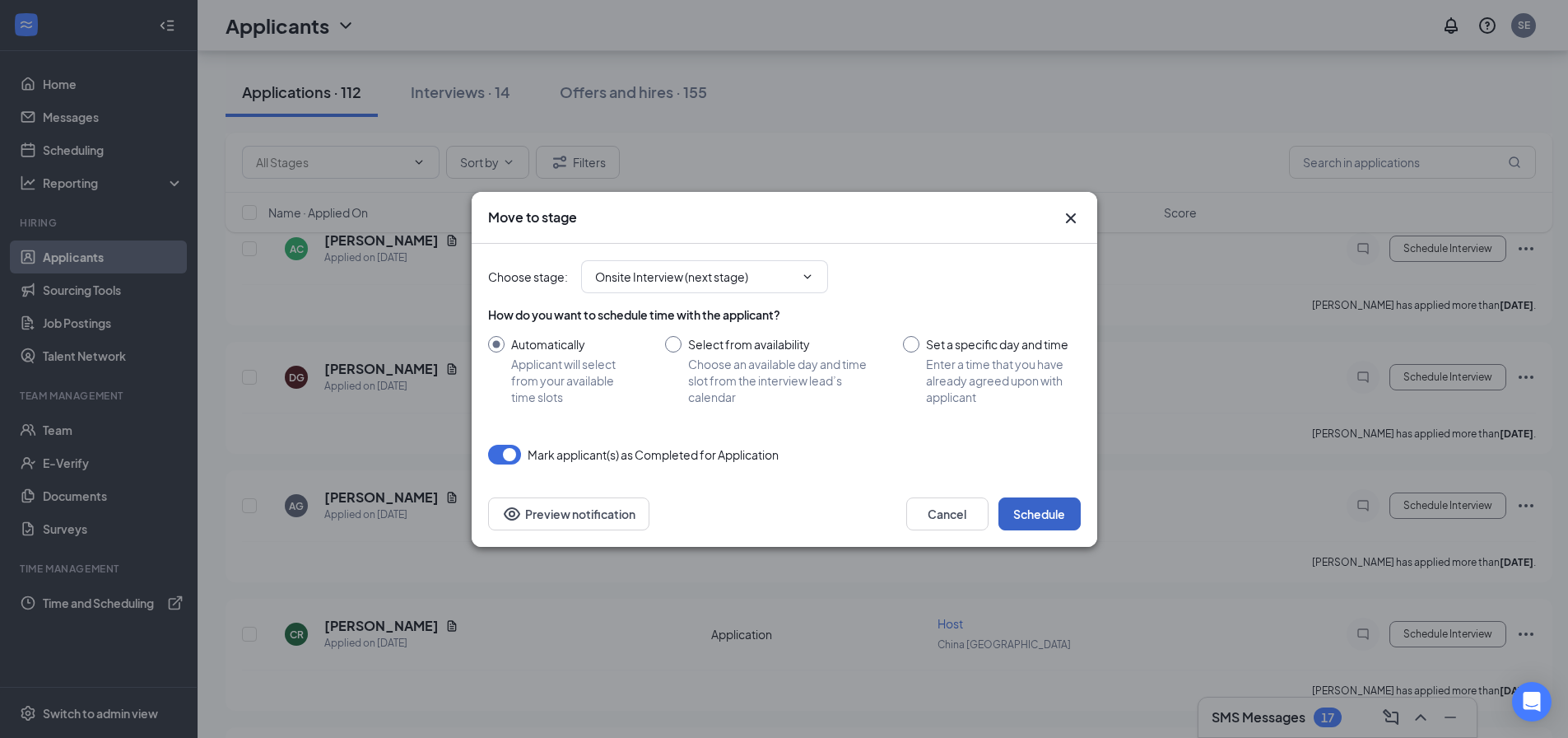
click at [1026, 511] on button "Schedule" at bounding box center [1038, 514] width 82 height 33
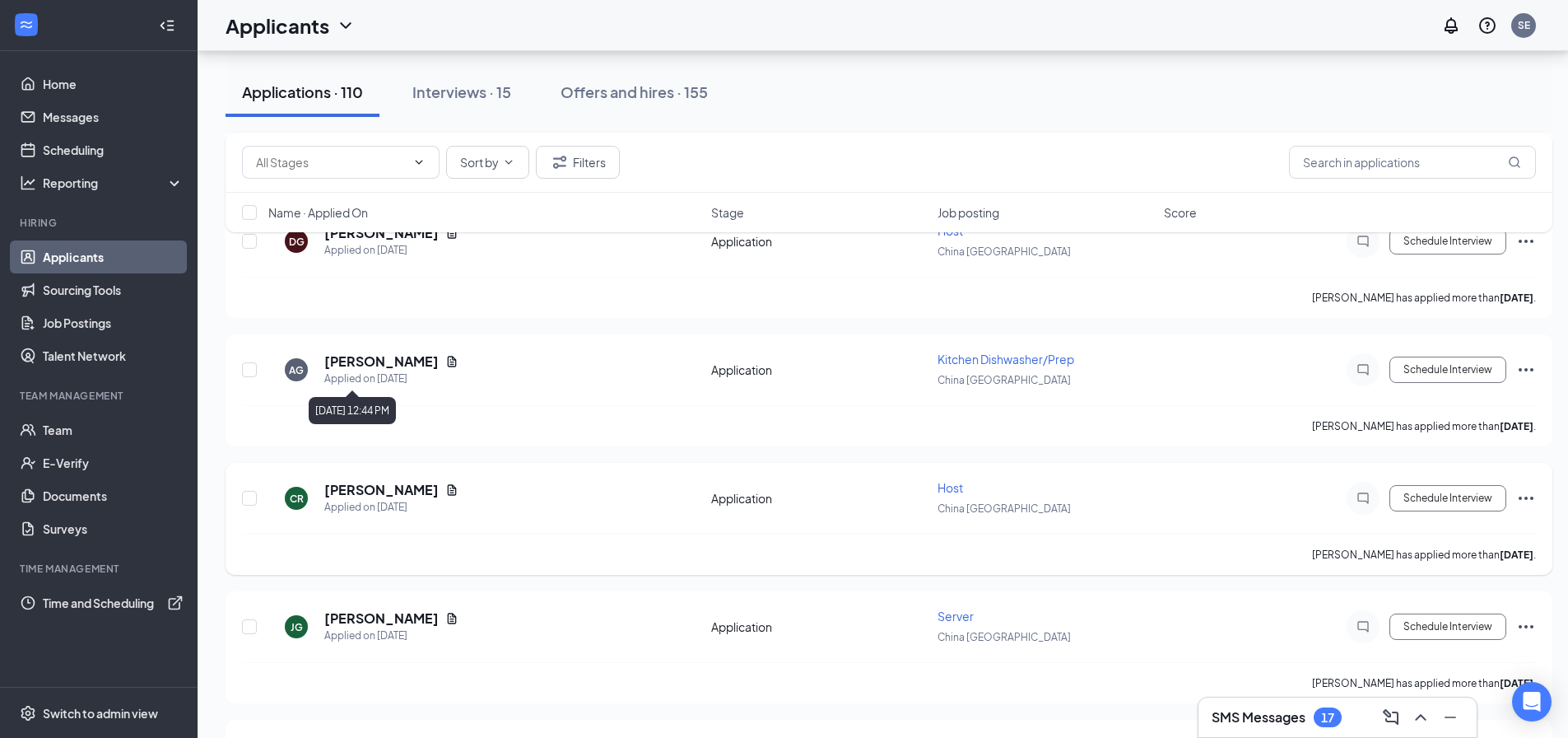
scroll to position [1811, 0]
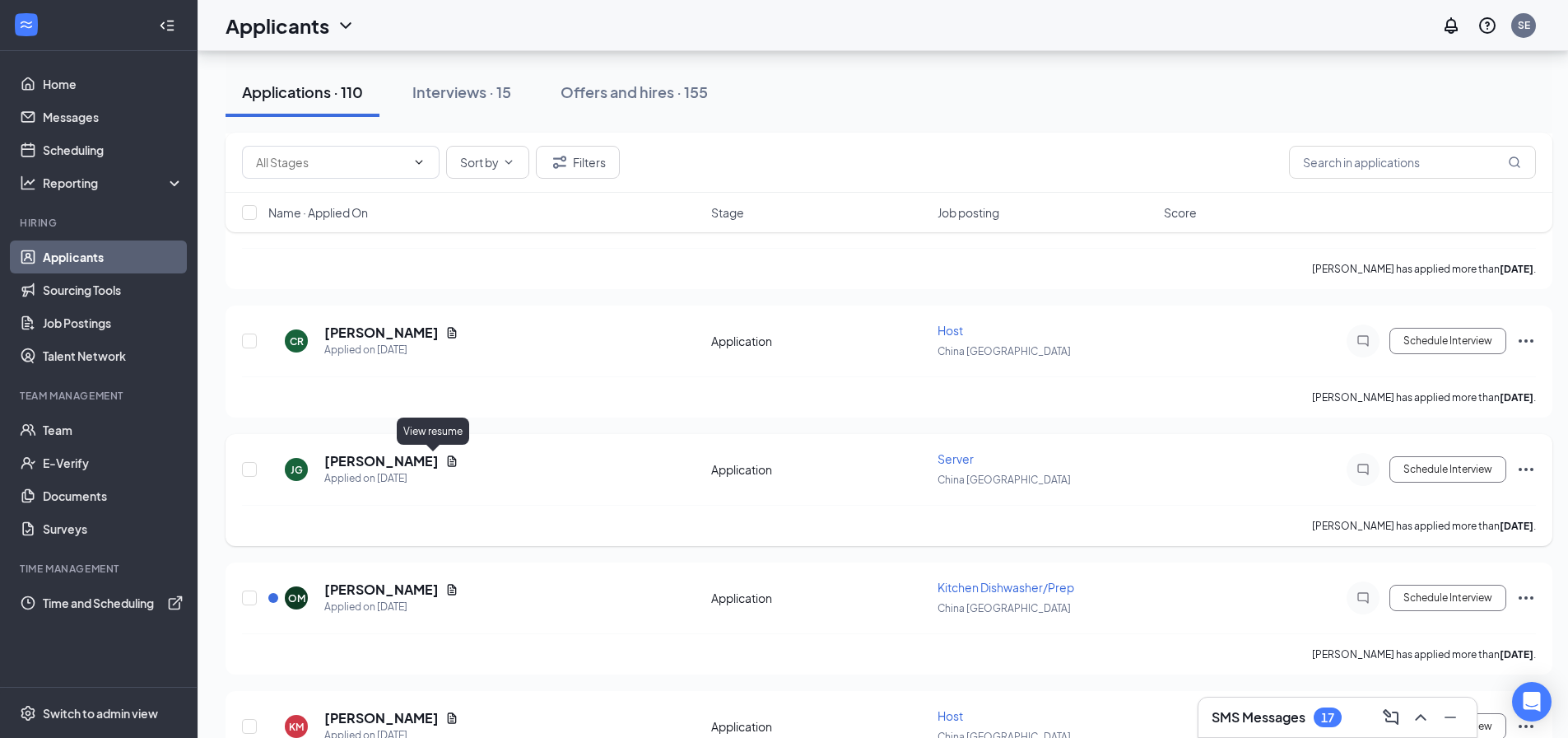
click at [445, 456] on icon "Document" at bounding box center [452, 461] width 13 height 13
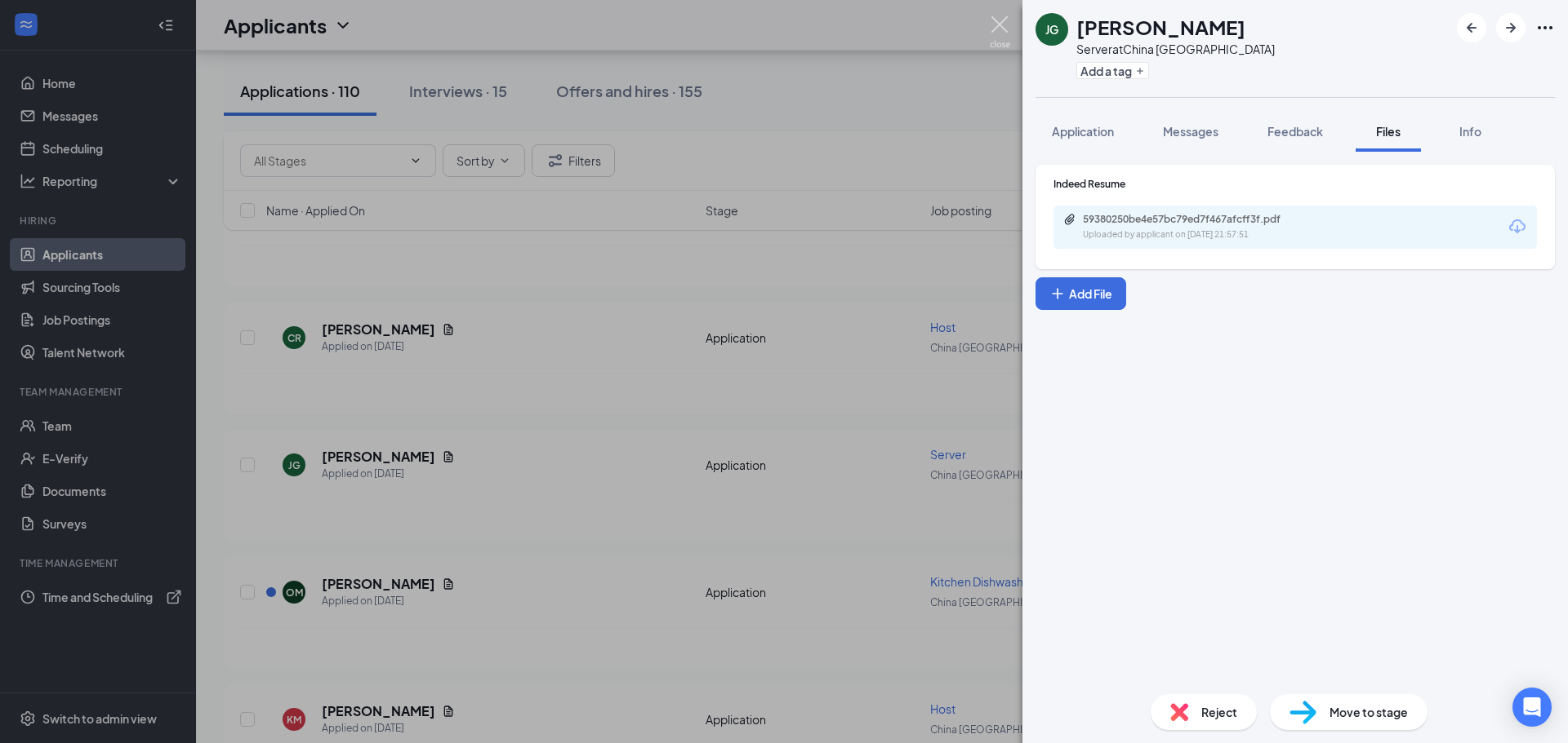
click at [996, 31] on img at bounding box center [999, 32] width 20 height 32
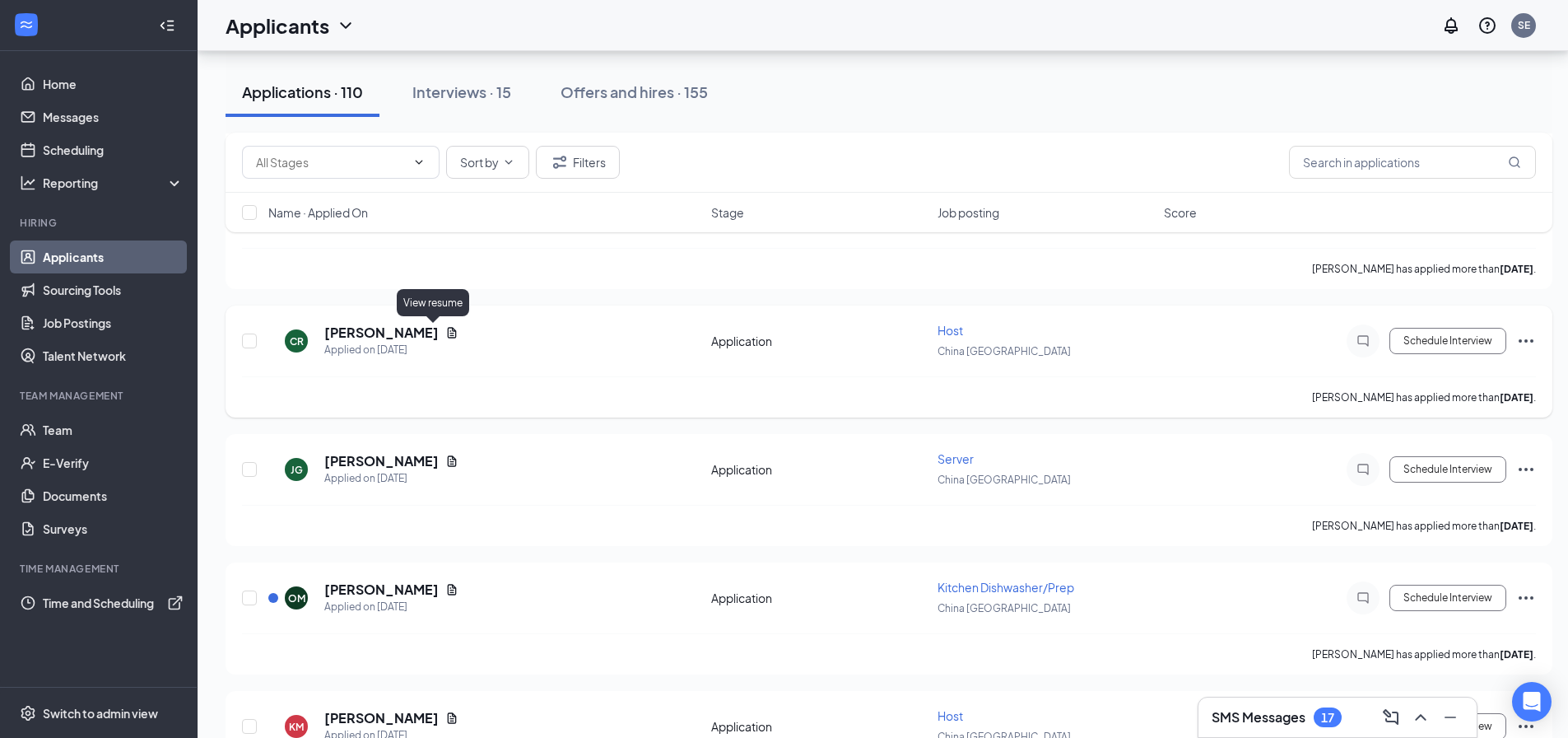
click at [448, 336] on icon "Document" at bounding box center [452, 331] width 9 height 11
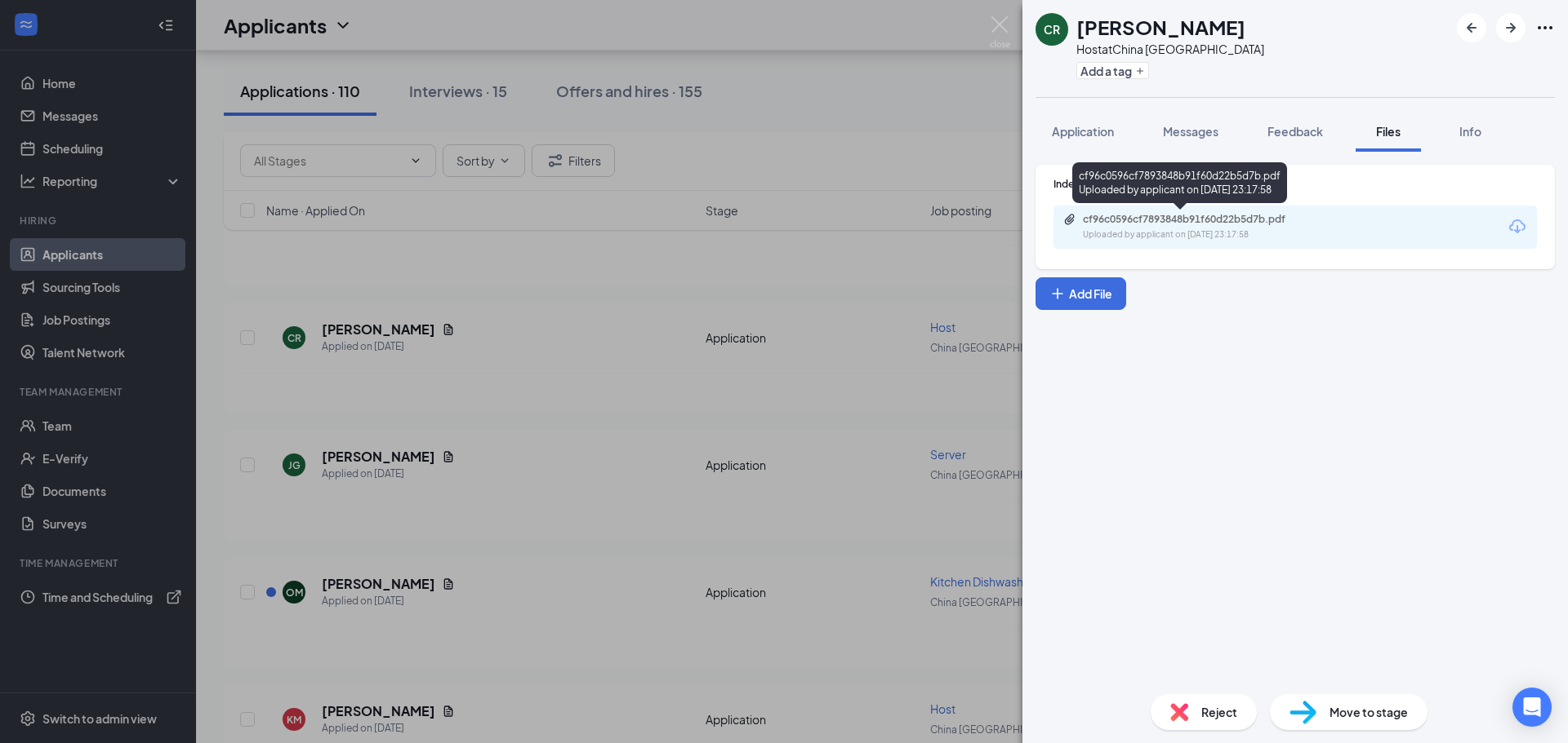
click at [1157, 216] on div "cf96c0596cf7893848b91f60d22b5d7b.pdf" at bounding box center [1196, 220] width 228 height 13
click at [999, 23] on img at bounding box center [999, 32] width 20 height 32
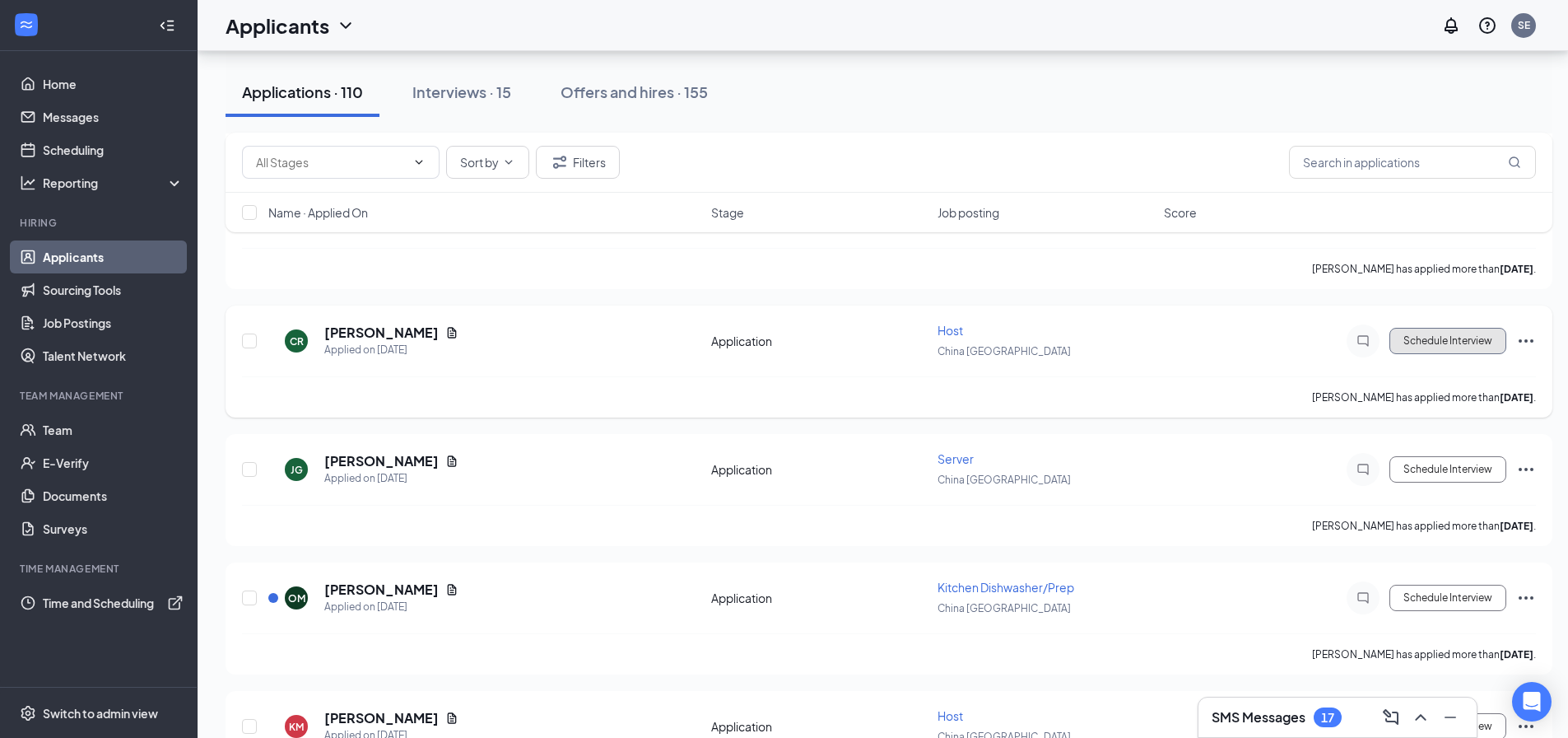
click at [1468, 336] on button "Schedule Interview" at bounding box center [1447, 340] width 117 height 26
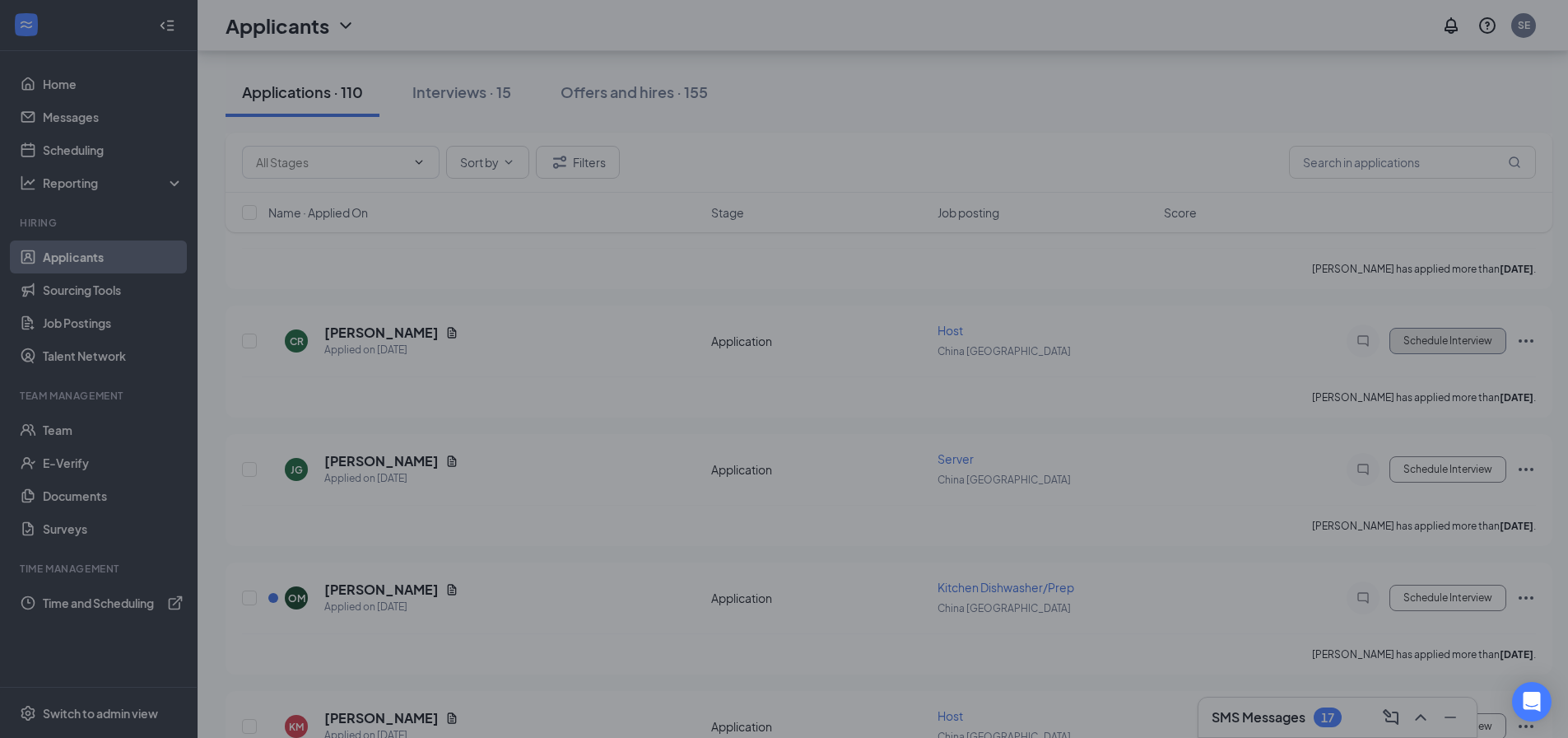
type input "Onsite Interview (next stage)"
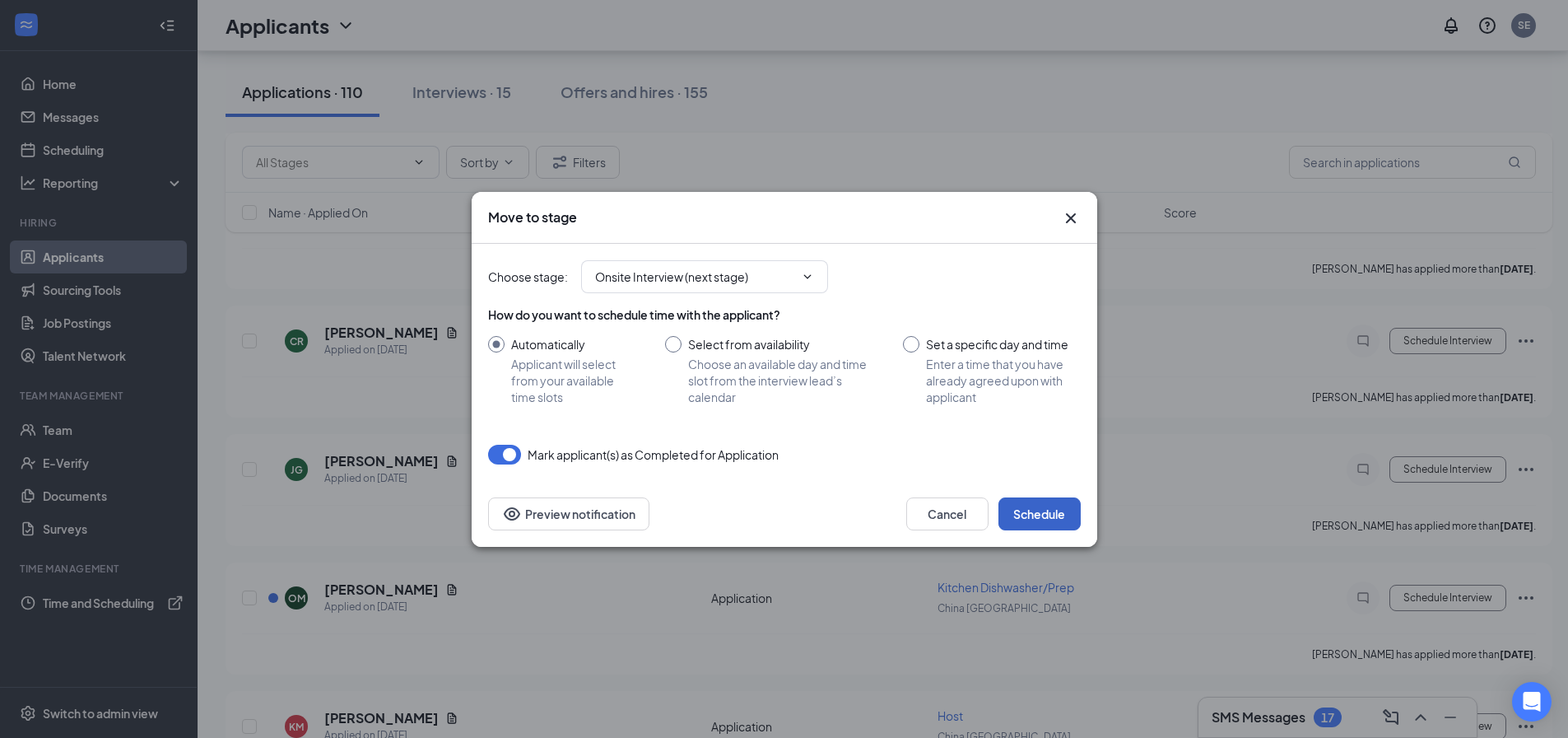
click at [1043, 514] on button "Schedule" at bounding box center [1038, 514] width 82 height 33
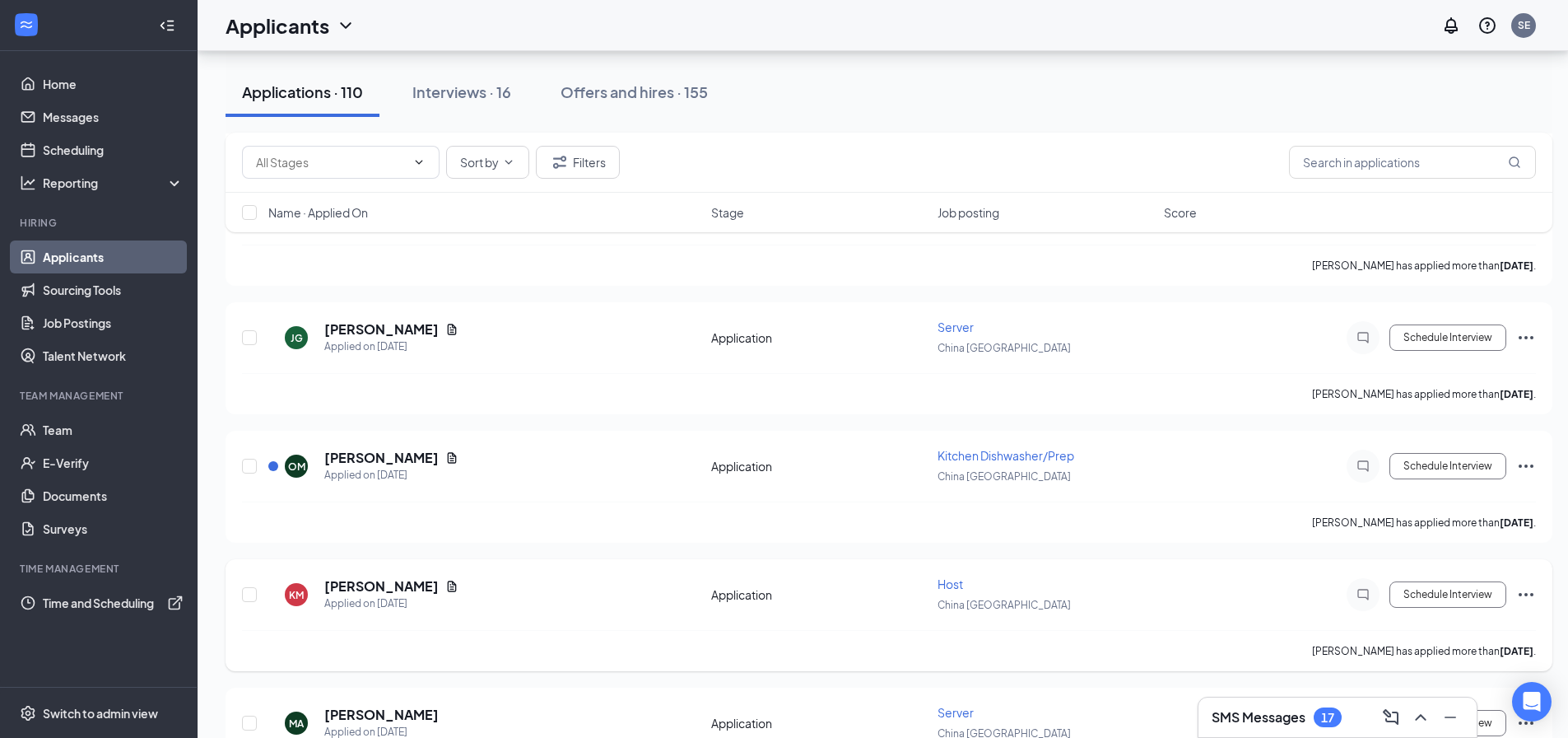
scroll to position [1976, 0]
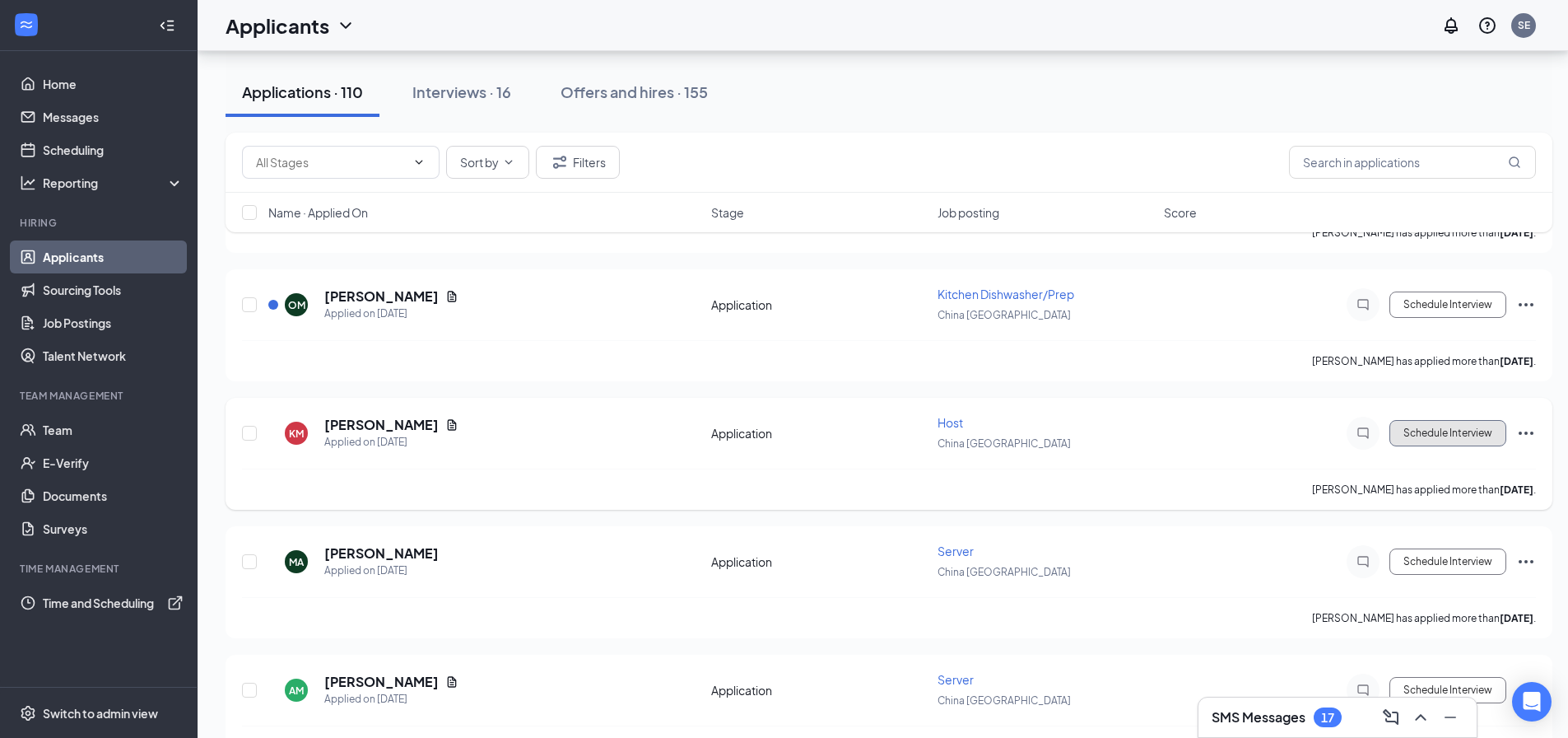
click at [1439, 437] on button "Schedule Interview" at bounding box center [1447, 433] width 117 height 26
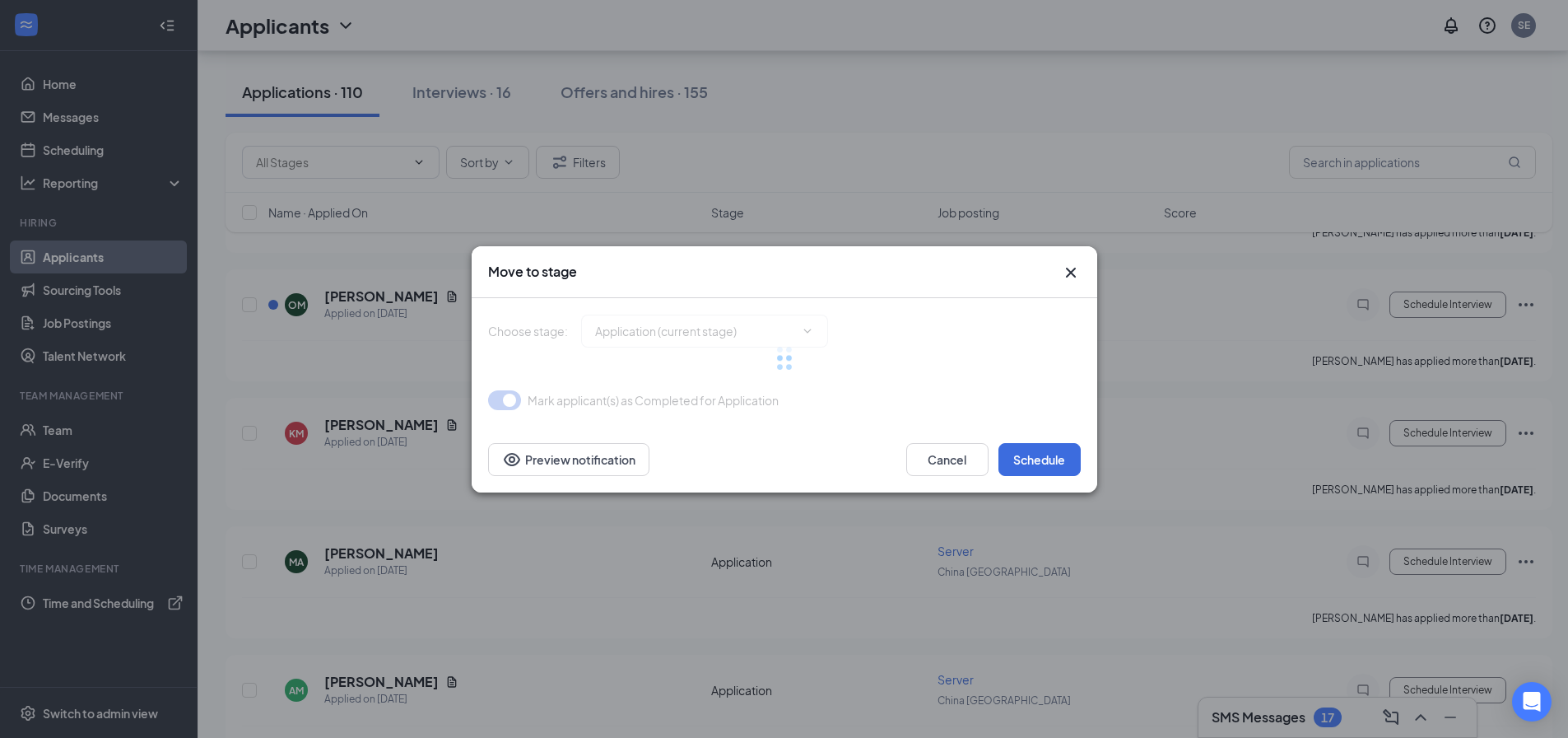
type input "Onsite Interview (next stage)"
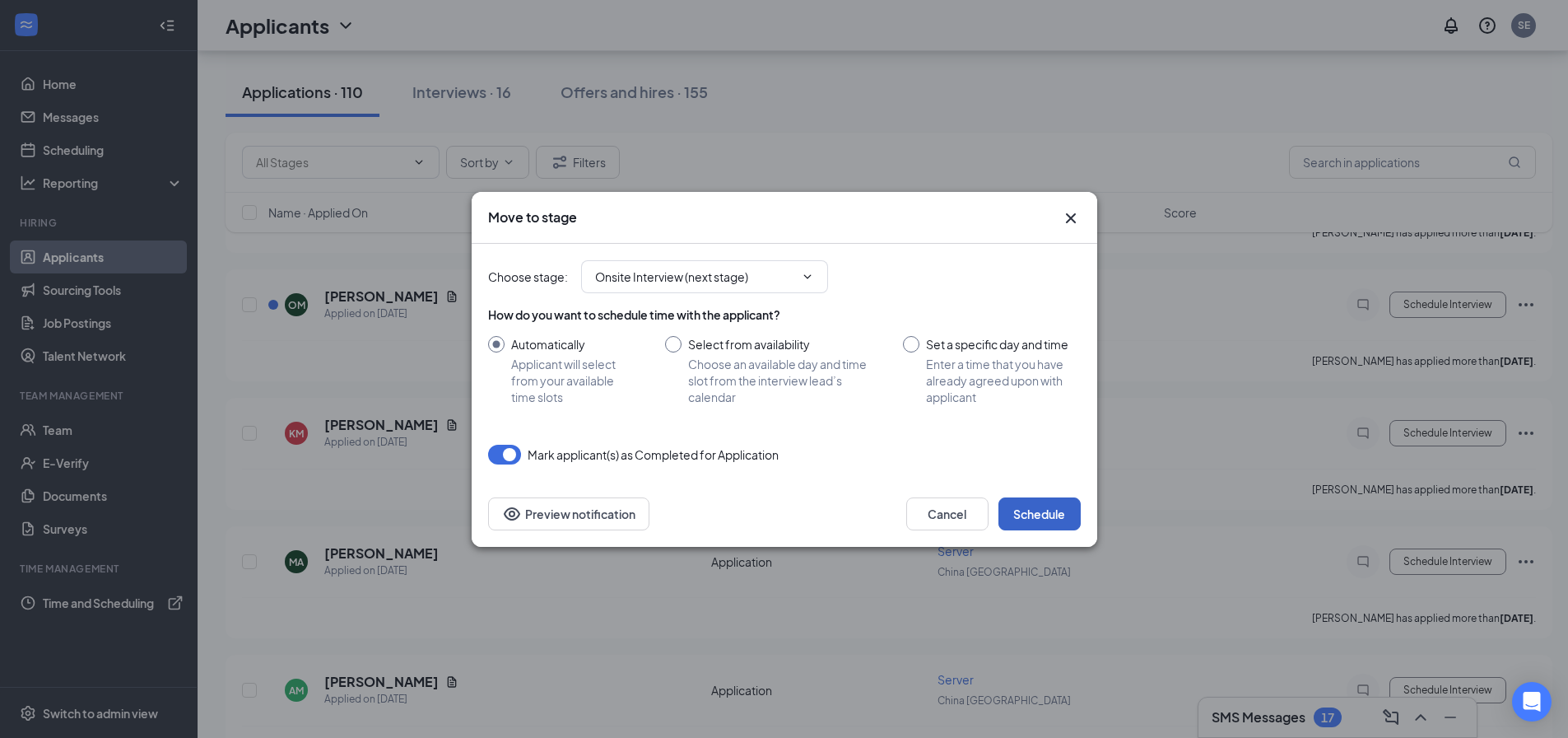
click at [1045, 517] on button "Schedule" at bounding box center [1038, 514] width 82 height 33
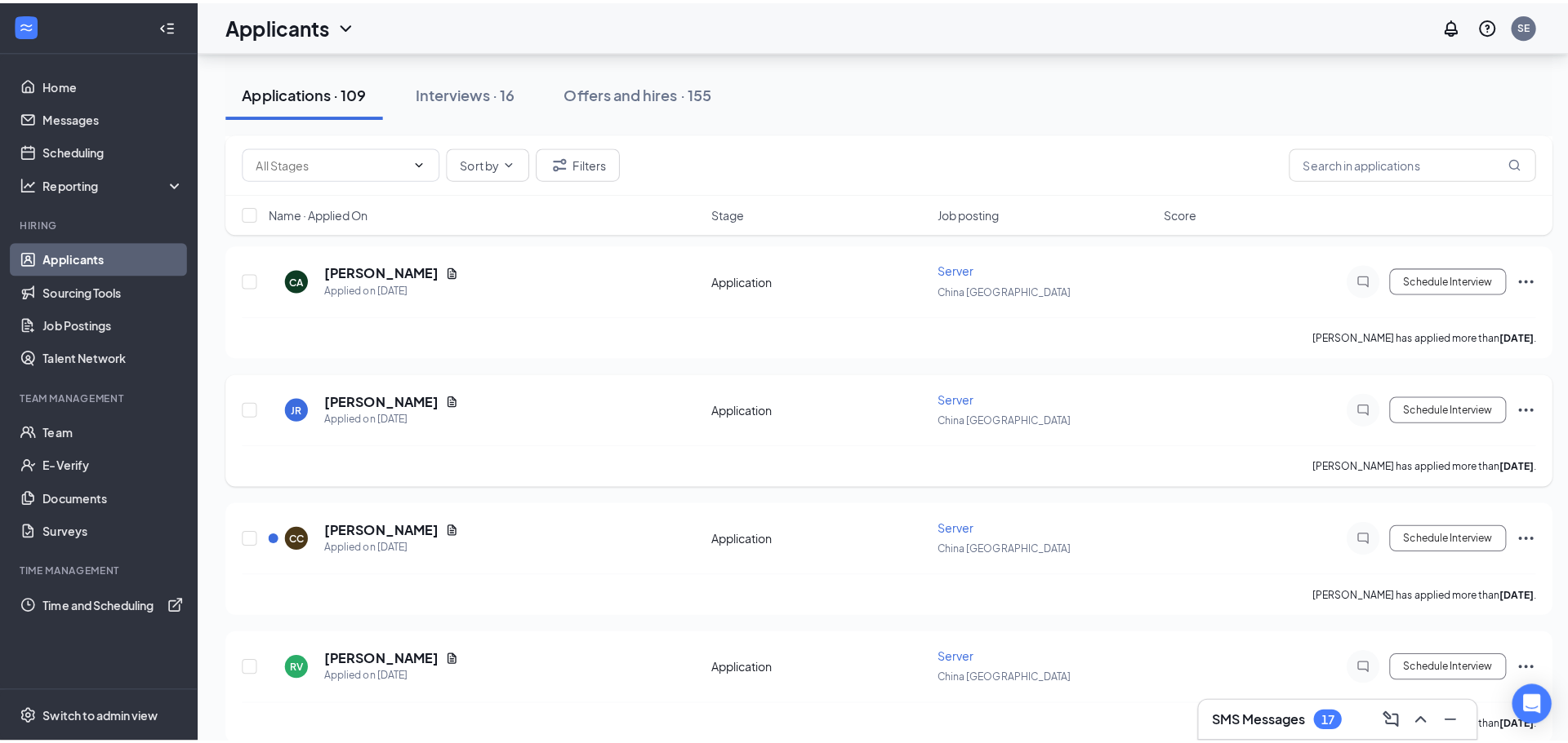
scroll to position [2367, 0]
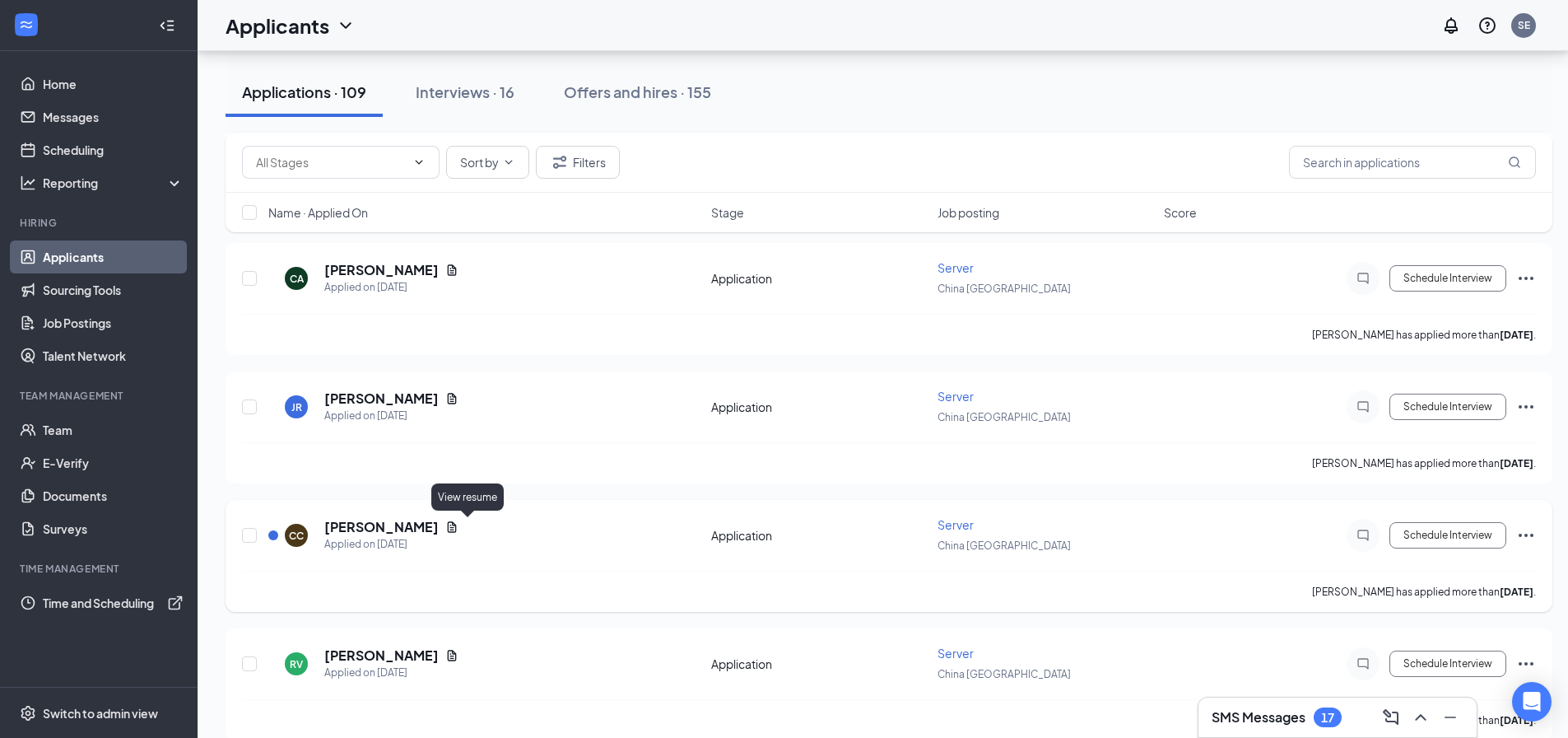
click at [458, 524] on icon "Document" at bounding box center [452, 527] width 13 height 13
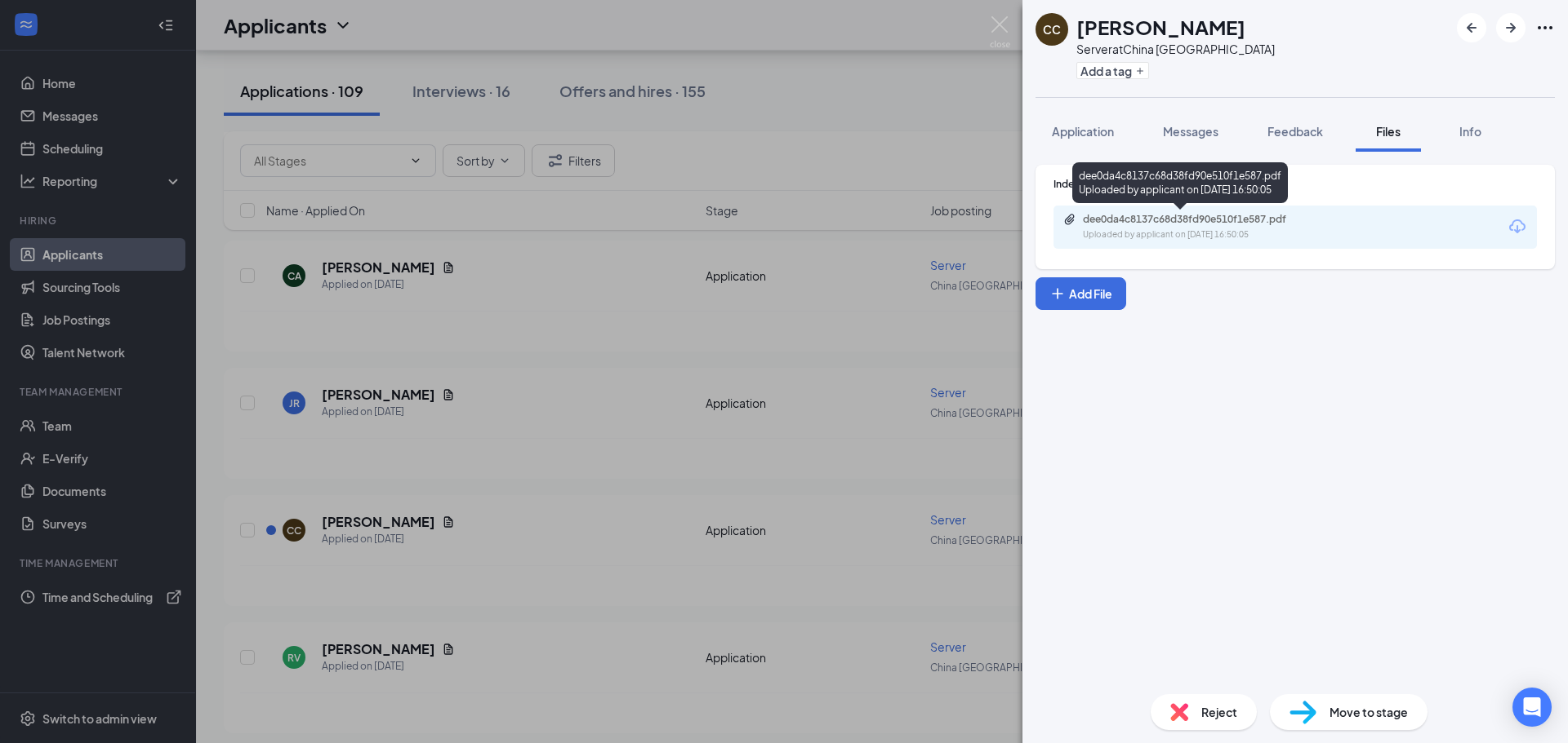
click at [1180, 223] on div "dee0da4c8137c68d38fd90e510f1e587.pdf" at bounding box center [1196, 220] width 228 height 13
drag, startPoint x: 999, startPoint y: 18, endPoint x: 452, endPoint y: 600, distance: 798.7
click at [1000, 18] on img at bounding box center [999, 32] width 20 height 32
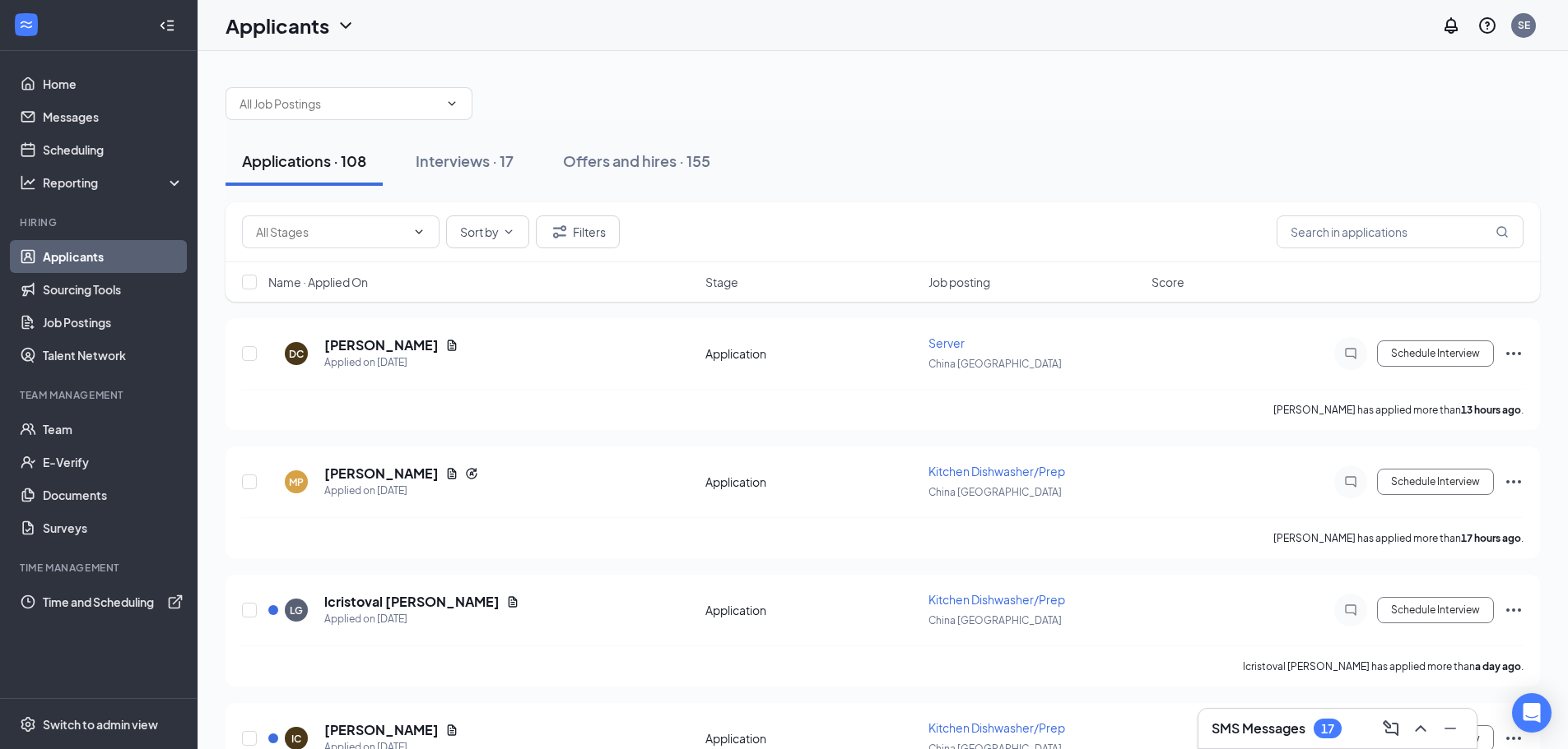
click at [165, 23] on icon "Collapse" at bounding box center [167, 25] width 16 height 16
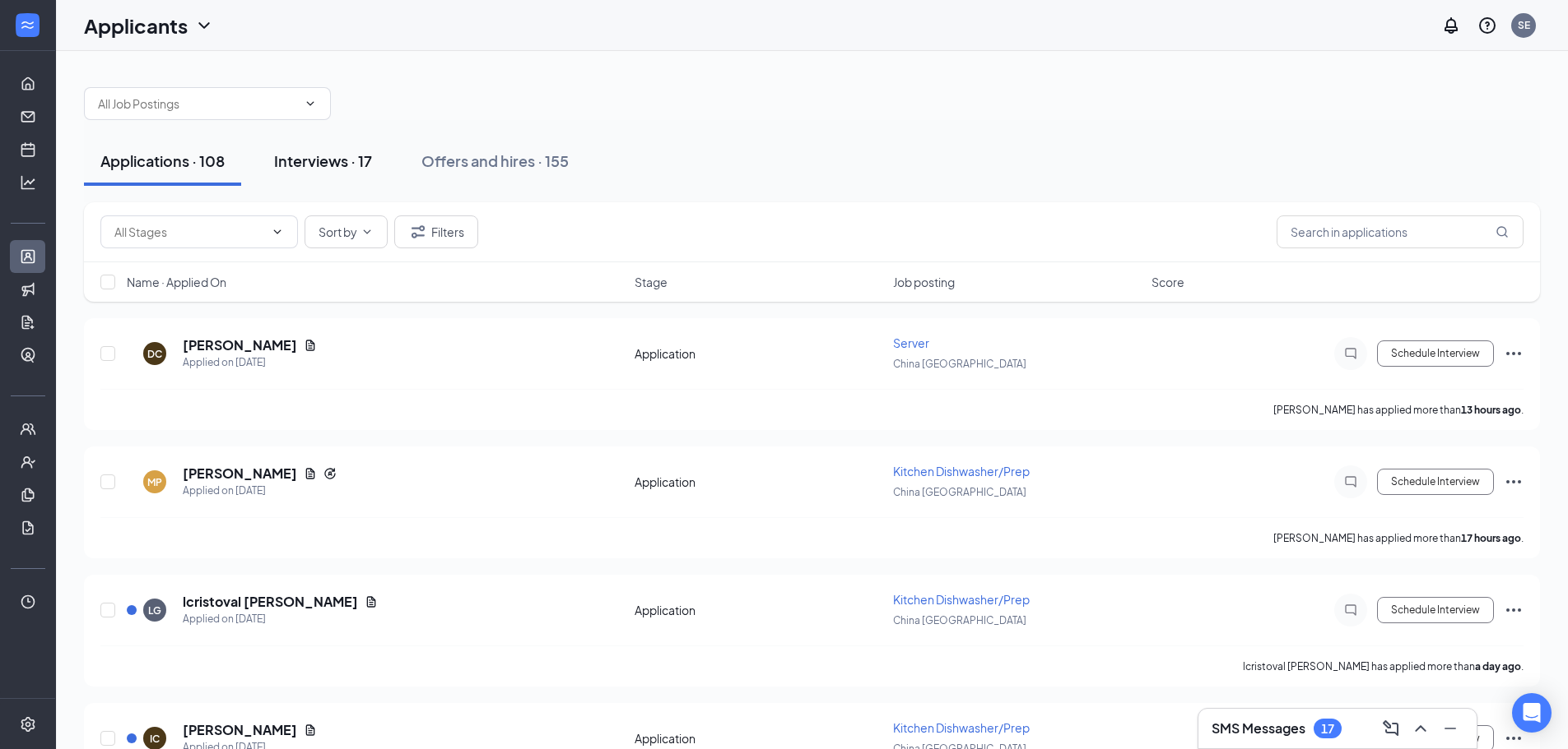
click at [342, 168] on div "Interviews · 17" at bounding box center [324, 160] width 98 height 20
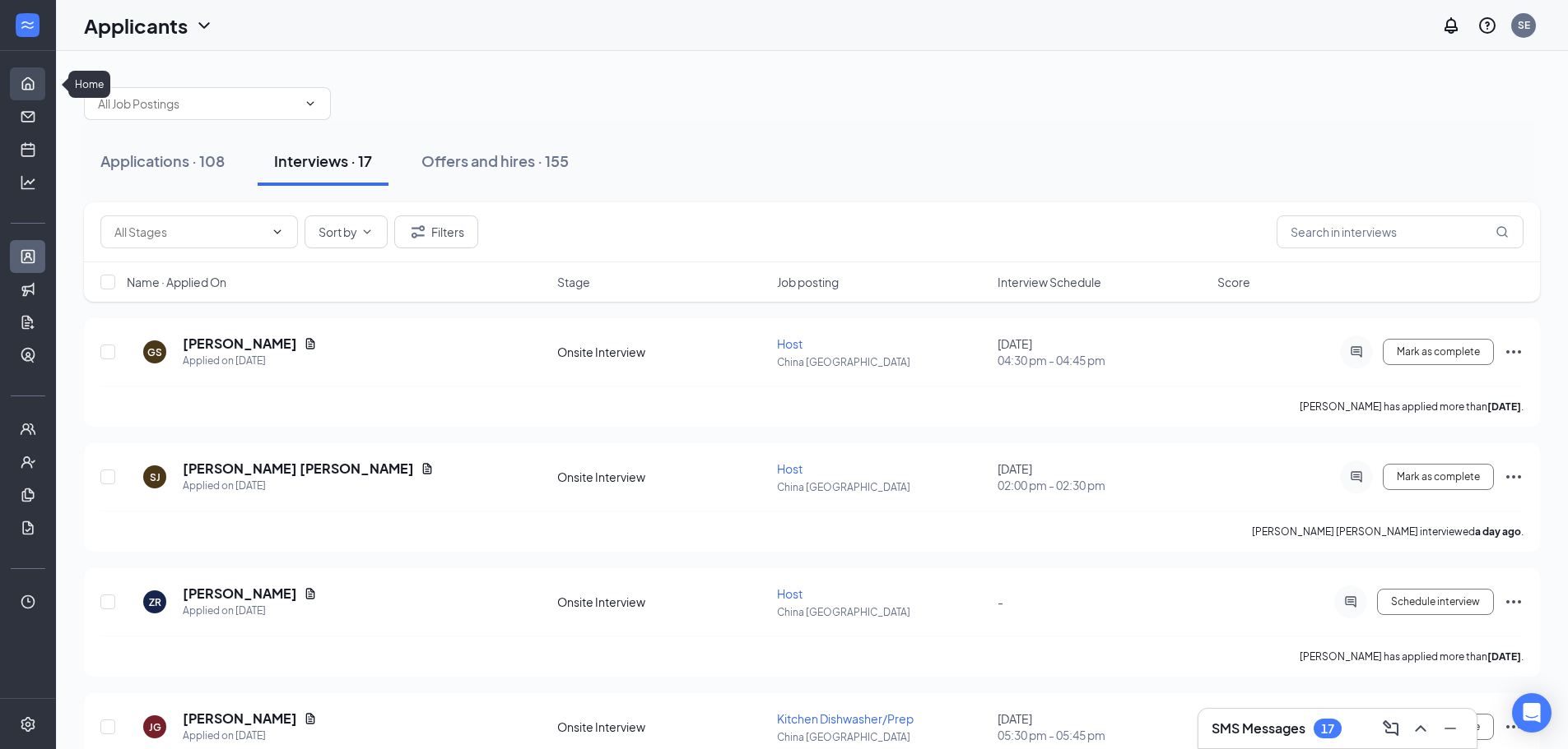
click at [42, 84] on link "Home" at bounding box center [50, 84] width 16 height 33
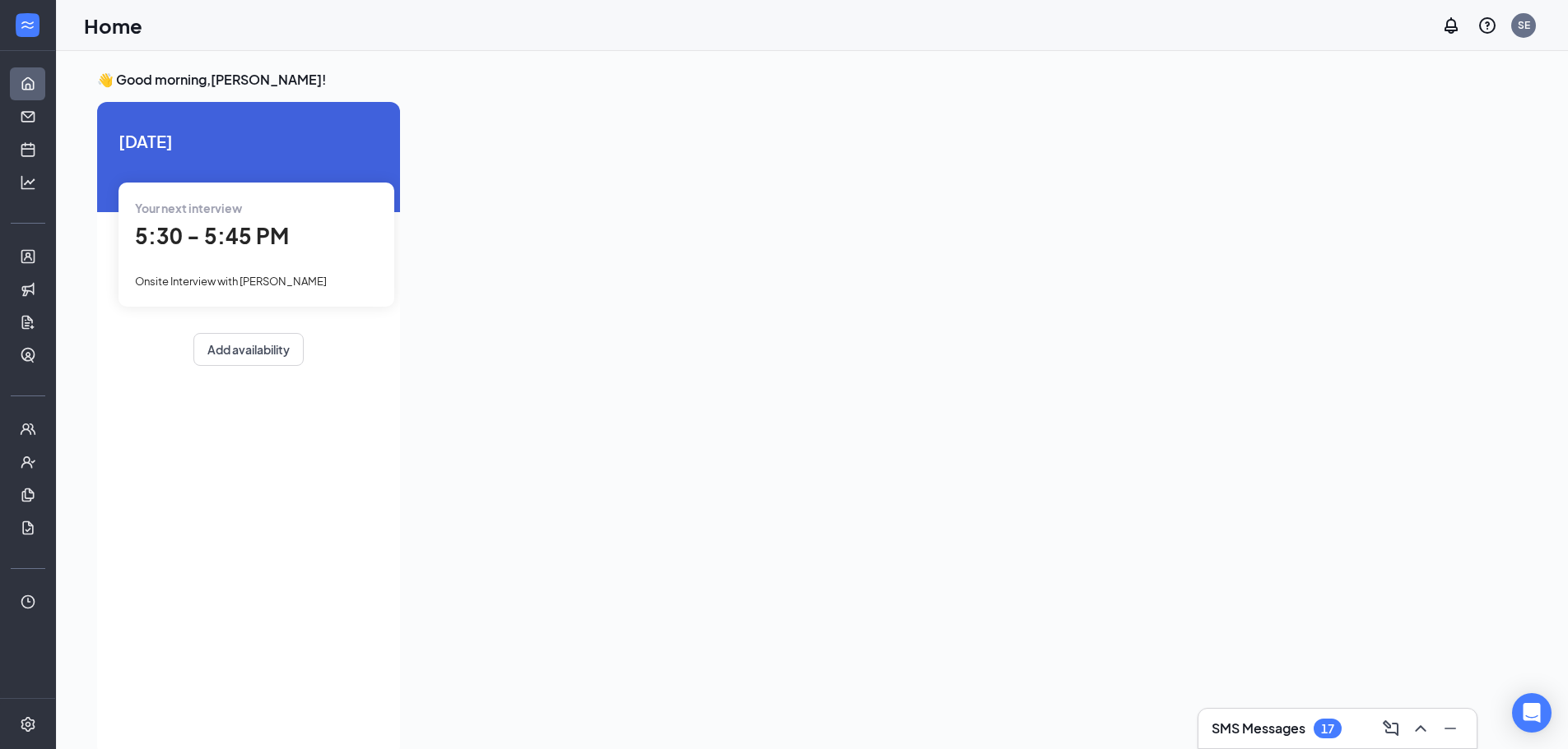
drag, startPoint x: 263, startPoint y: 281, endPoint x: 237, endPoint y: 269, distance: 28.6
click at [248, 279] on span "Onsite Interview with [PERSON_NAME]" at bounding box center [230, 281] width 192 height 13
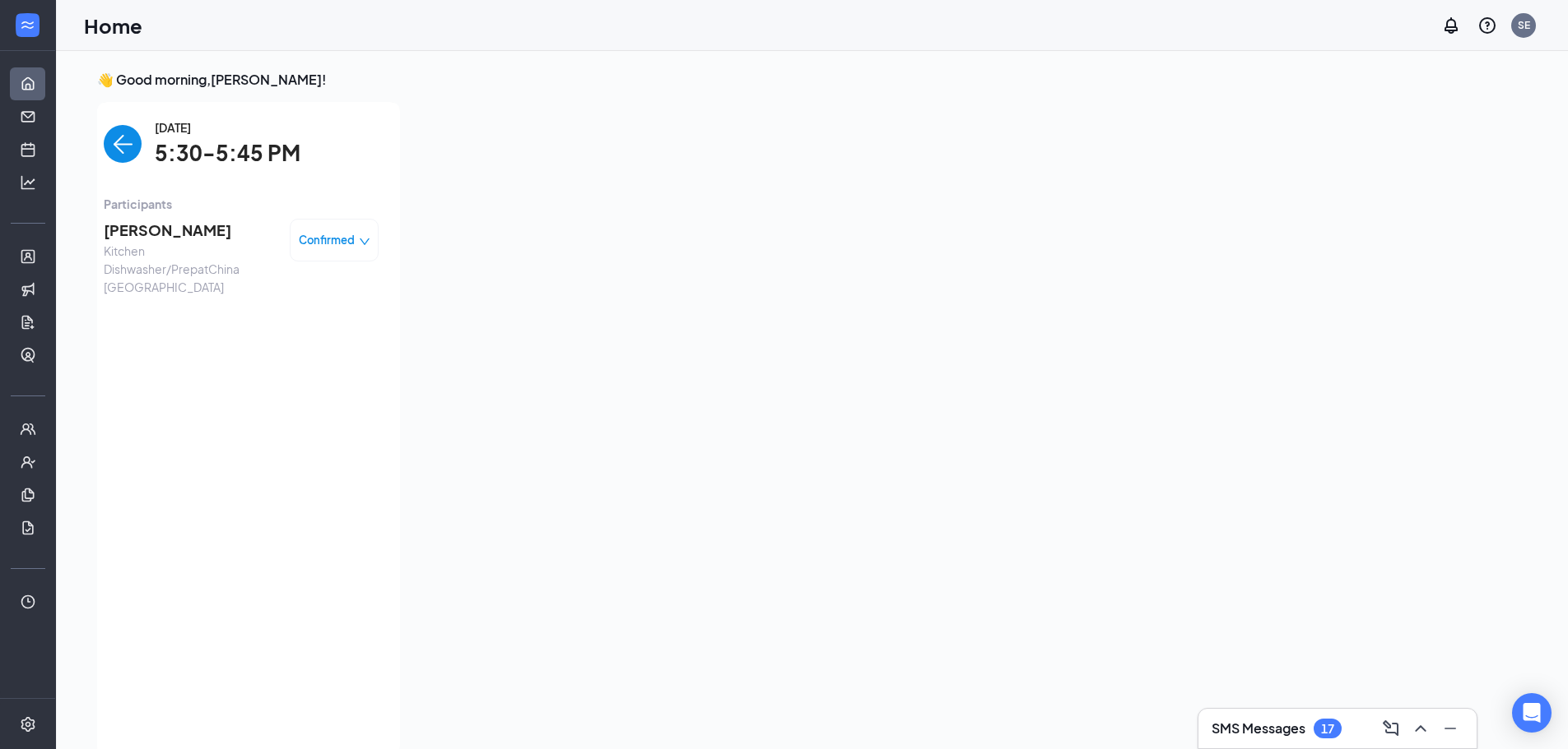
scroll to position [7, 0]
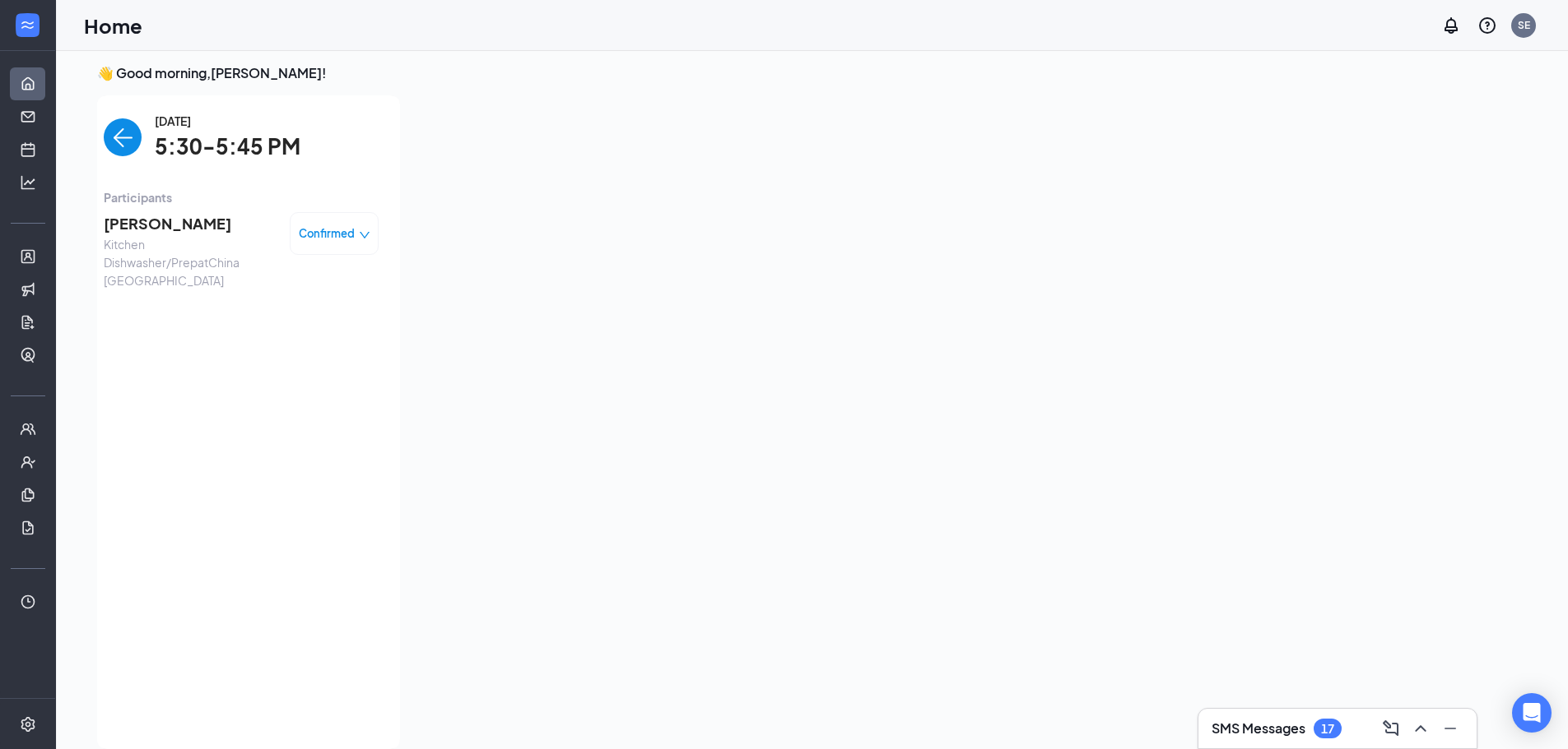
click at [191, 231] on span "[PERSON_NAME]" at bounding box center [190, 223] width 172 height 23
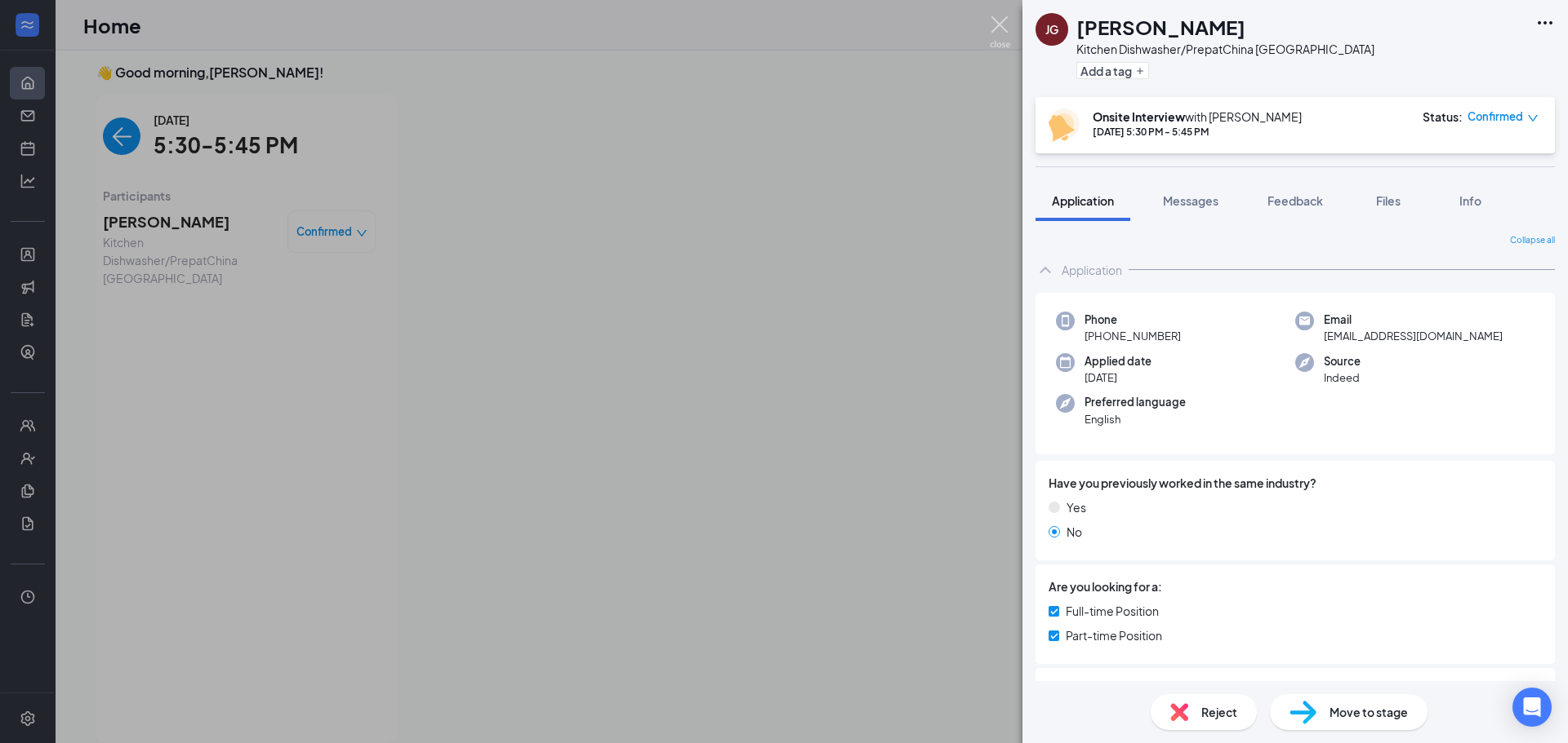
click at [1004, 23] on img at bounding box center [999, 32] width 20 height 32
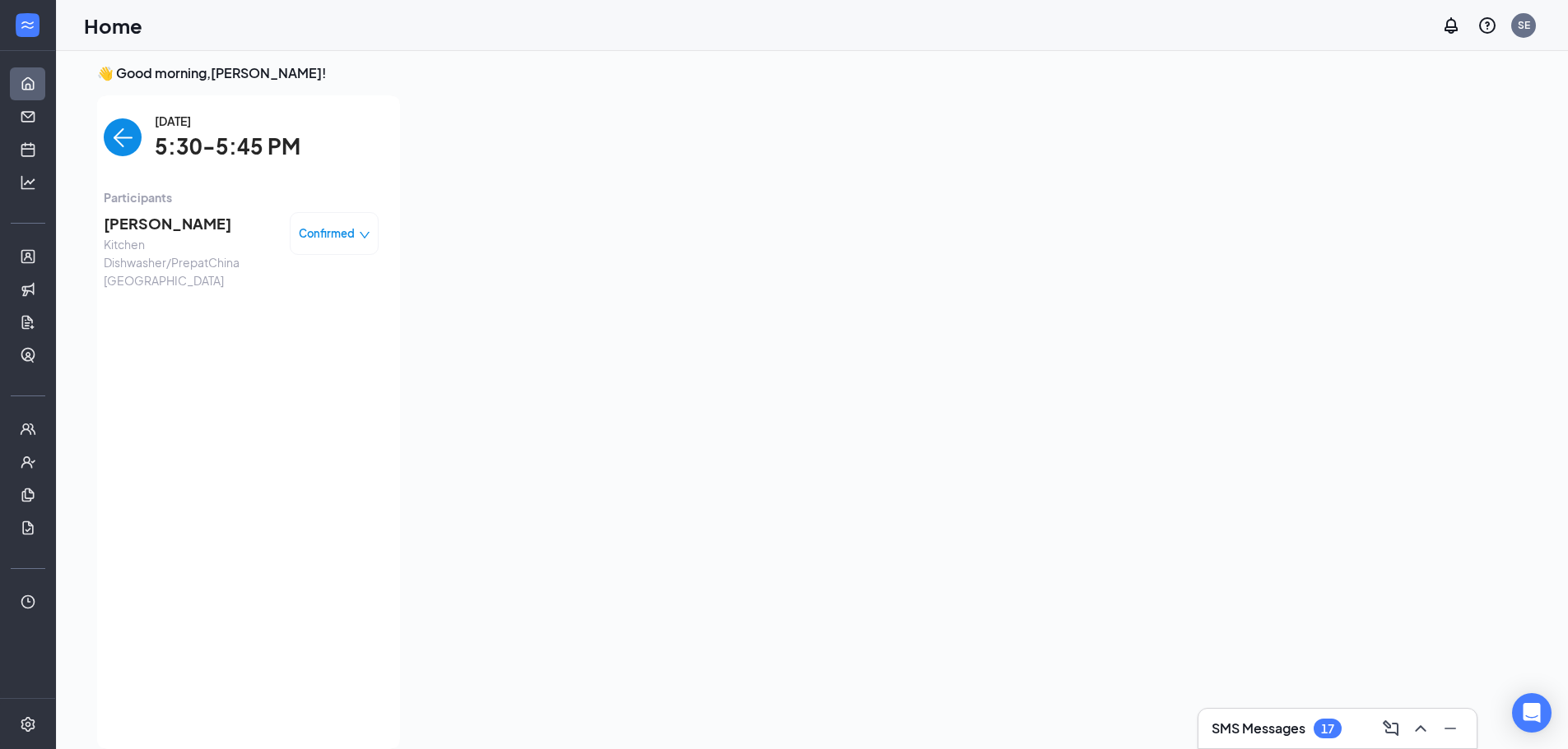
click at [121, 141] on img "back-button" at bounding box center [122, 137] width 38 height 38
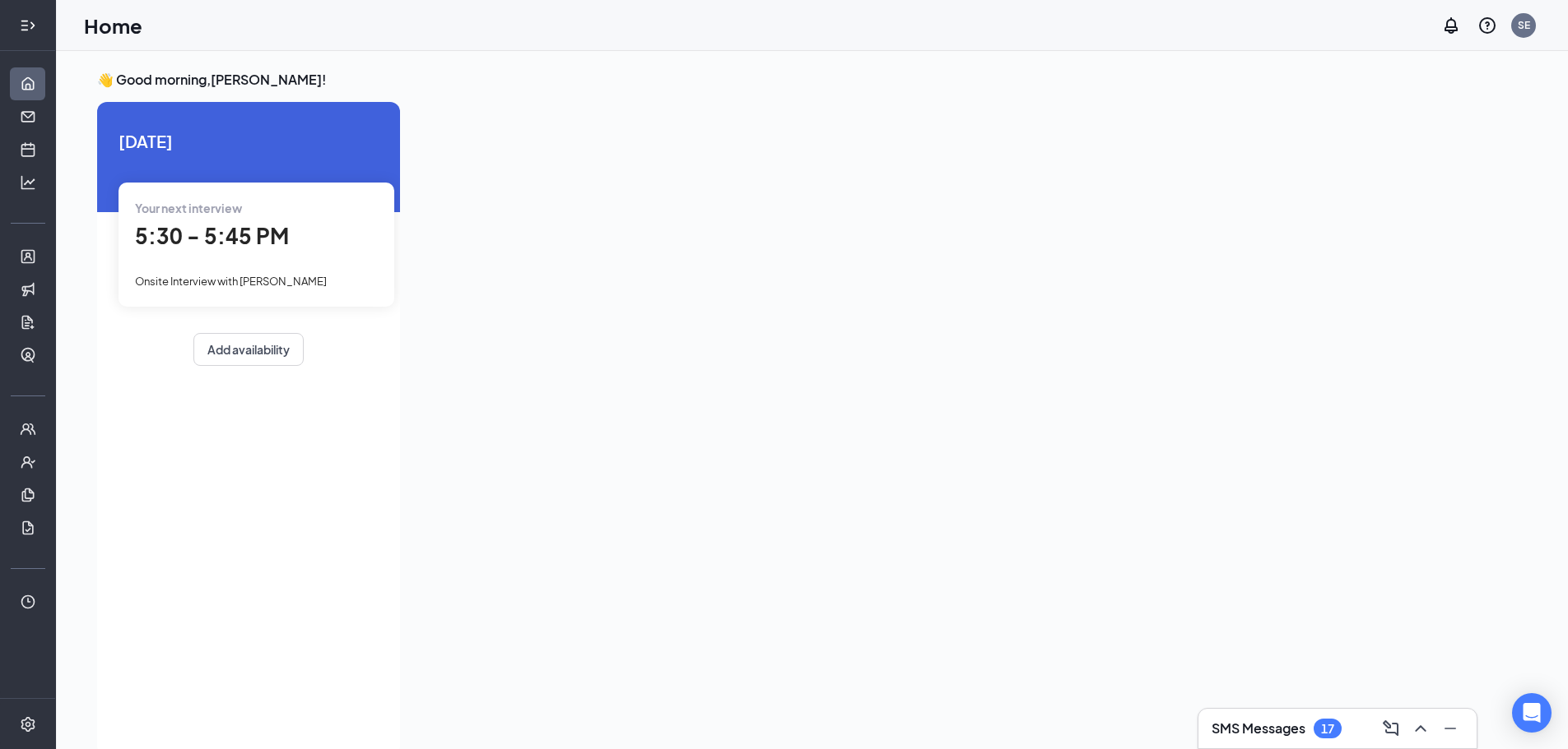
click at [35, 21] on icon "Expand" at bounding box center [28, 25] width 16 height 16
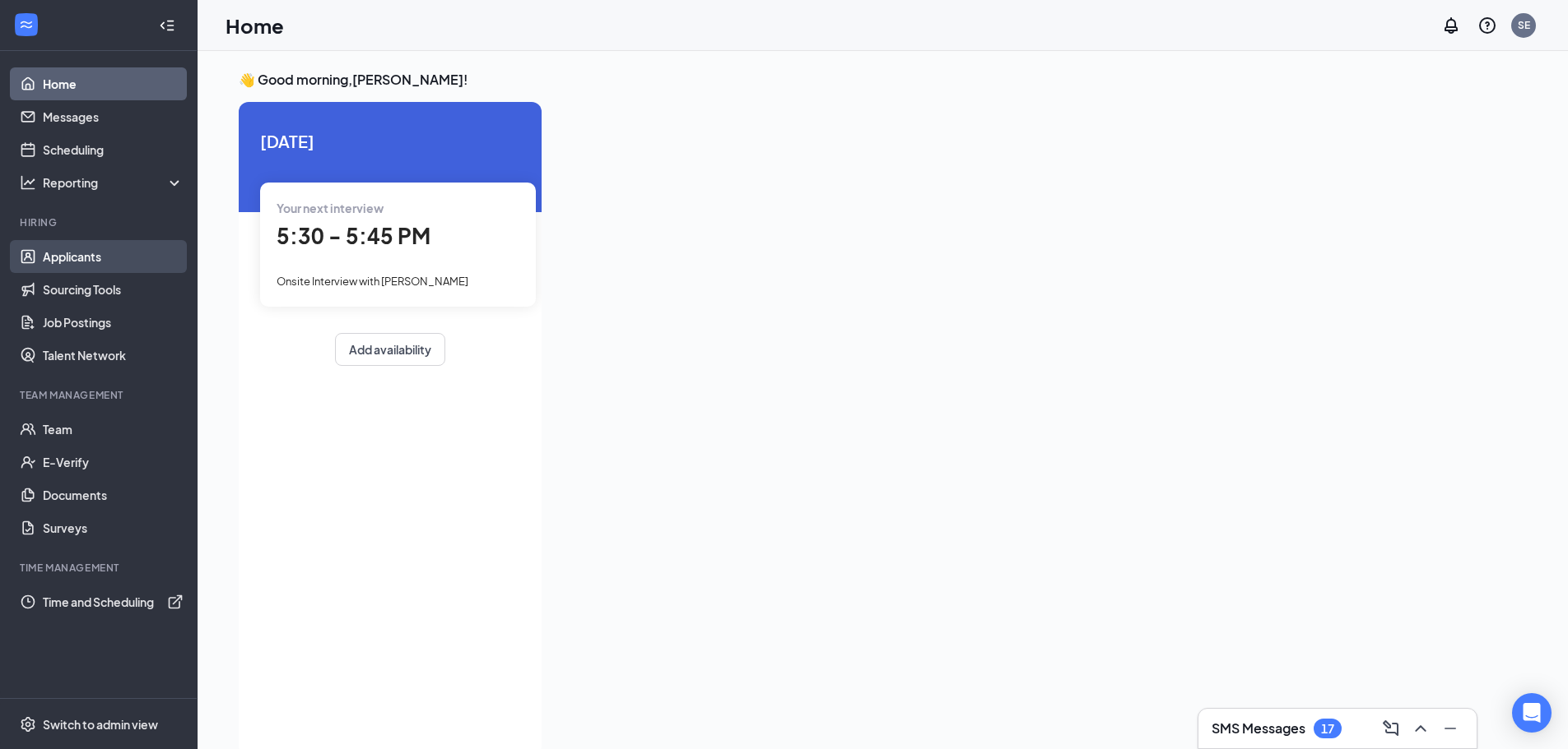
click at [99, 254] on link "Applicants" at bounding box center [113, 257] width 141 height 33
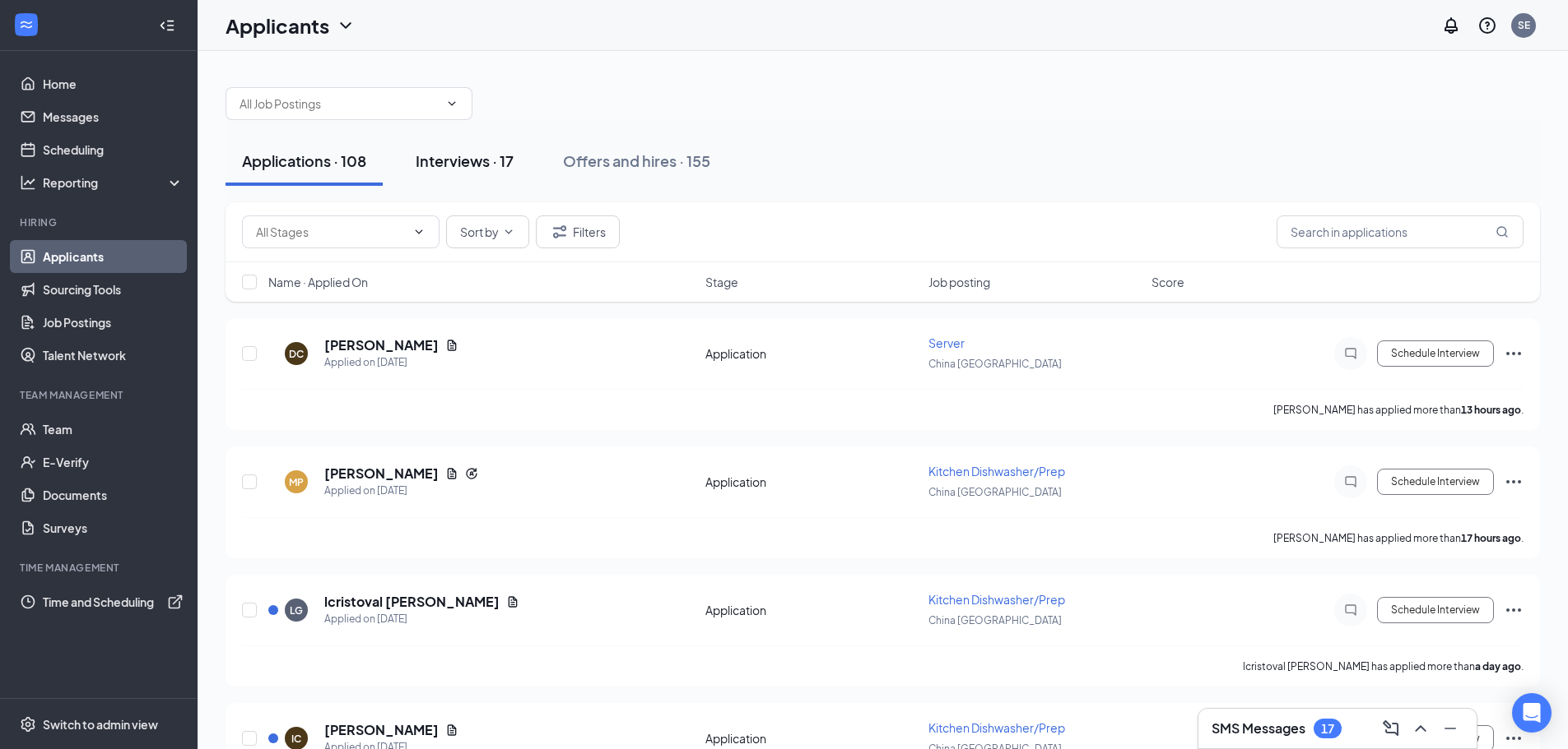
click at [480, 156] on div "Interviews · 17" at bounding box center [465, 160] width 98 height 20
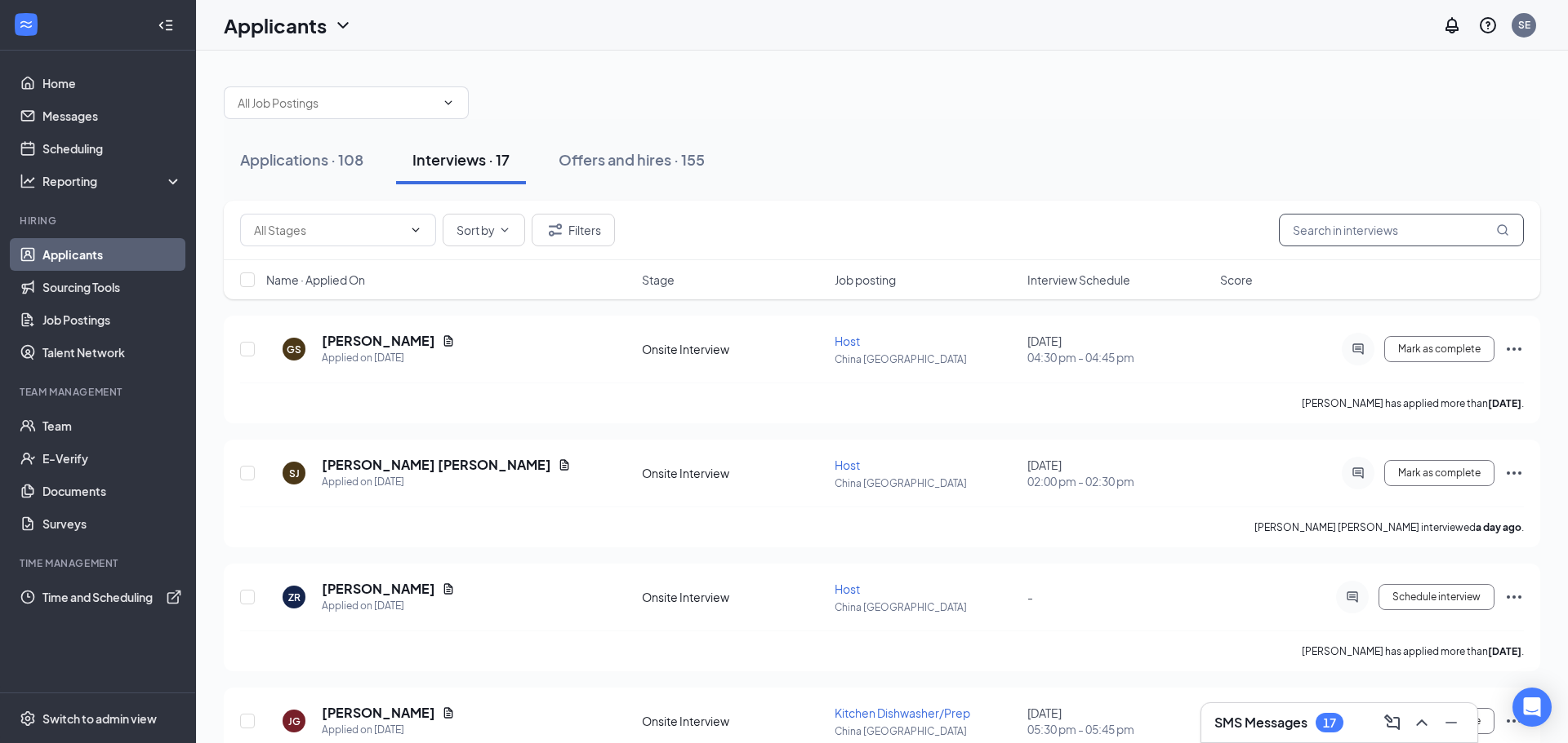
click at [1316, 224] on input "text" at bounding box center [1401, 230] width 245 height 32
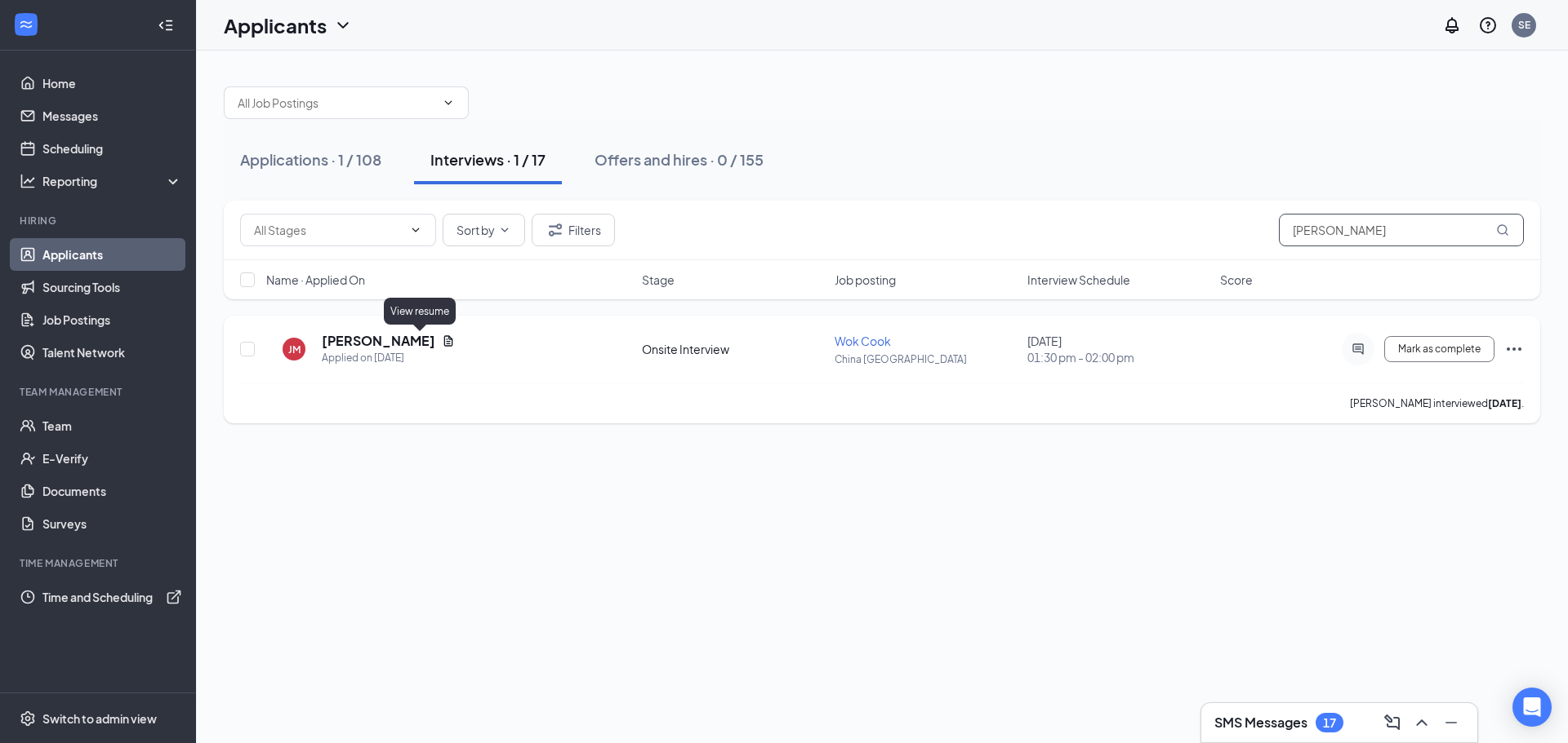
type input "julio"
click at [441, 346] on icon "Document" at bounding box center [448, 341] width 13 height 13
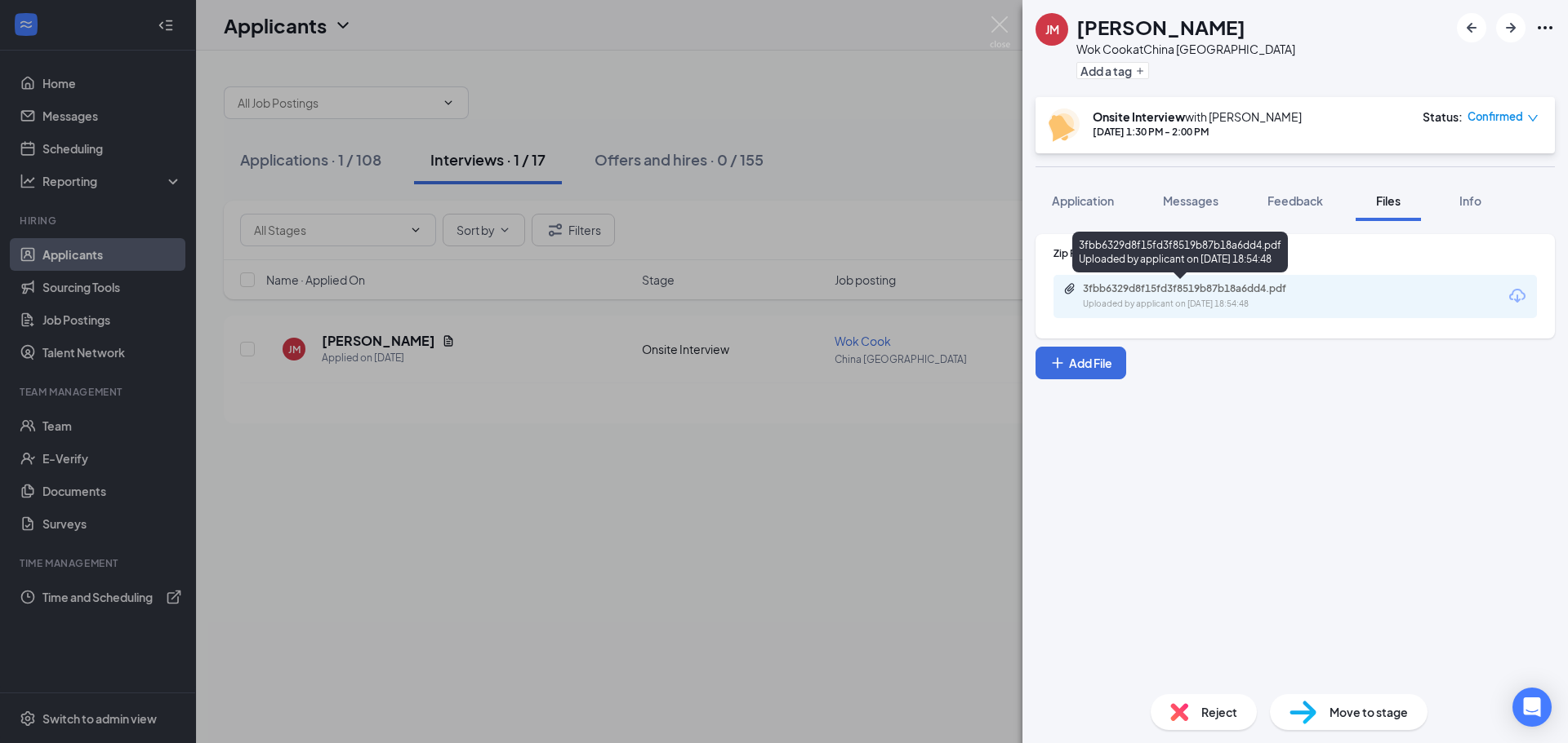
click at [1142, 307] on div "Uploaded by applicant on Sep 22, 2025 at 18:54:48" at bounding box center [1205, 305] width 245 height 13
